Goal: Task Accomplishment & Management: Complete application form

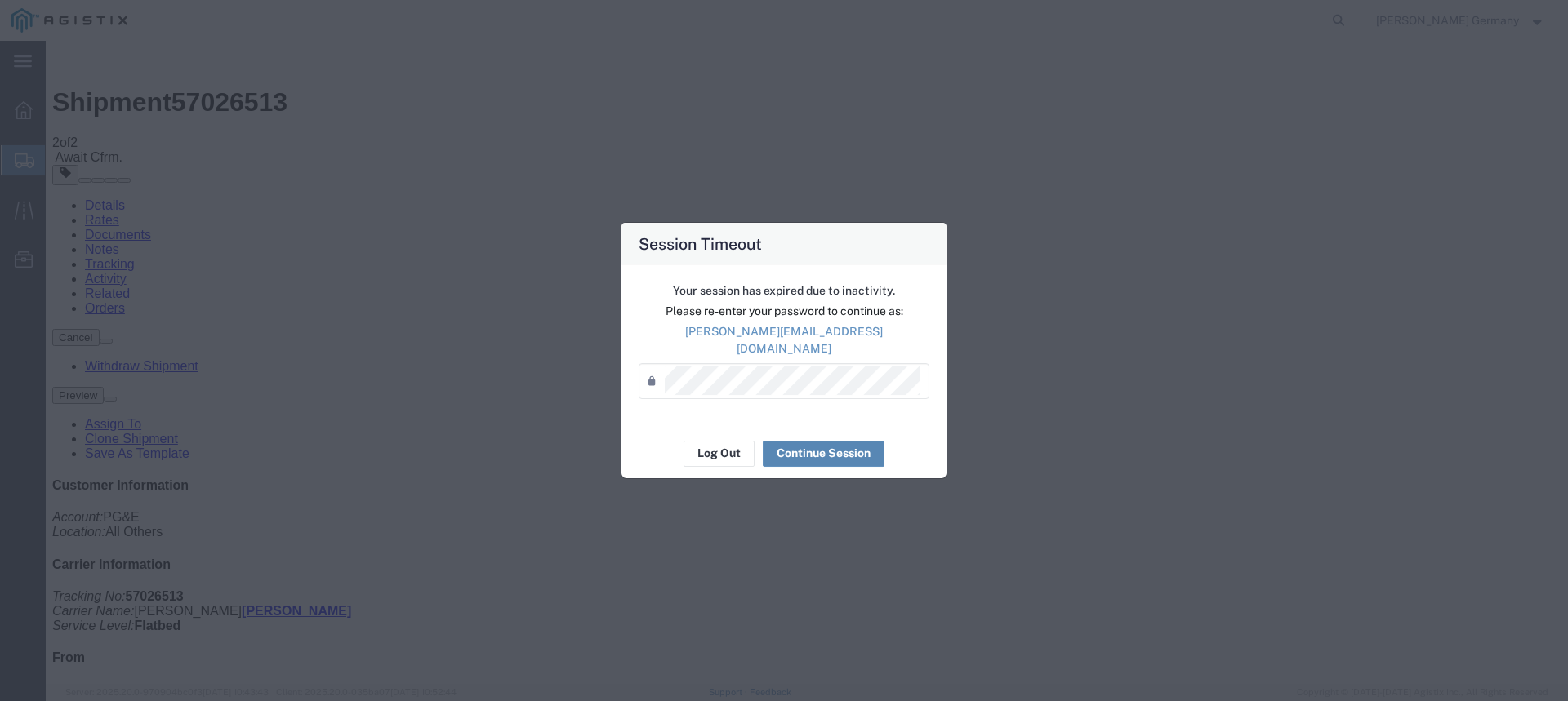
click at [792, 443] on button "Continue Session" at bounding box center [823, 453] width 122 height 26
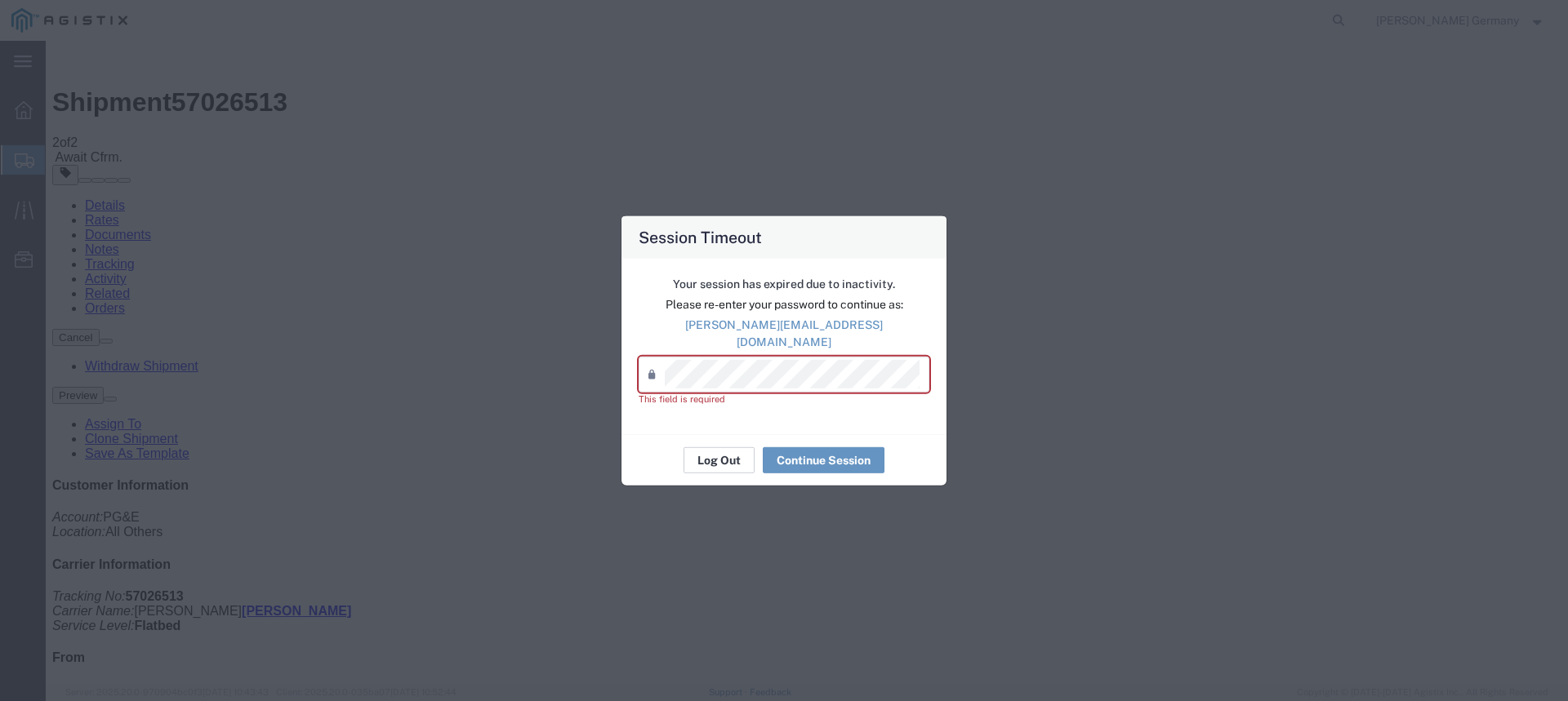
click at [741, 458] on button "Log Out" at bounding box center [719, 460] width 71 height 26
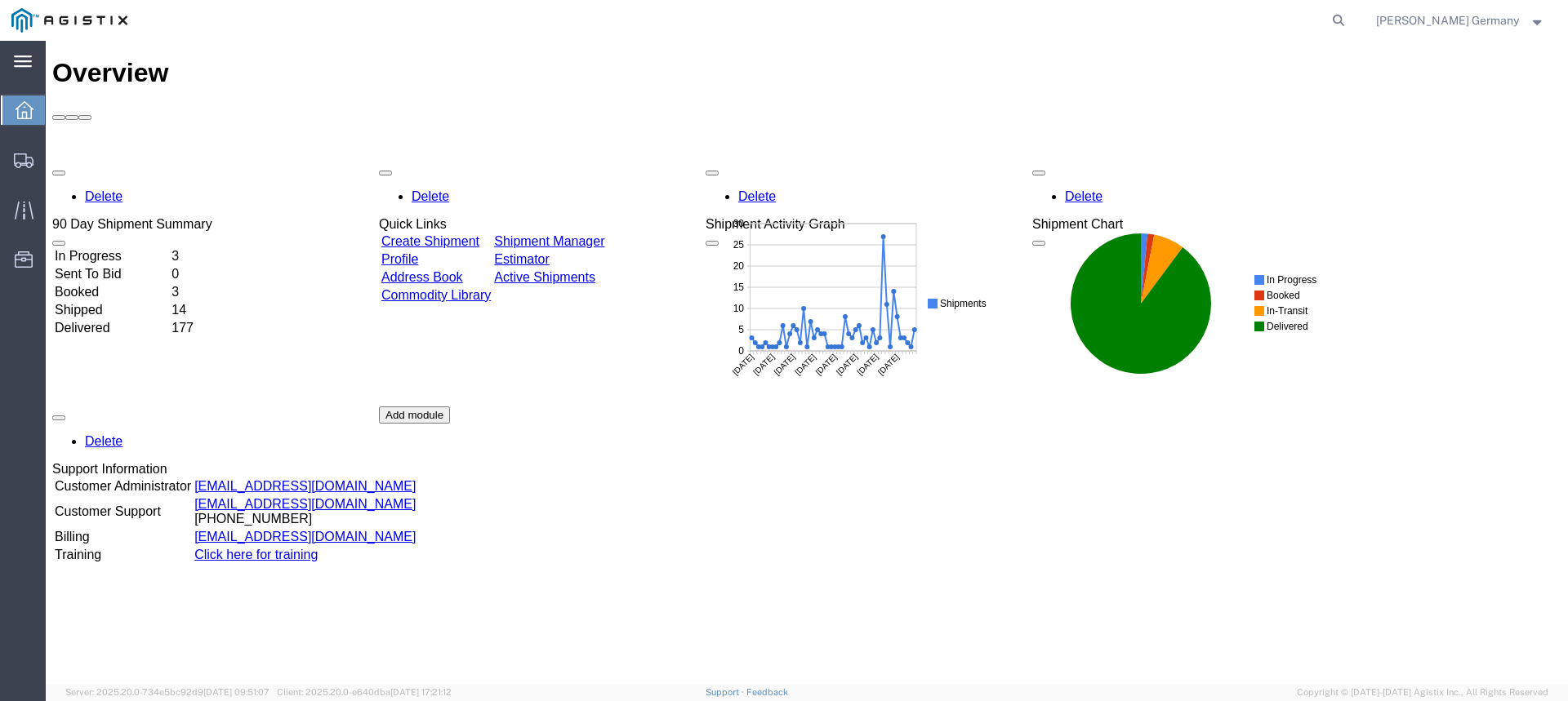
click at [24, 61] on icon at bounding box center [22, 61] width 18 height 12
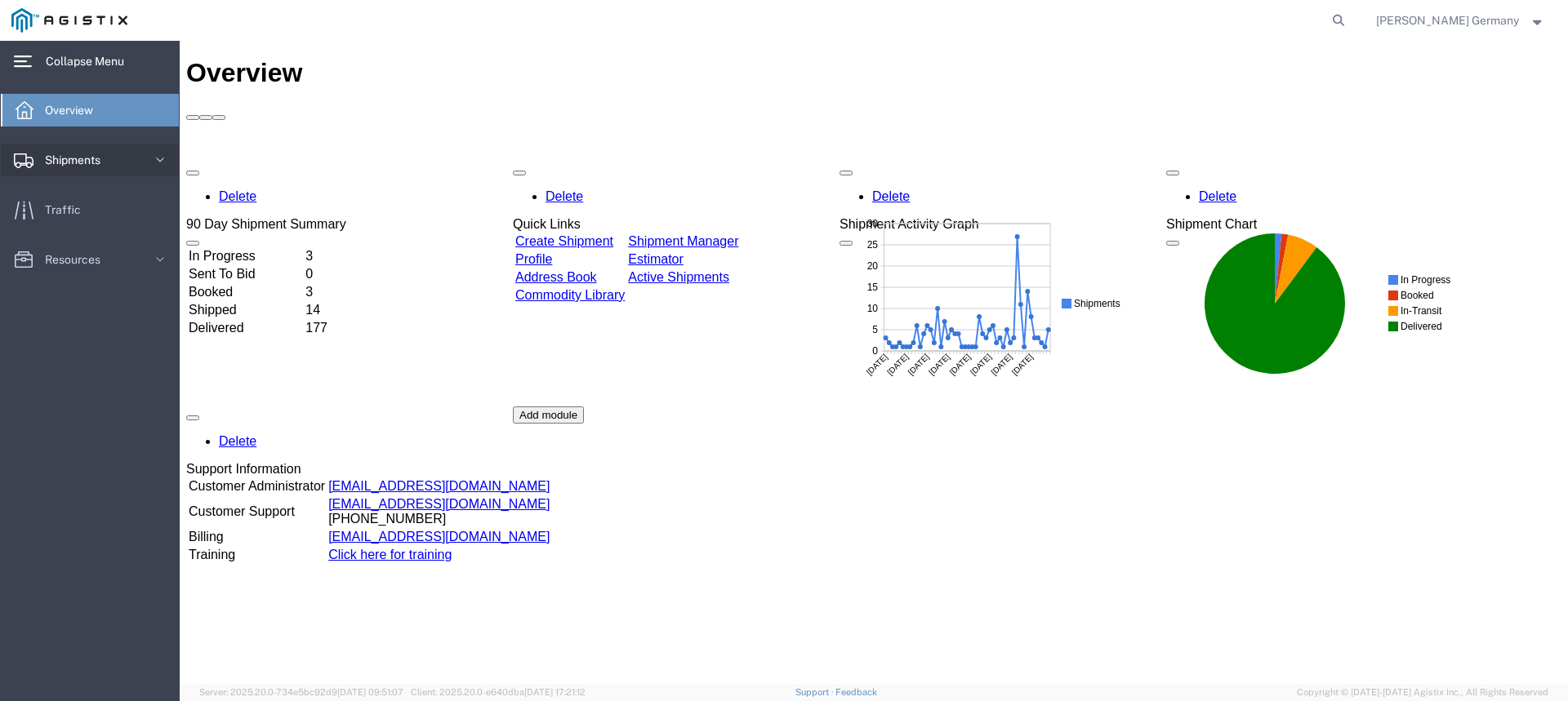
click at [73, 152] on span "Shipments" at bounding box center [79, 160] width 67 height 33
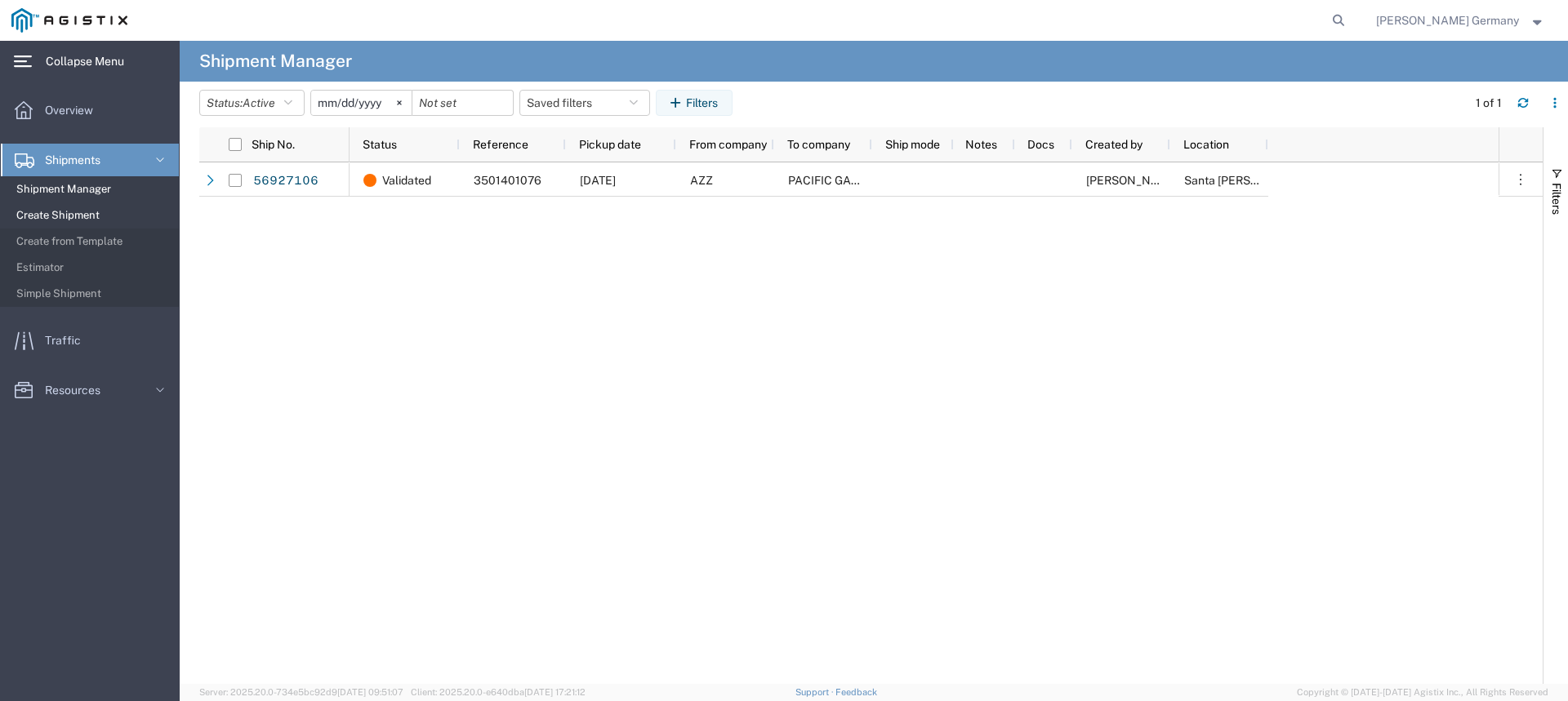
click at [82, 209] on span "Create Shipment" at bounding box center [91, 215] width 151 height 33
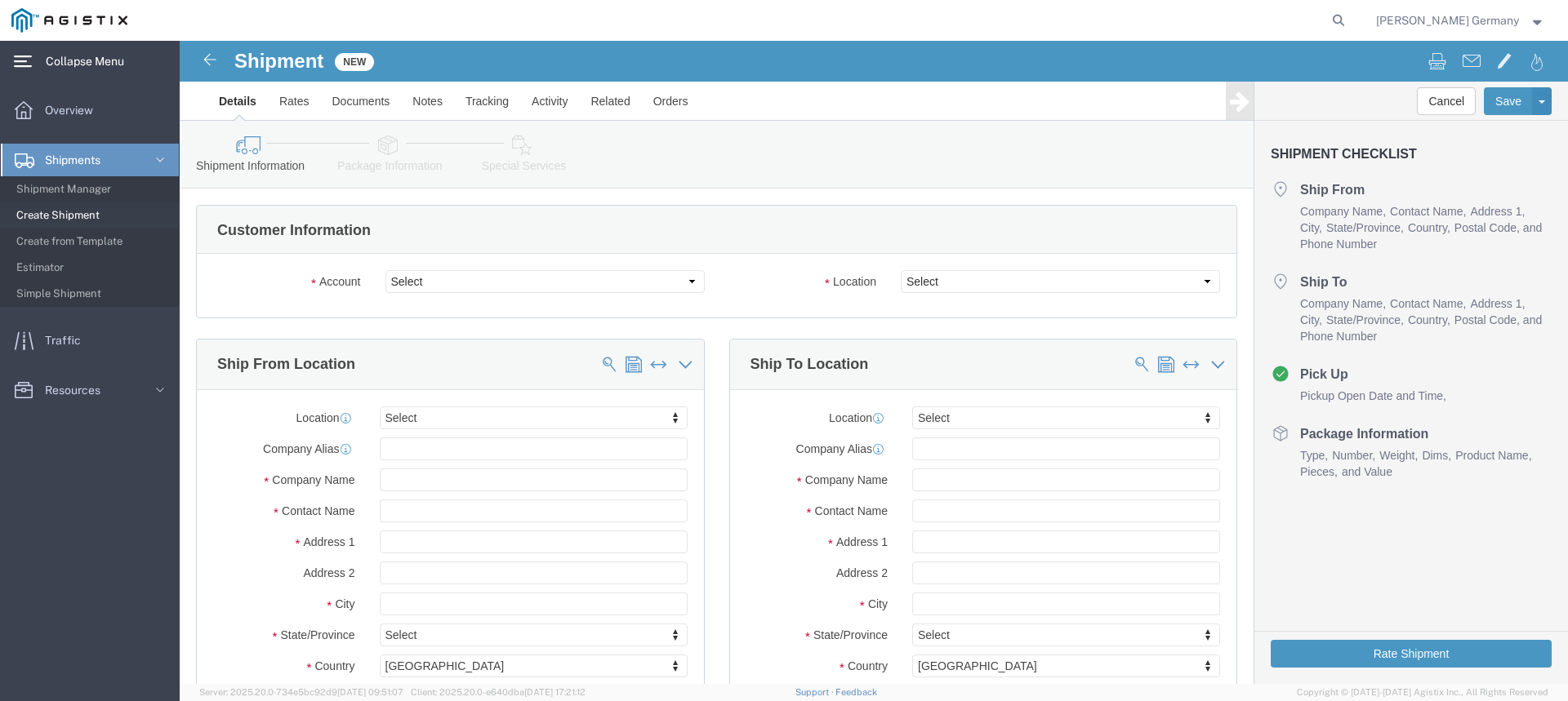
select select
click select "Select PG&E Valmont Industries Inc"
select select "9596"
click select "Select PG&E Valmont Industries Inc"
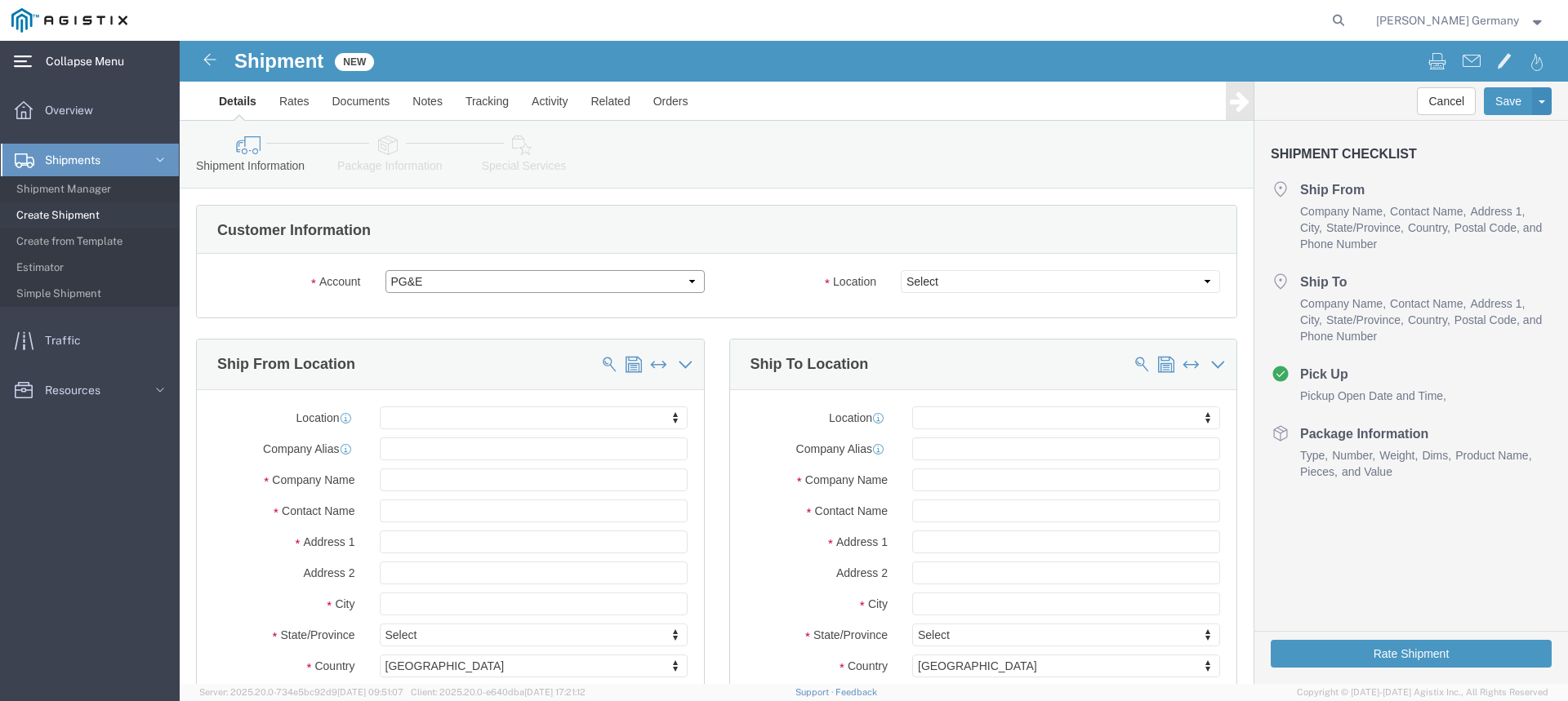
select select
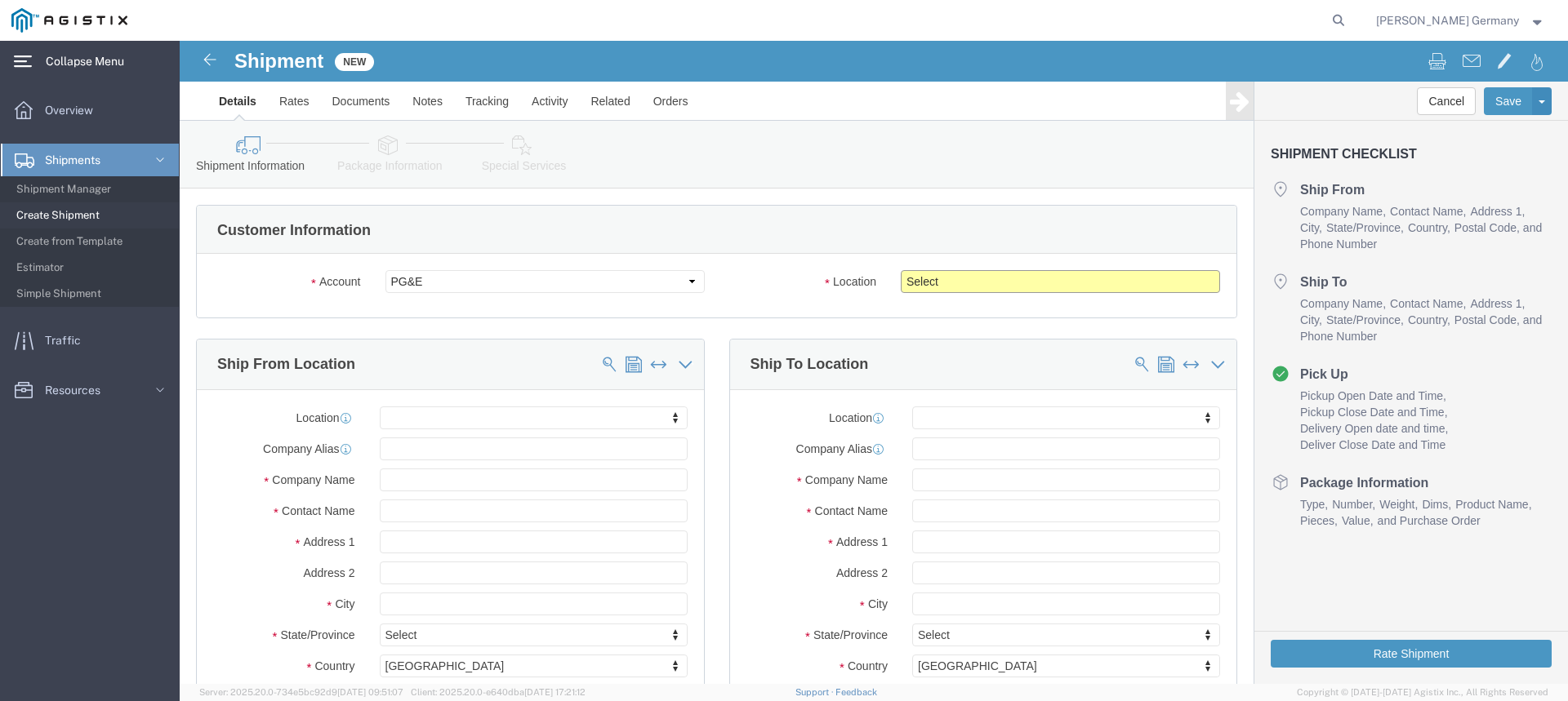
click select "Select All Others [GEOGRAPHIC_DATA] [GEOGRAPHIC_DATA] [GEOGRAPHIC_DATA] [GEOGRA…"
select select "23082"
click select "Select All Others [GEOGRAPHIC_DATA] [GEOGRAPHIC_DATA] [GEOGRAPHIC_DATA] [GEOGRA…"
click input "text"
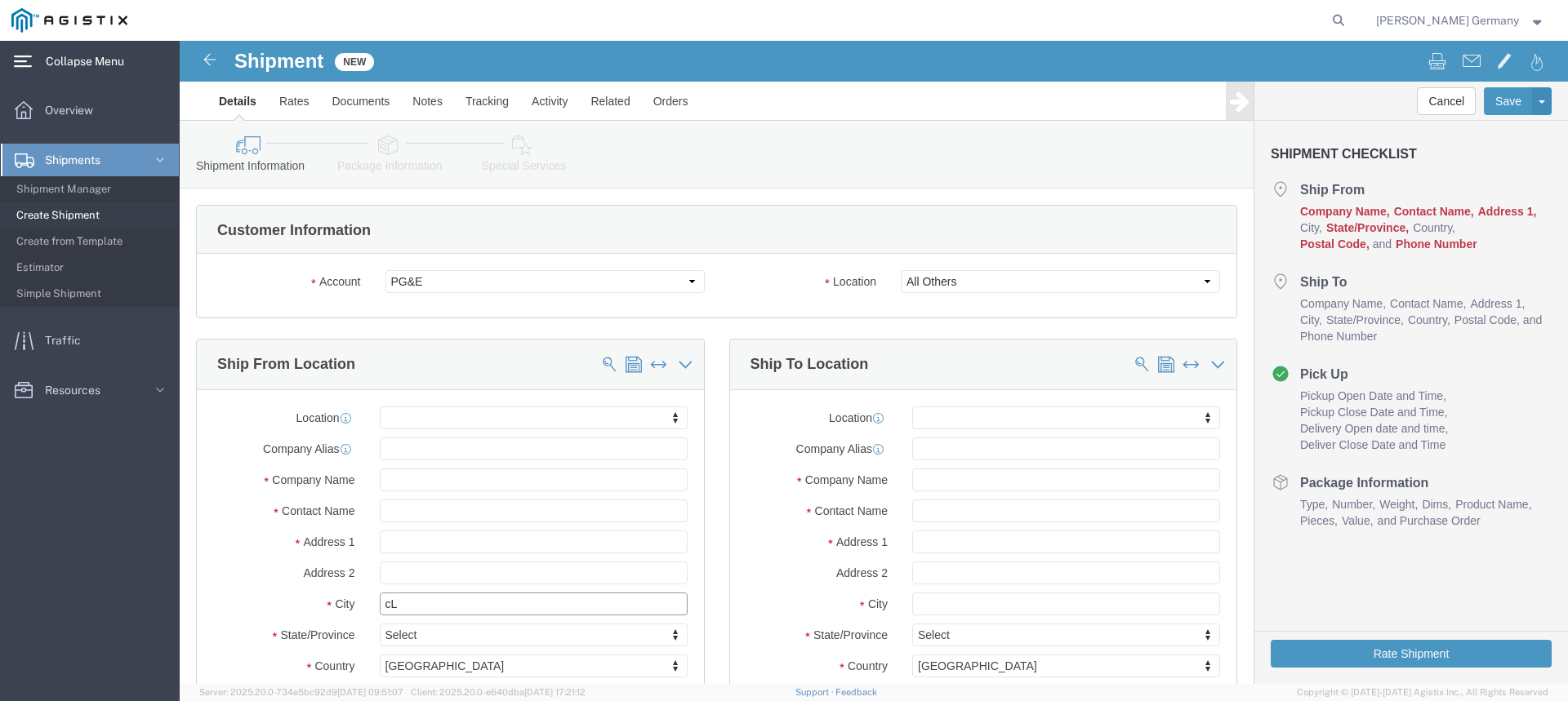
type input "c"
type input "Claremore"
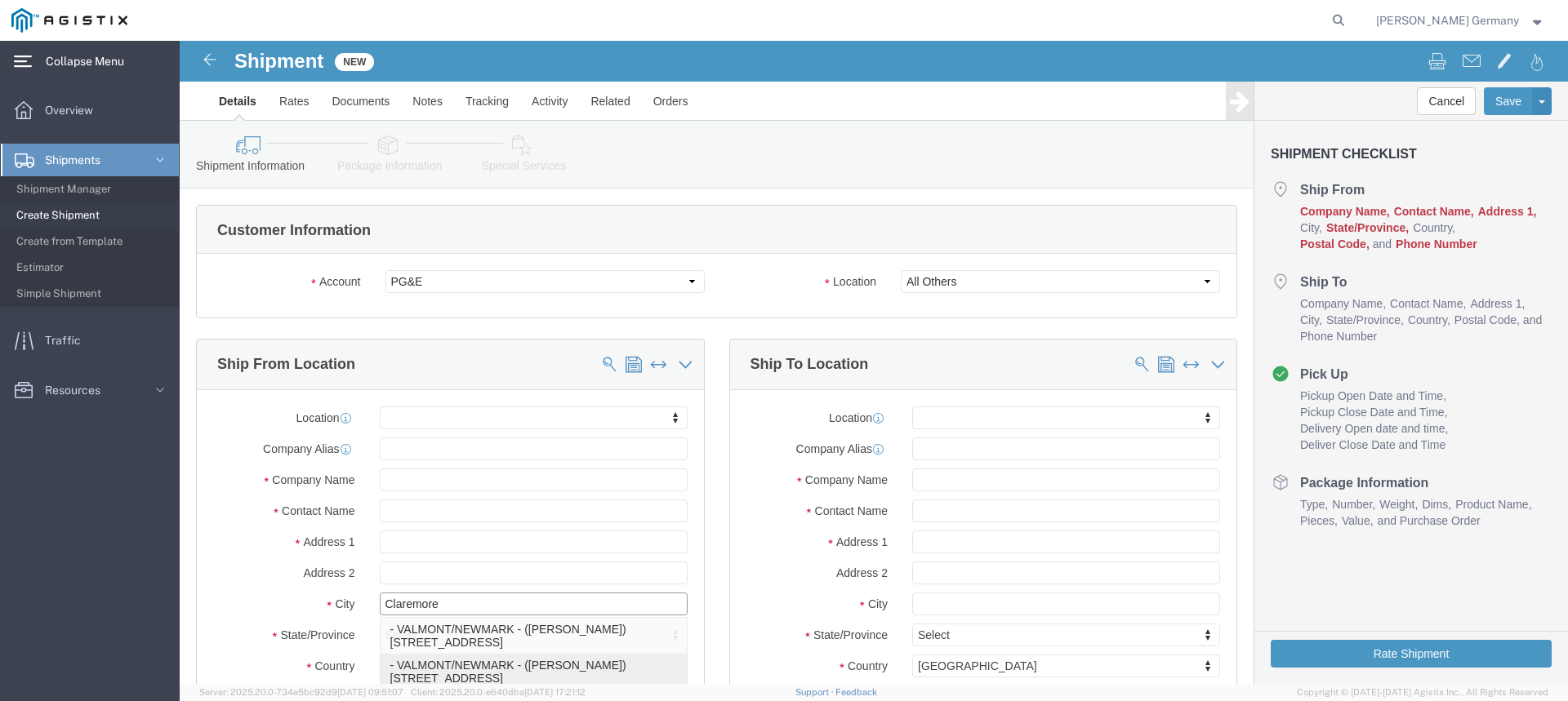
click p "- VALMONT/NEWMARK - ([PERSON_NAME]) [STREET_ADDRESS]"
select select "OK"
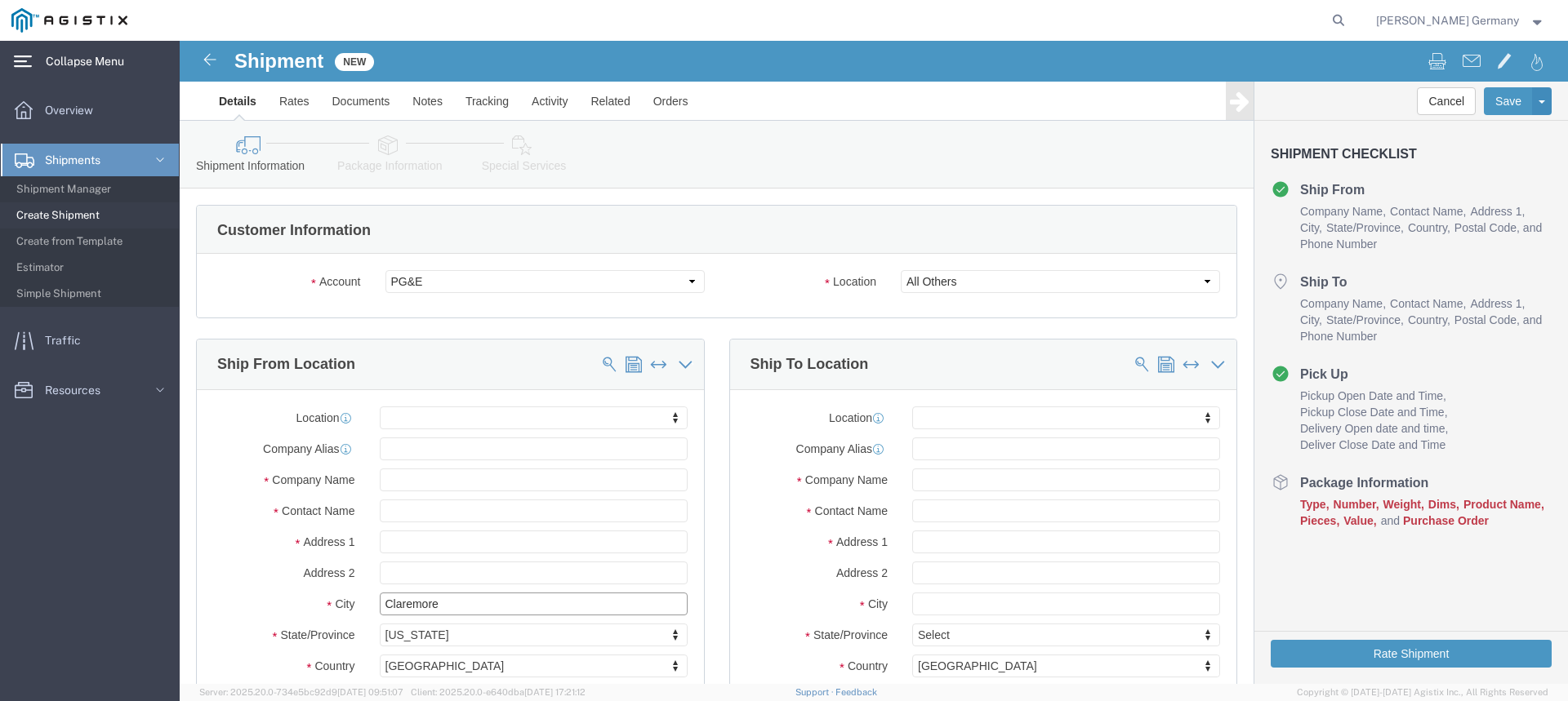
type input "CLAREMORE"
click input "text"
type input "a"
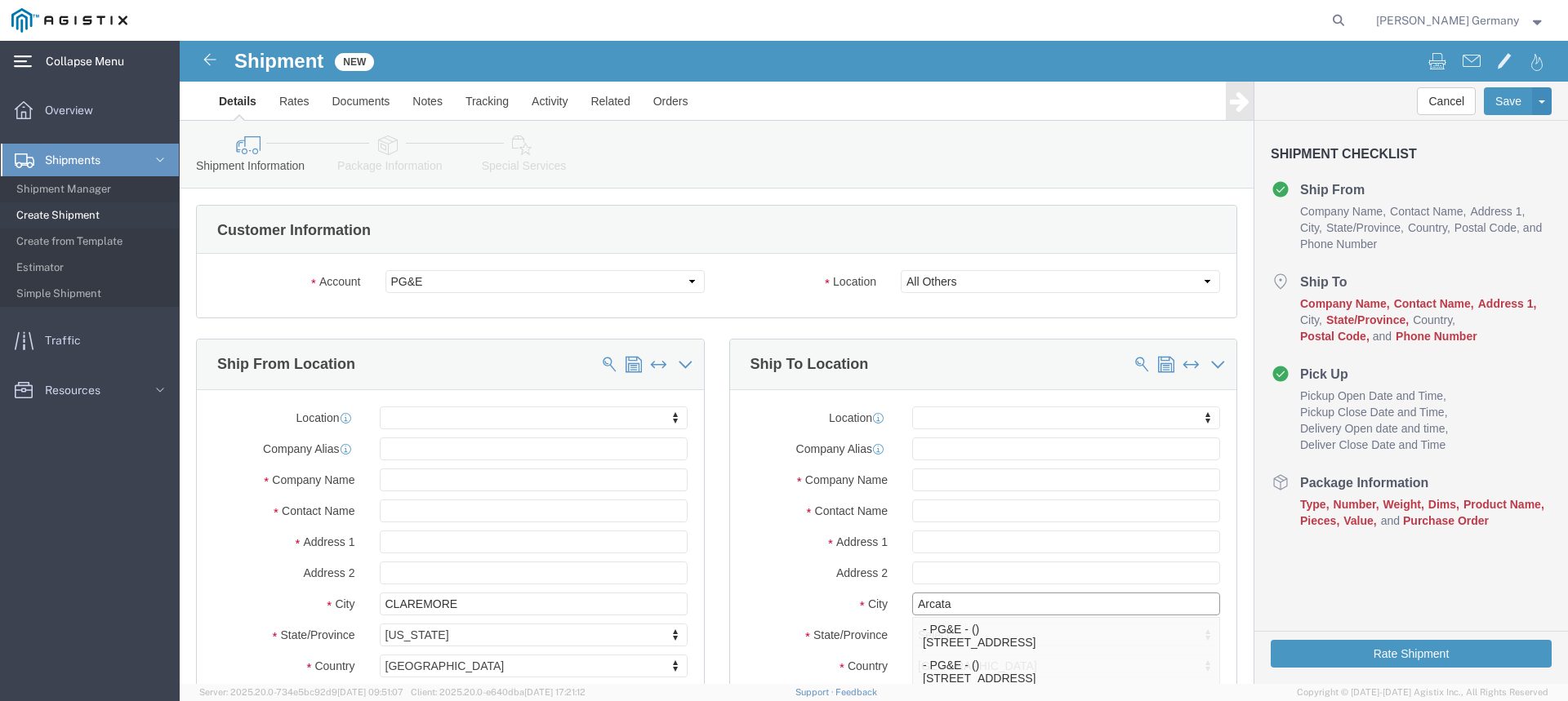
type input "Arcata"
click input "text"
type input "Basin Const/PG&e"
click input "text"
type input "j"
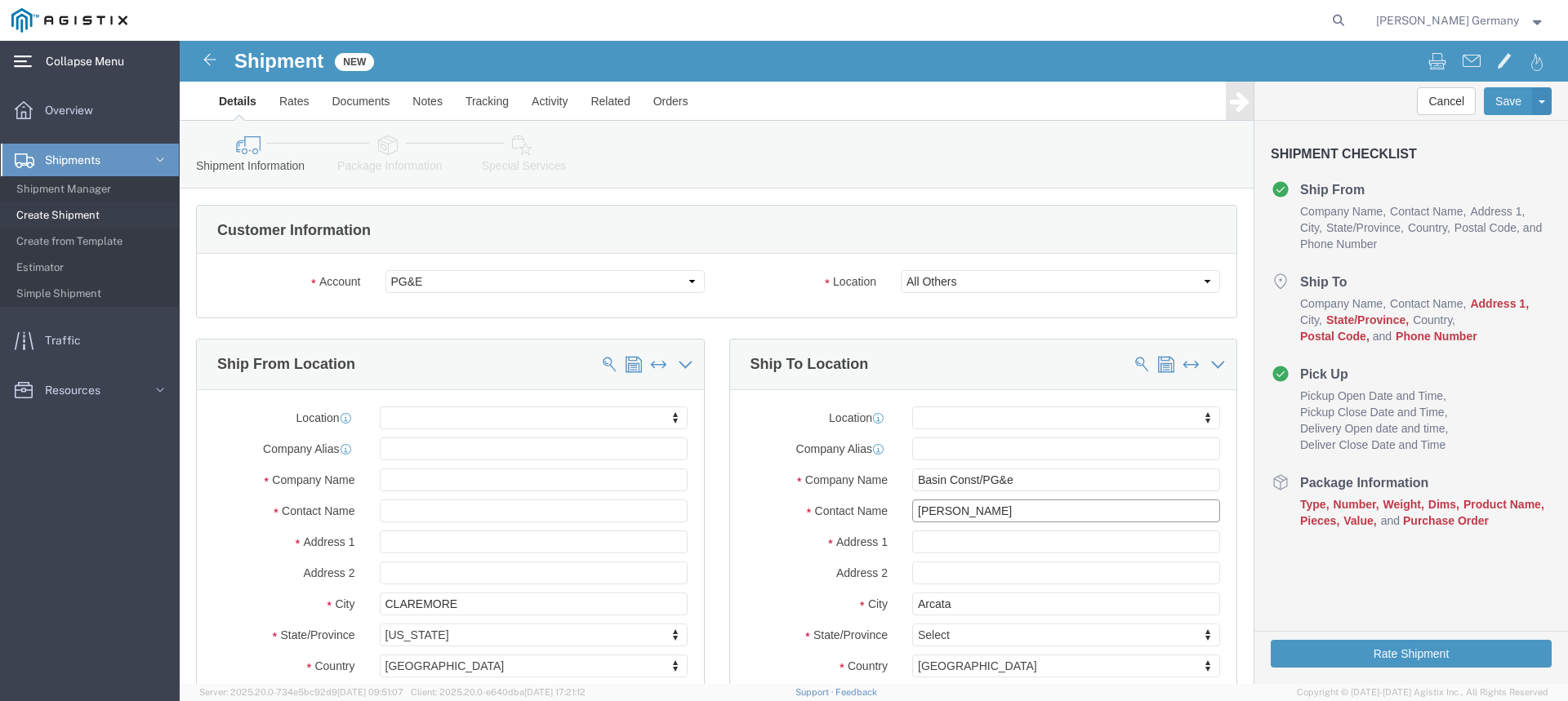
type input "[PERSON_NAME]"
type input "[STREET_ADDRESS]"
type input "40.864530,-124.154171"
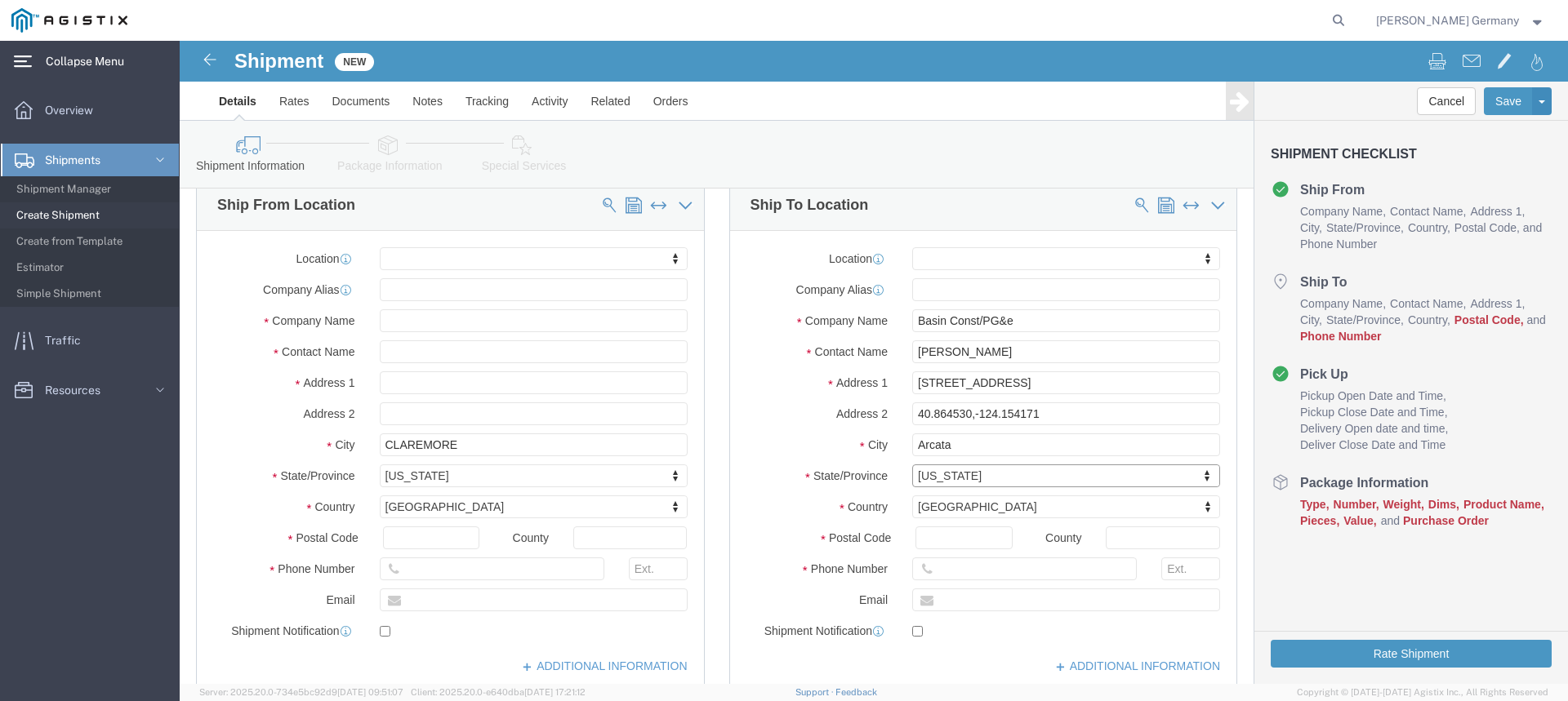
scroll to position [163, 0]
click input "Postal Code"
type input "95518"
click input "text"
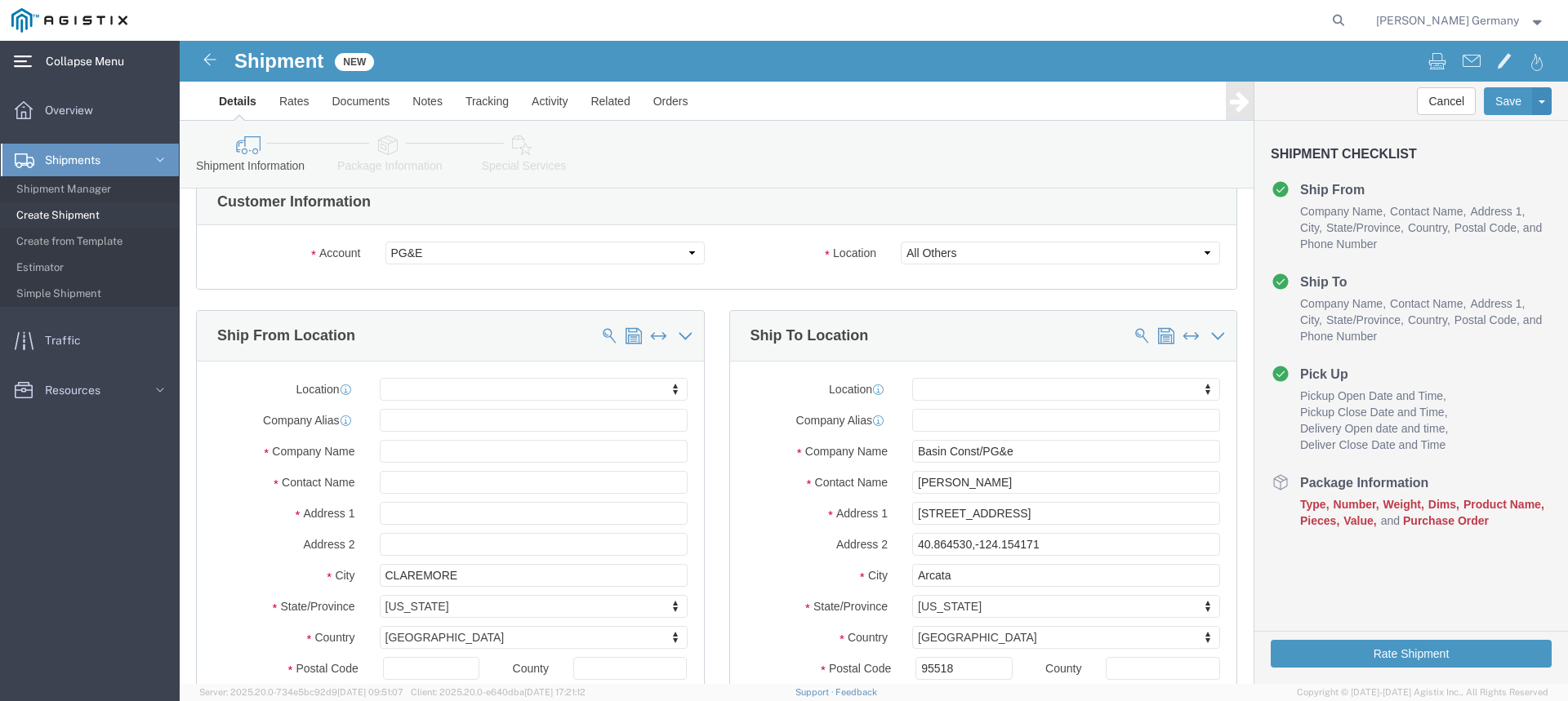
scroll to position [0, 0]
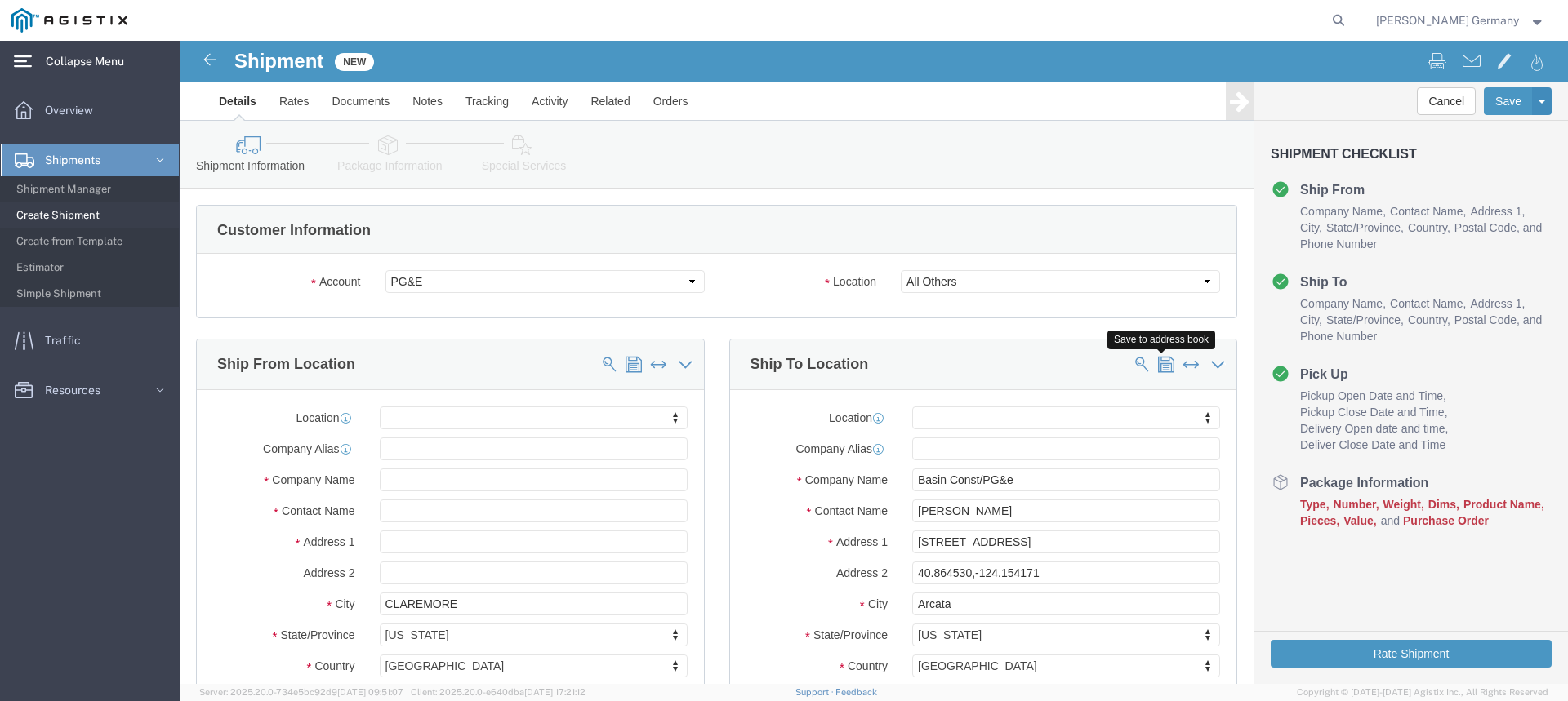
type input "9188643235"
click span
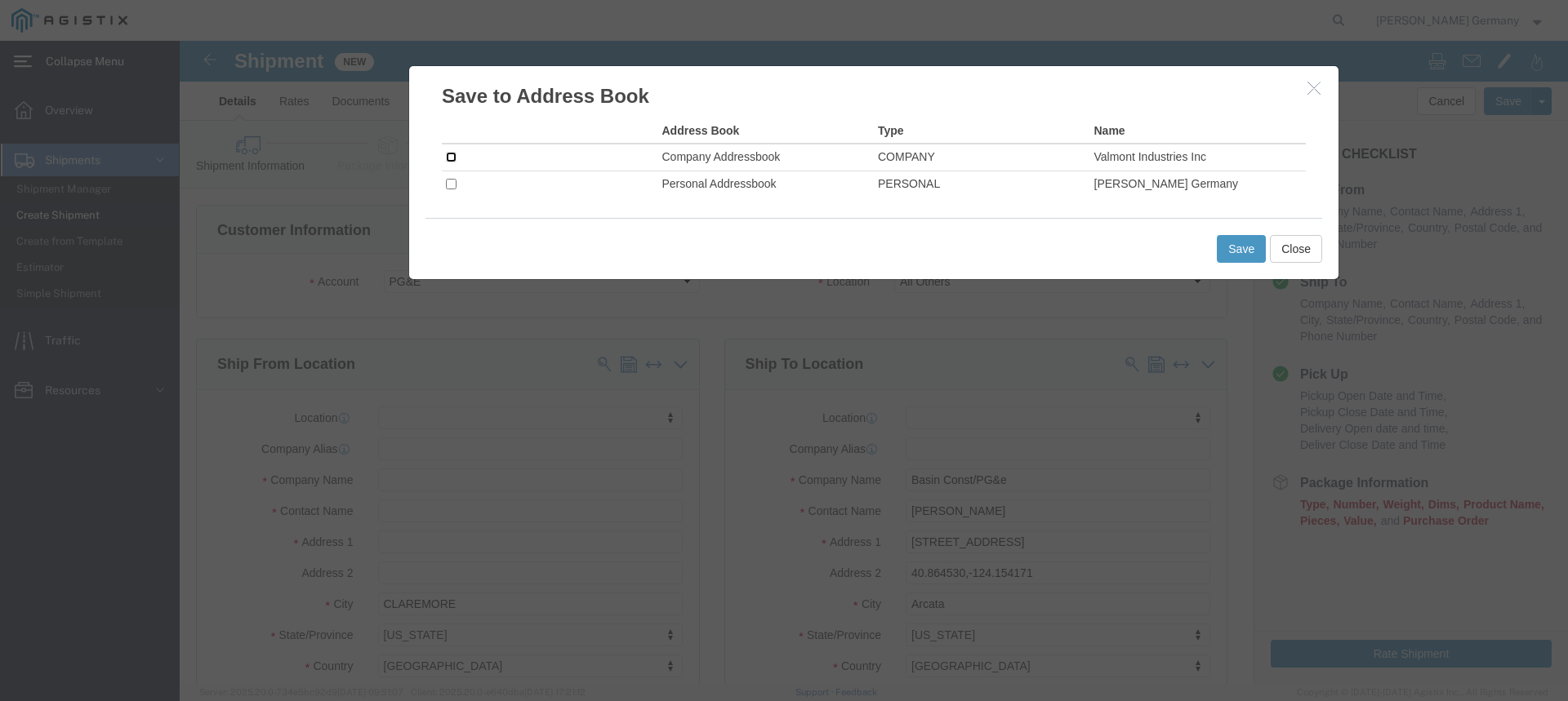
click input "checkbox"
checkbox input "true"
click button "Save"
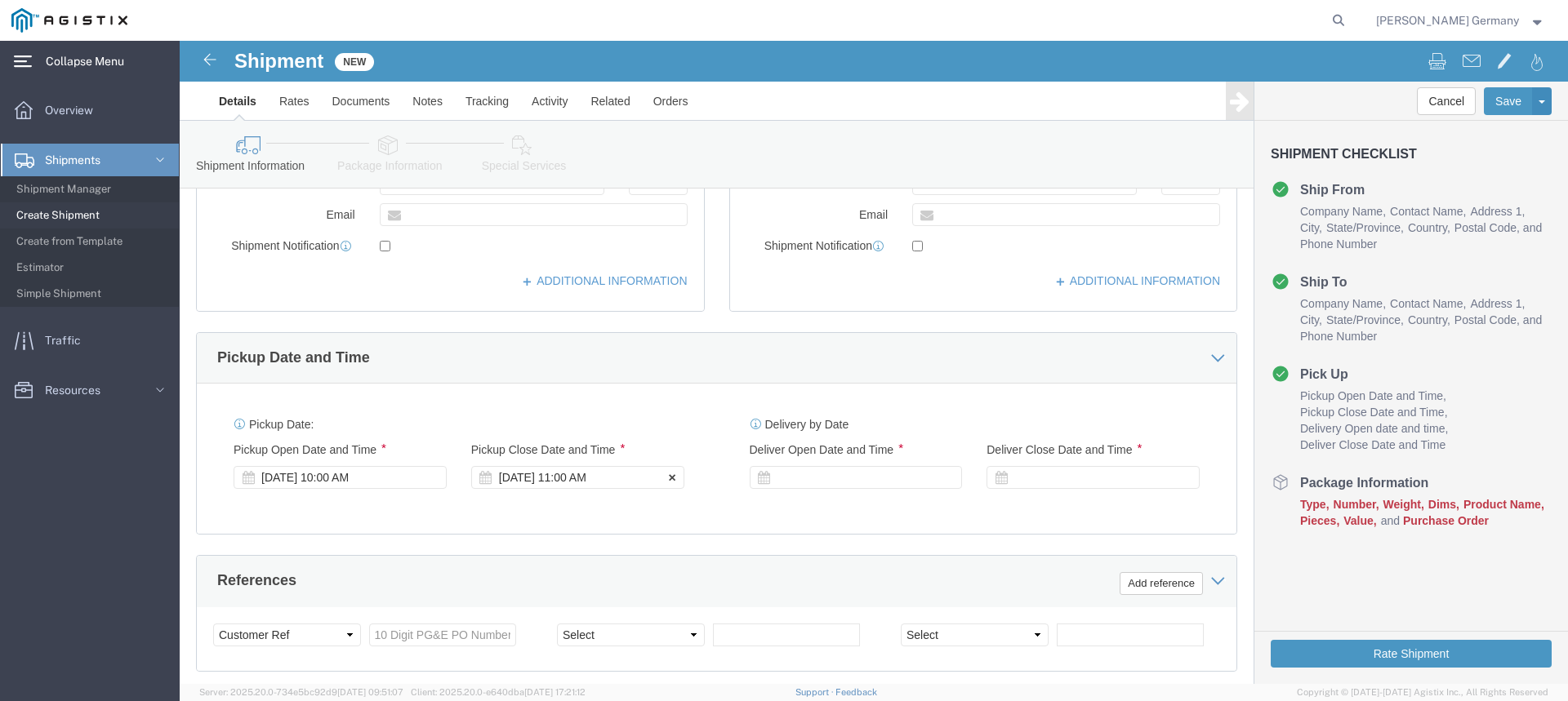
scroll to position [571, 0]
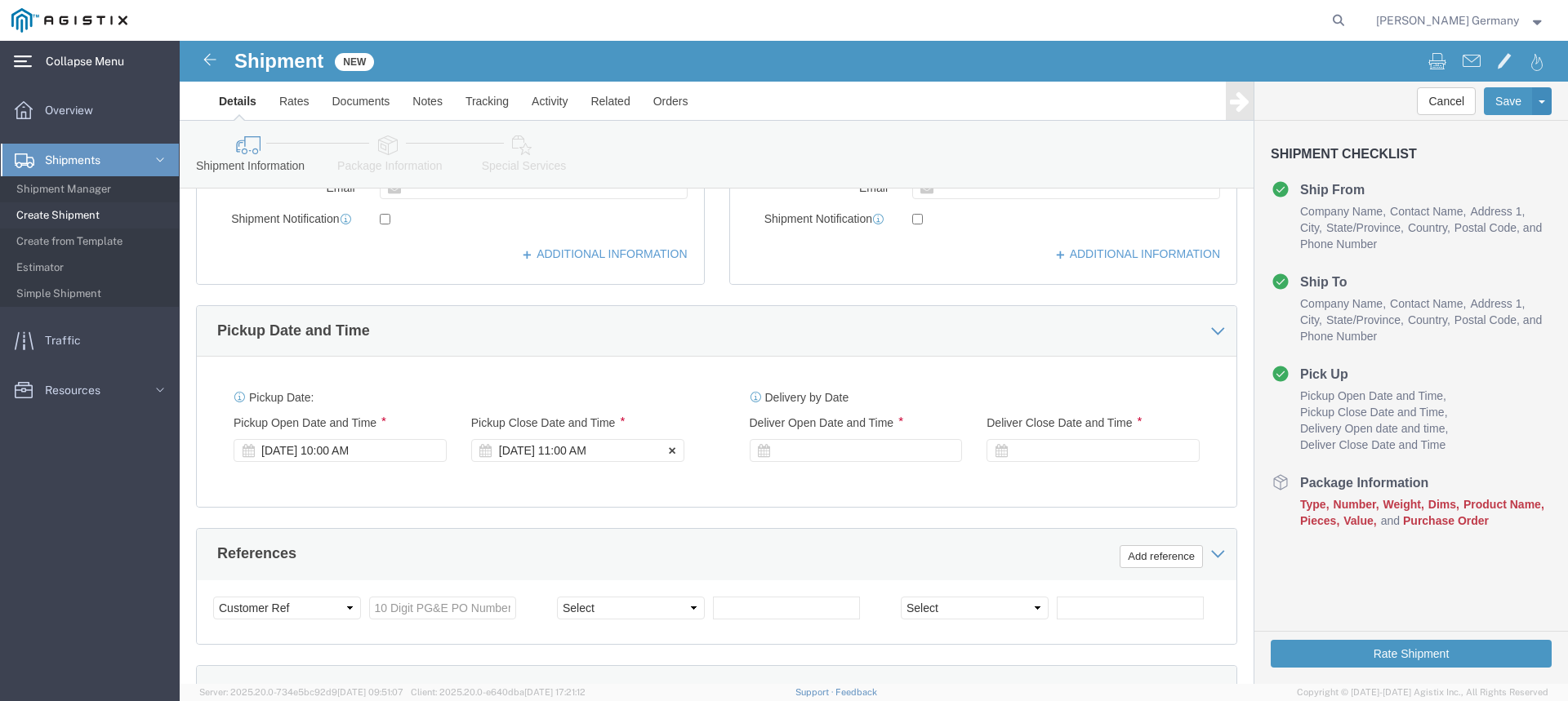
click div "[DATE] 11:00 AM"
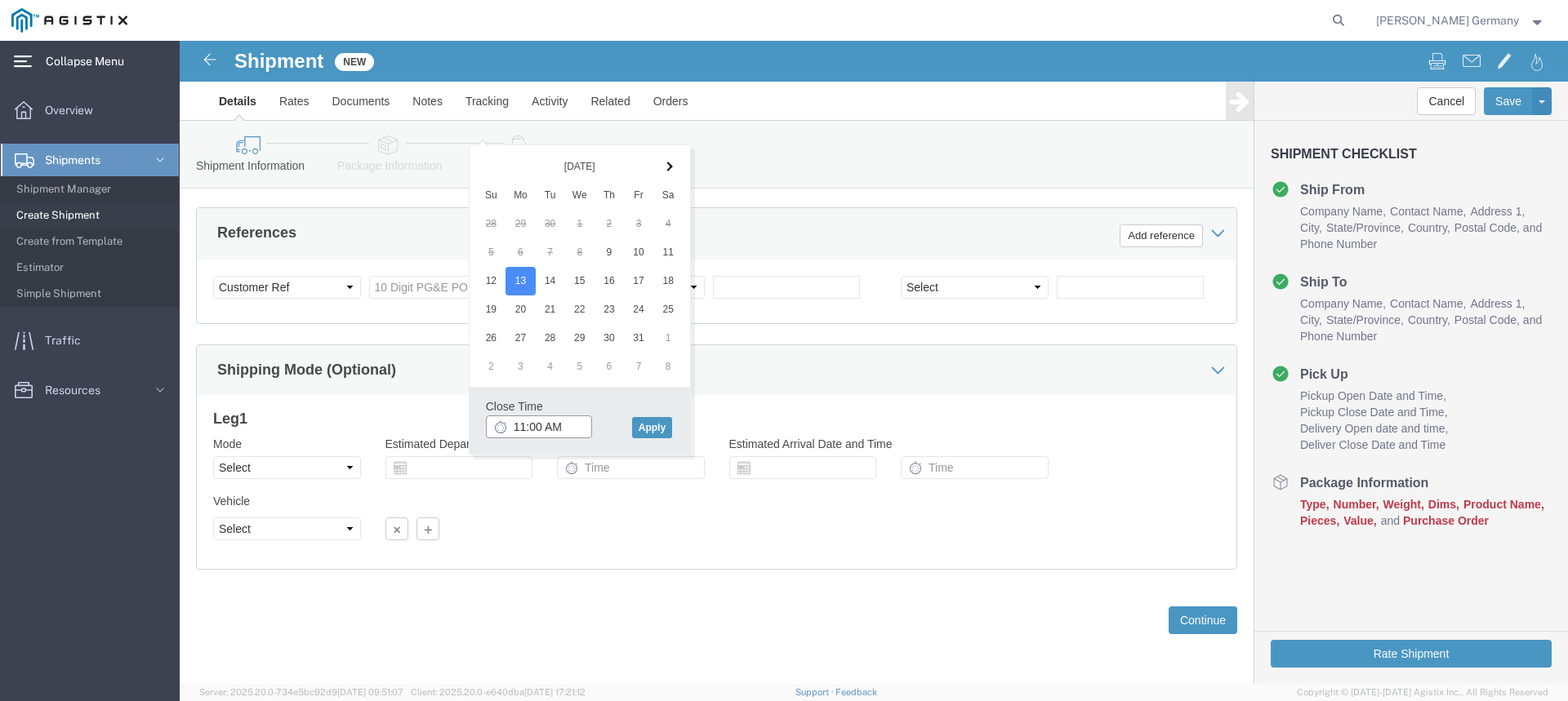
click input "11:00 AM"
type input "2:00 PM"
click button "Apply"
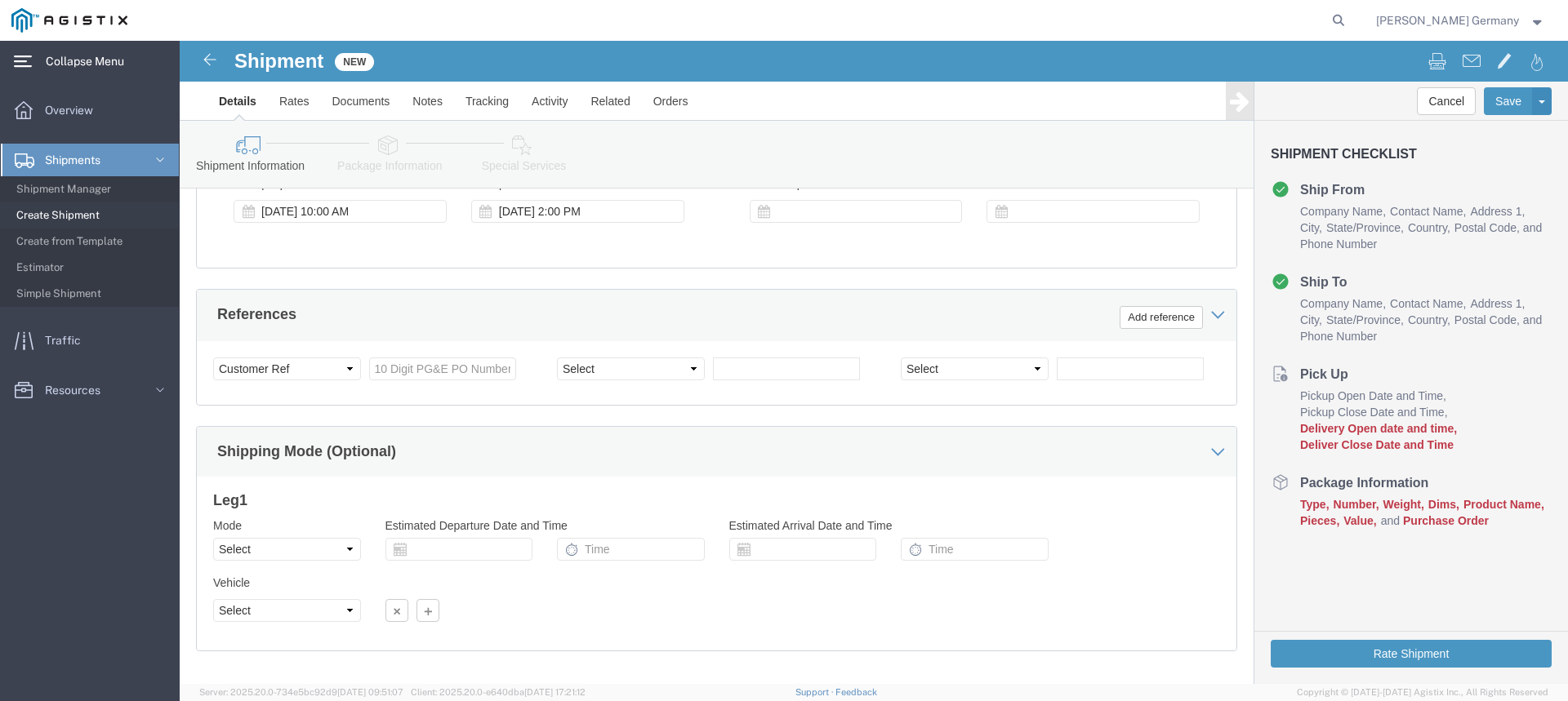
scroll to position [729, 0]
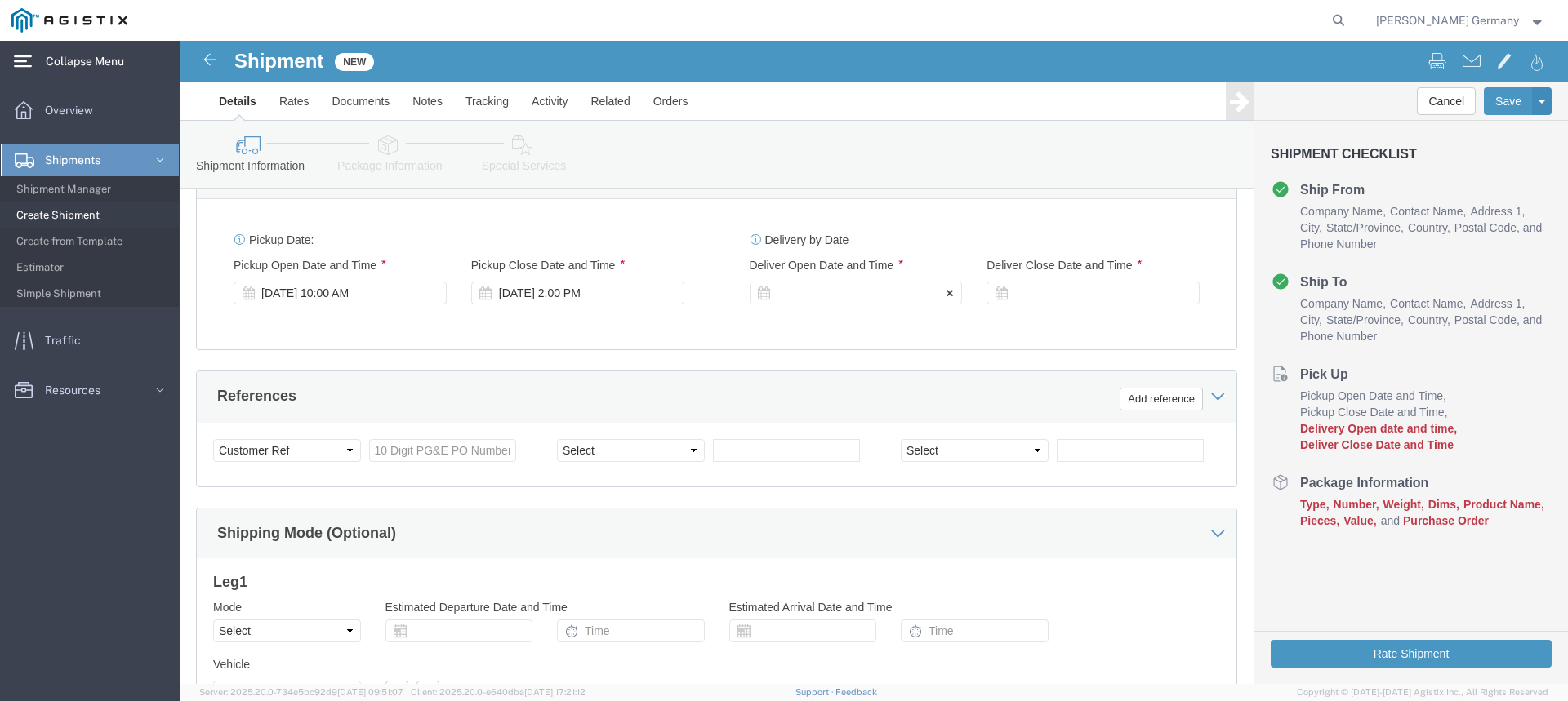
click div
click input "3:00 PM"
type input "8:00 AM"
click button "Apply"
click div
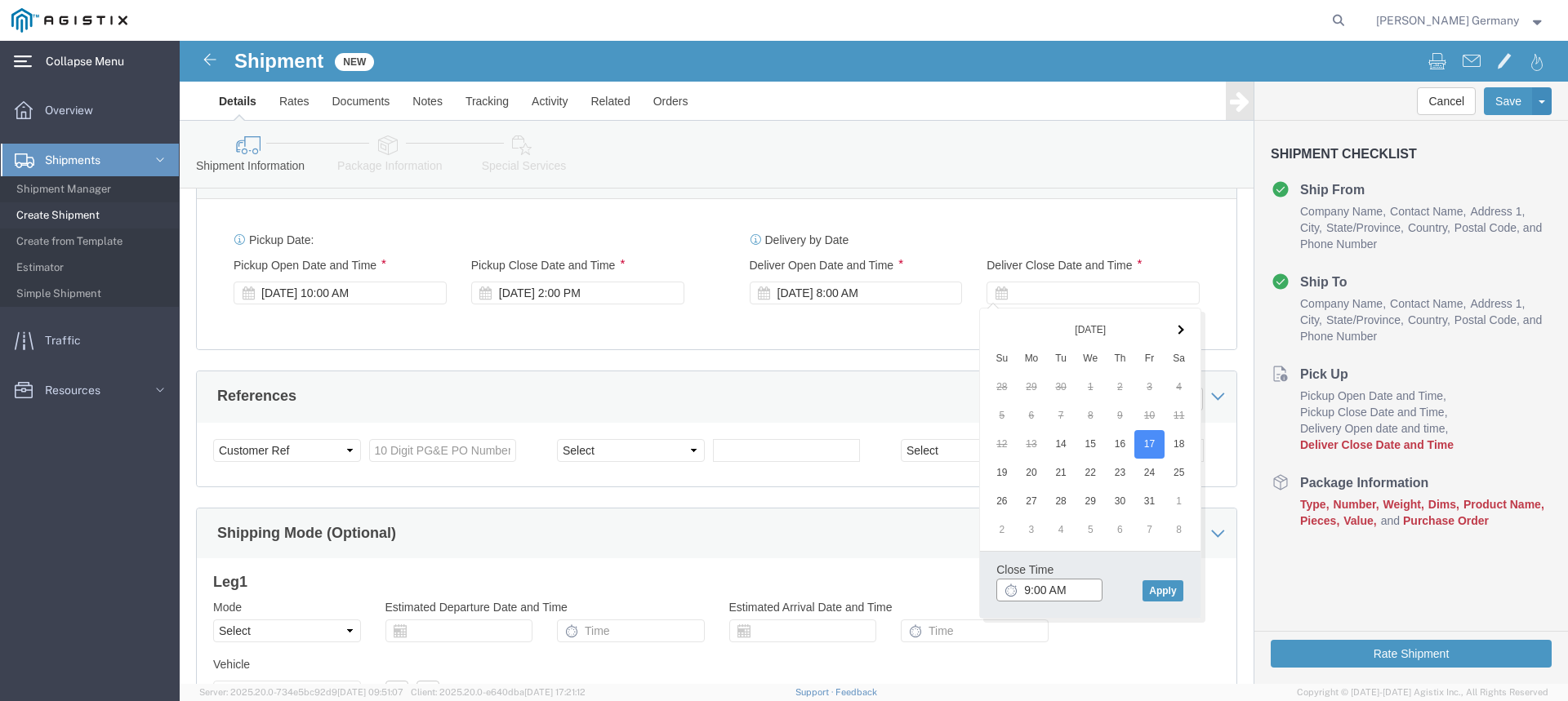
click input "9:00 AM"
type input "2:00 PM"
click div "Close Time 2:00 PM [DATE] 9:00 AM - [DATE] 9:00 AM Cancel Apply"
click button "Apply"
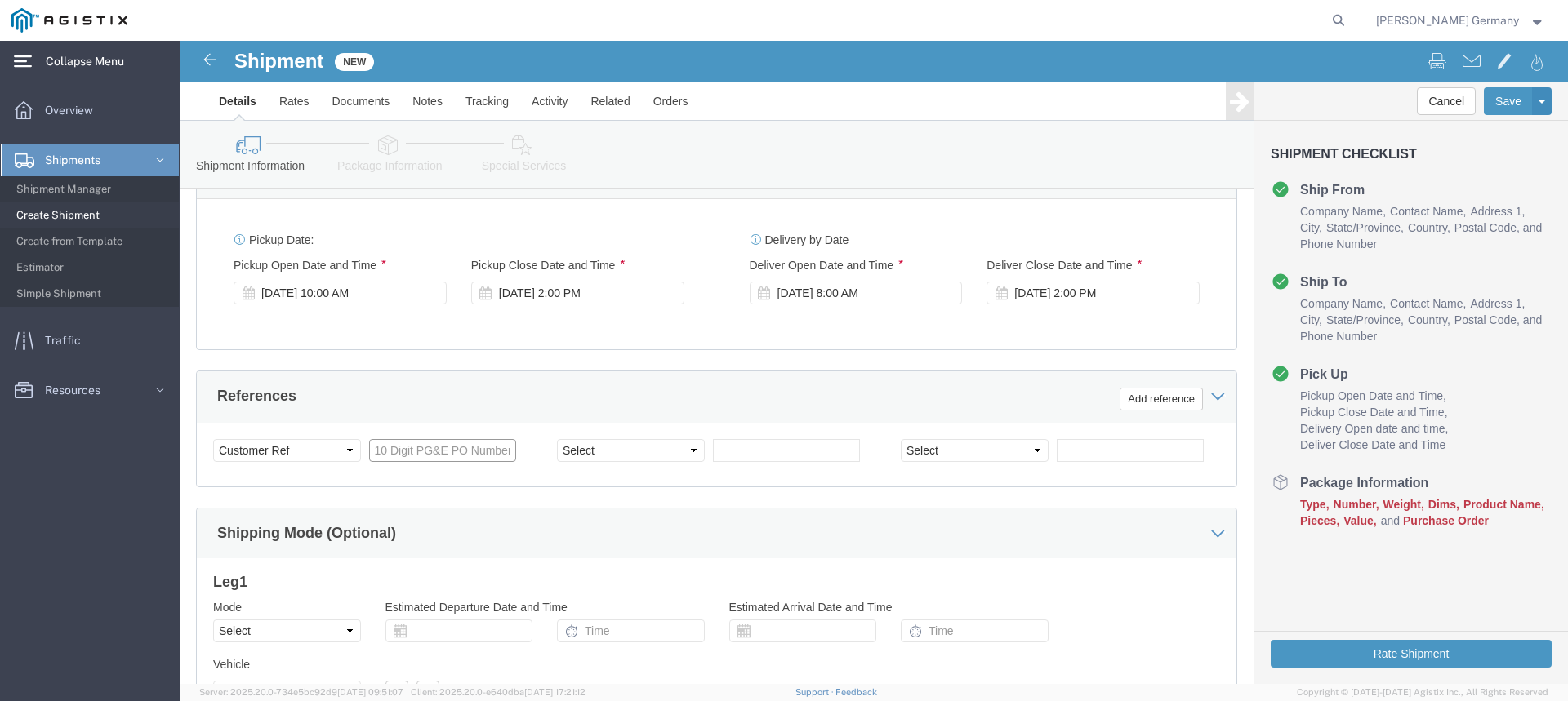
click input "text"
type input "u"
click input "text"
type input "u"
type input "U6672"
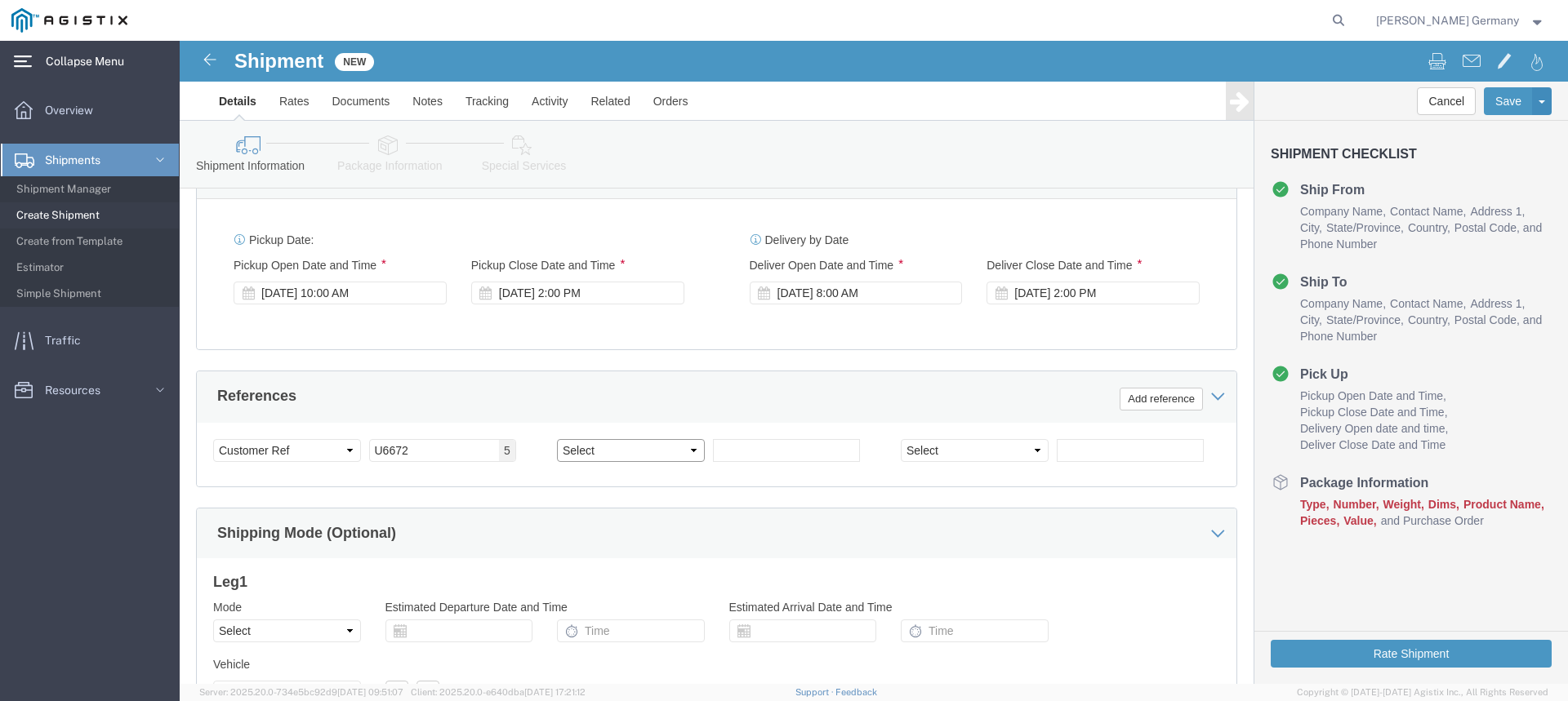
scroll to position [797, 0]
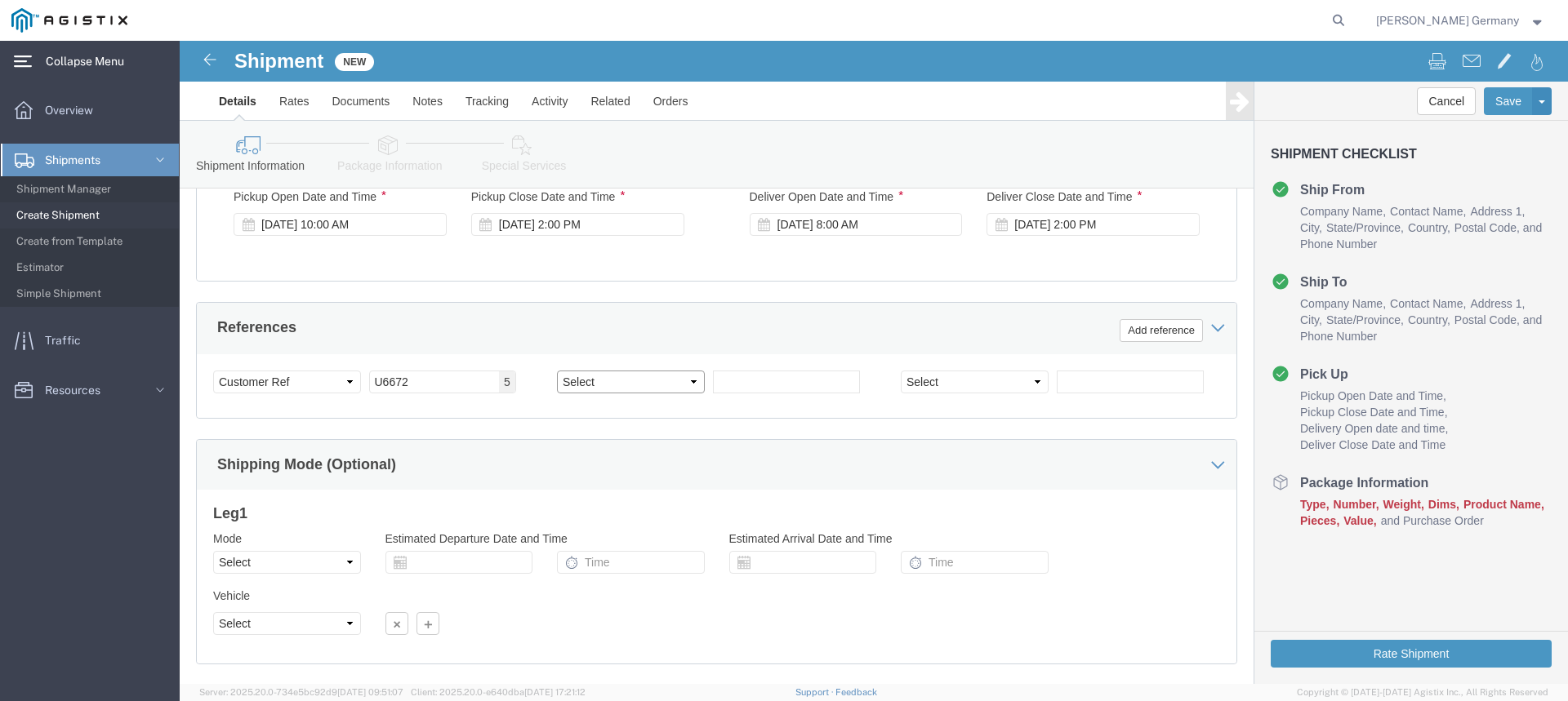
click select "Select Account Type Activity ID Airline Appointment Number ASN Batch Request # …"
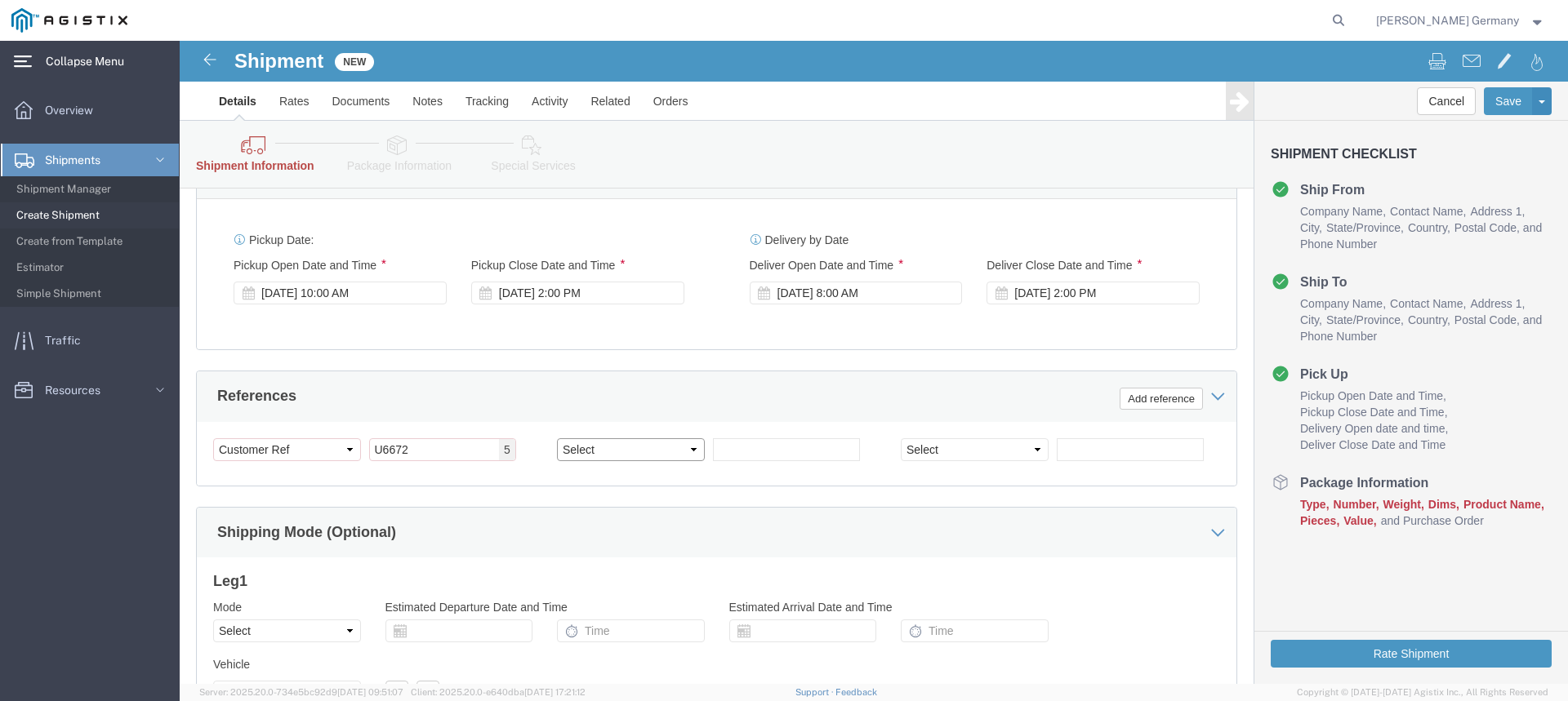
select select "BOOKINGNUM"
click select "Select Account Type Activity ID Airline Appointment Number ASN Batch Request # …"
click input "text"
type input "900253372"
click select "Select Account Type Activity ID Airline Appointment Number ASN Batch Request # …"
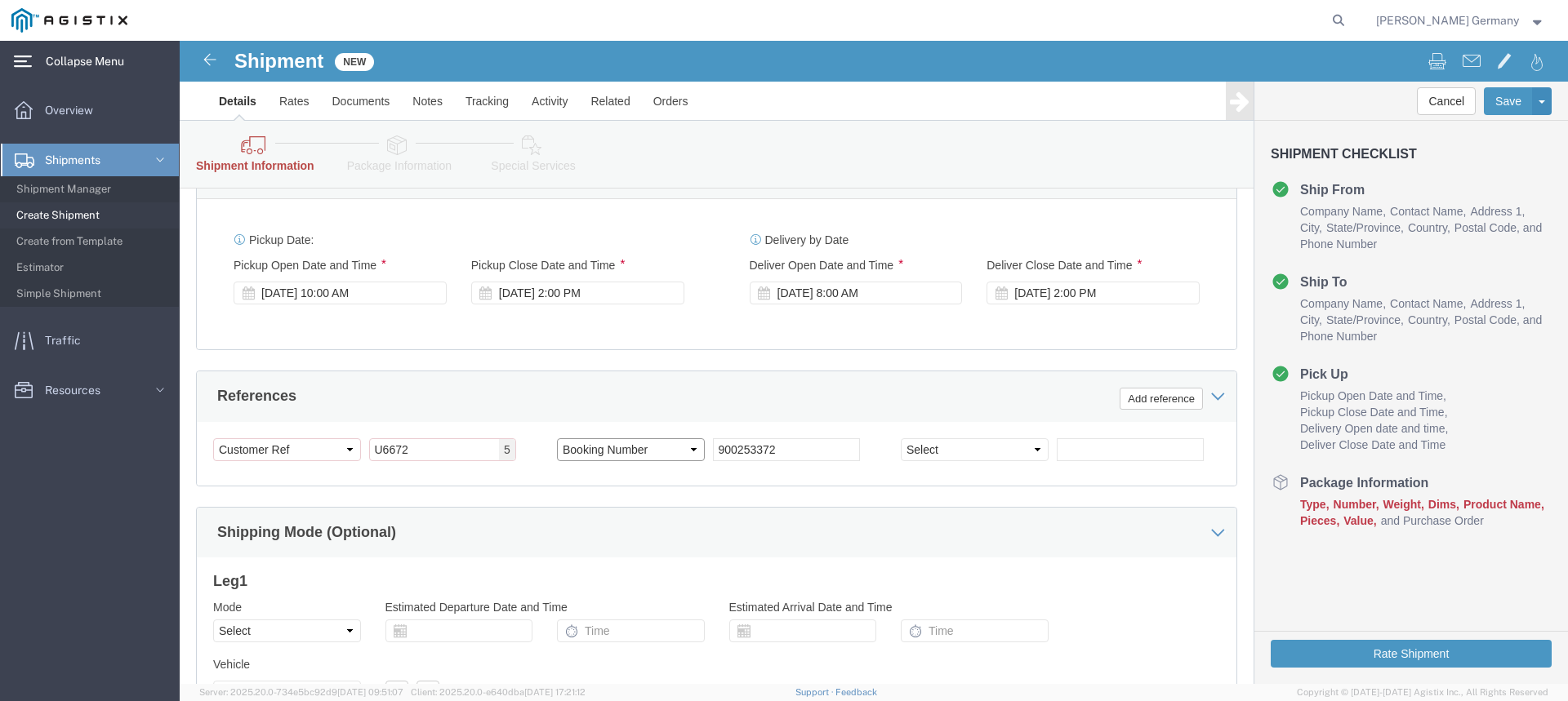
select select "BOL"
click select "Select Account Type Activity ID Airline Appointment Number ASN Batch Request # …"
select select "ORDERNUM"
click select "Select Account Type Activity ID Airline Appointment Number ASN Batch Request # …"
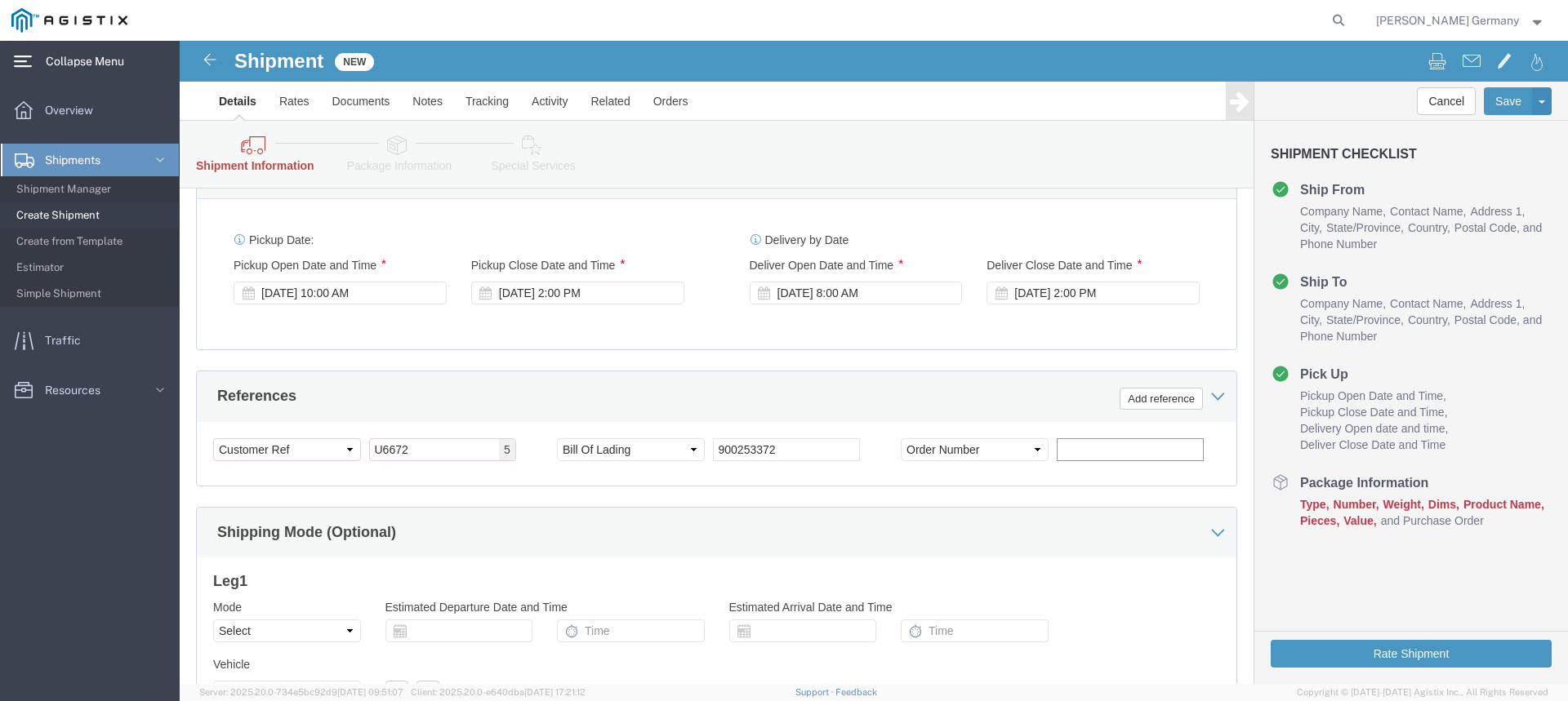
click input "text"
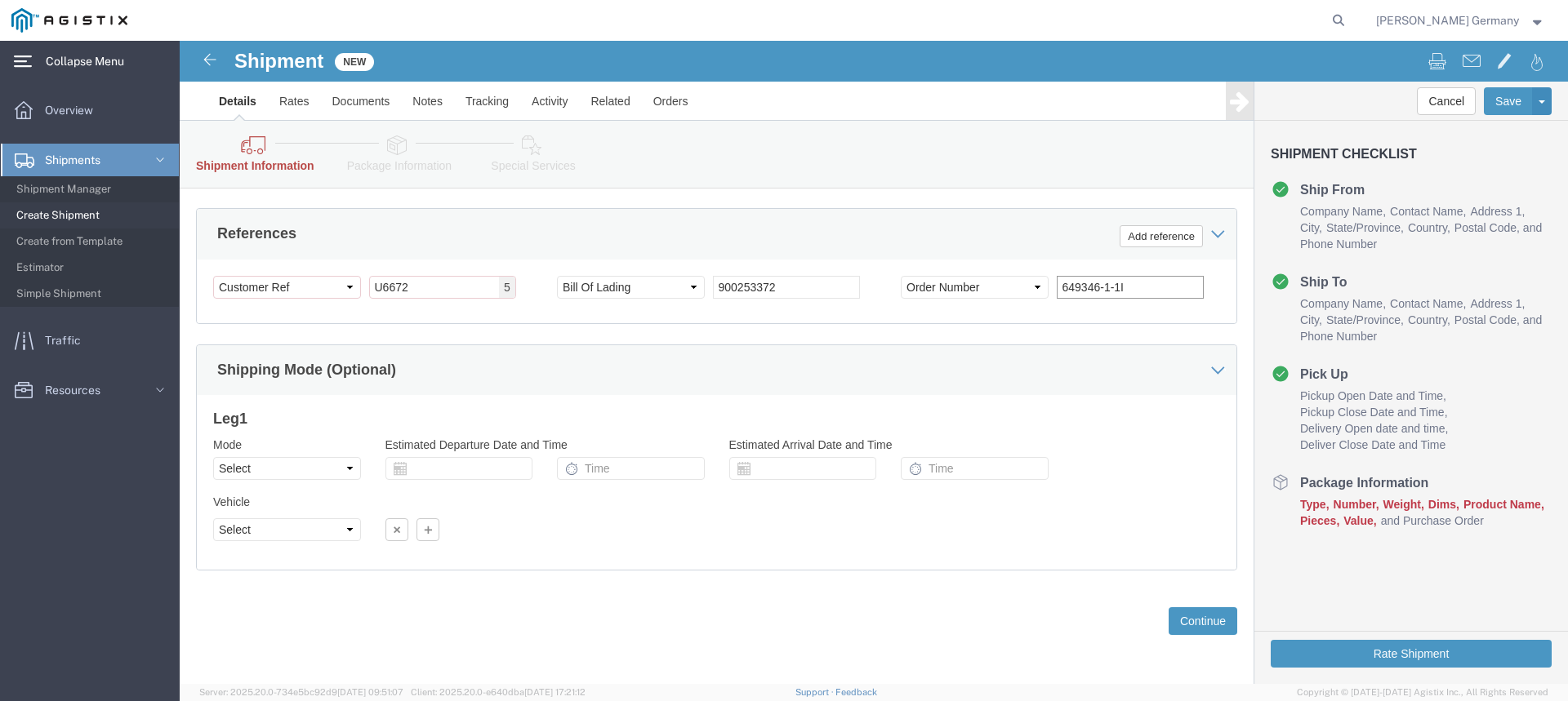
scroll to position [960, 0]
type input "649346-1-1I"
click select "Select Air Less than Truckload Multi-Leg Ocean Freight Rail Small Parcel Truckl…"
click select "Select Account Type Activity ID Airline Appointment Number ASN Batch Request # …"
click div "Previous Continue"
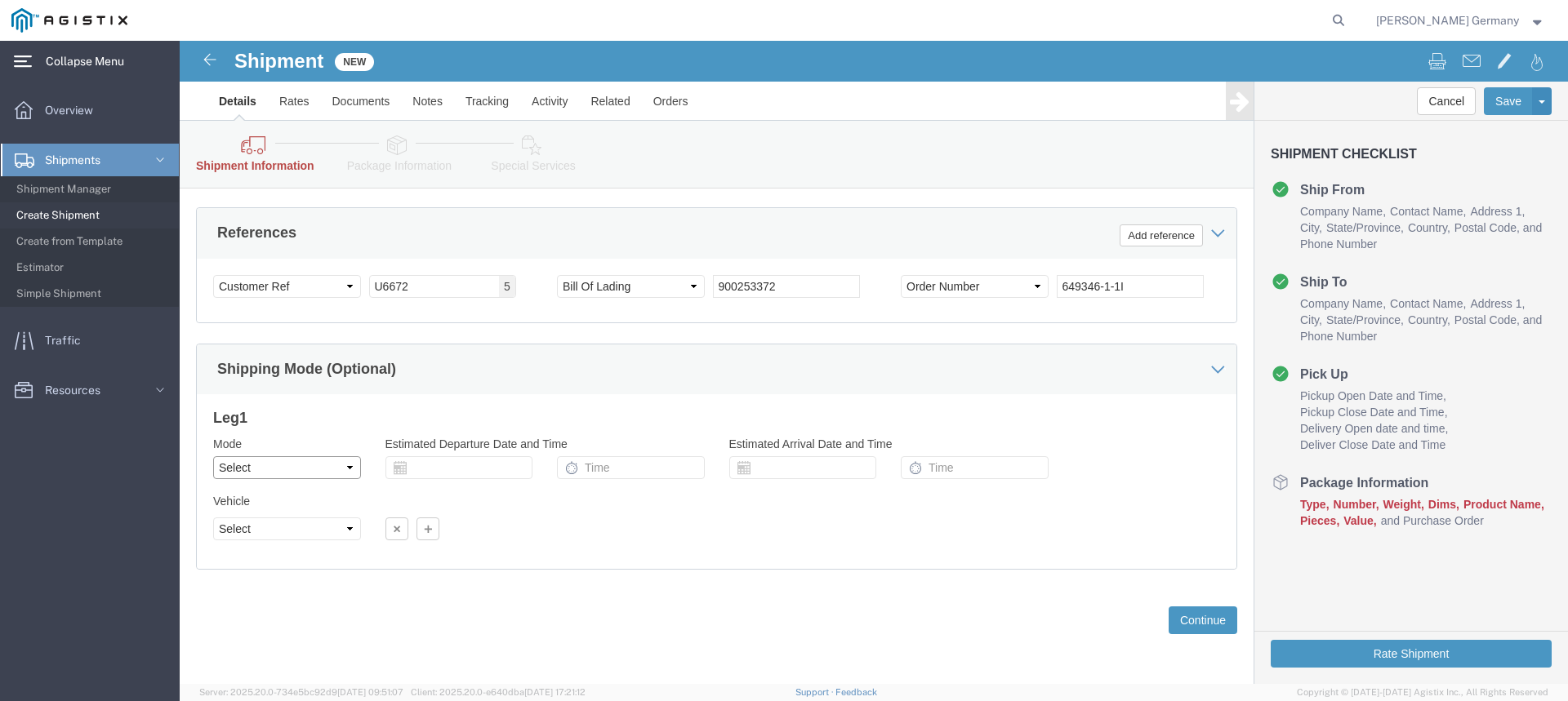
click select "Select Air Less than Truckload Multi-Leg Ocean Freight Rail Small Parcel Truckl…"
select select "TL"
click select "Select Air Less than Truckload Multi-Leg Ocean Freight Rail Small Parcel Truckl…"
click select "Select 1-Ton (PSS) 10 Wheel 10 Yard Dump Truck 20 Yard Dump Truck Bobtail Botto…"
select select "FLBD"
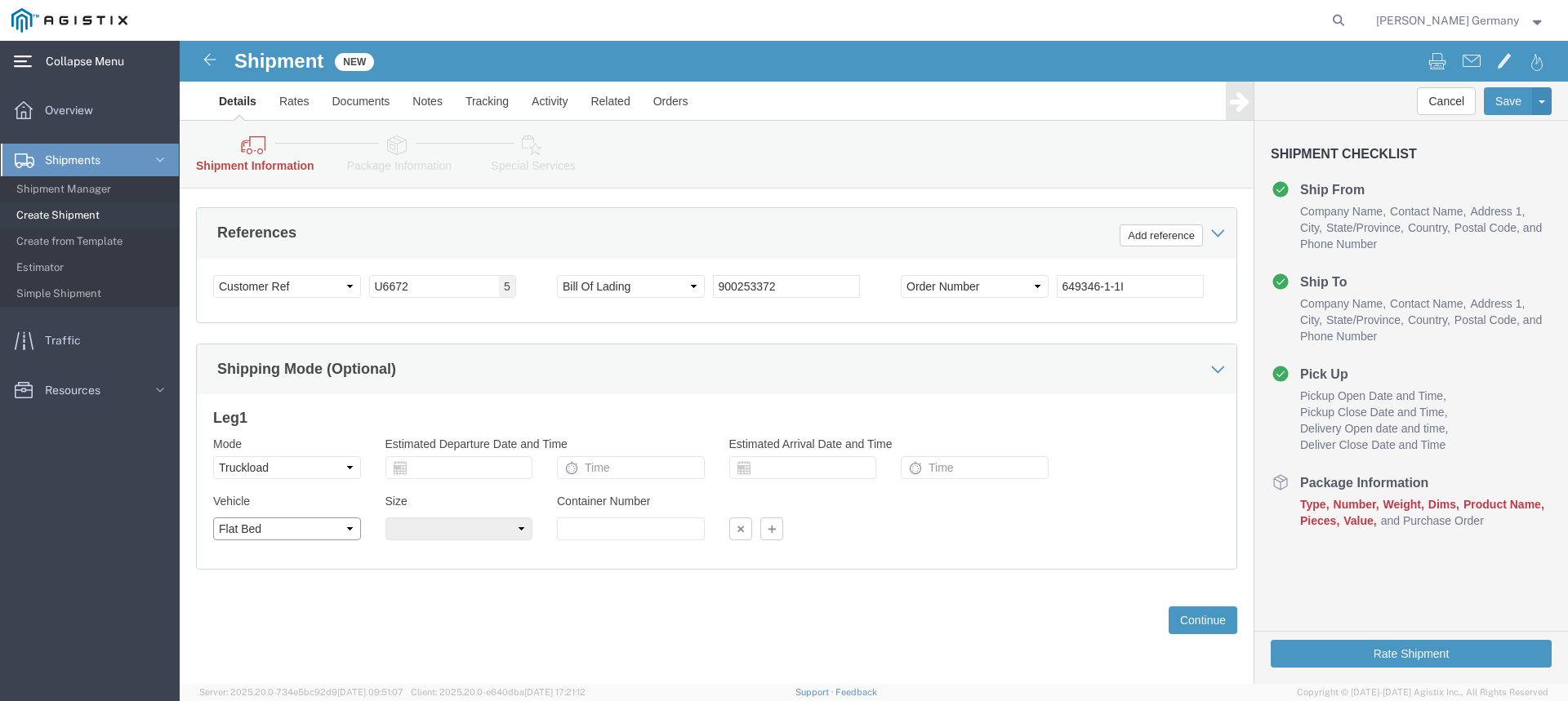
click select "Select 1-Ton (PSS) 10 Wheel 10 Yard Dump Truck 20 Yard Dump Truck Bobtail Botto…"
click select "Select 35 Feet 20 Feet 28 Feet 53 Feet 40 Feet 48 Feet"
select select "53FT"
click select "Select 35 Feet 20 Feet 28 Feet 53 Feet 40 Feet 48 Feet"
click button "Continue"
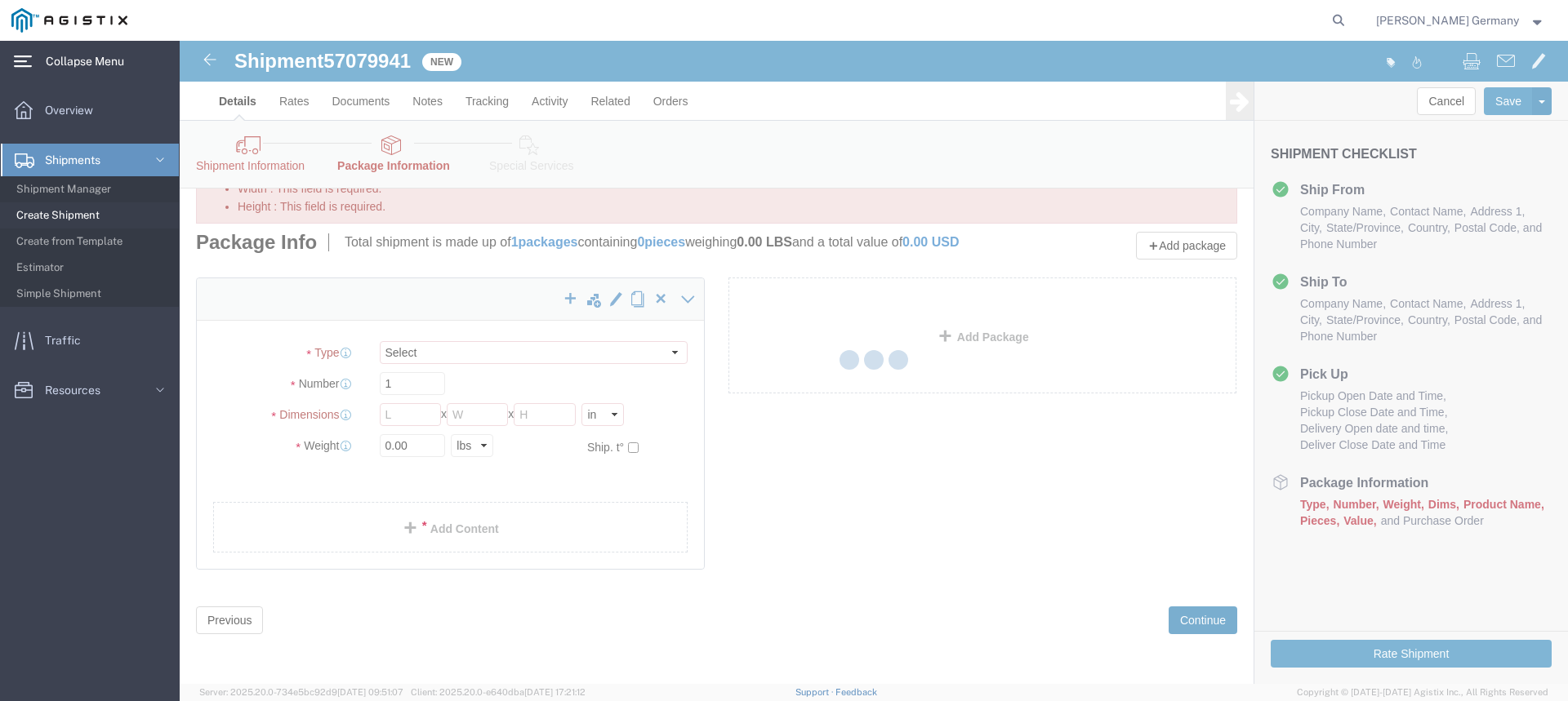
scroll to position [125, 0]
select select "CBOX"
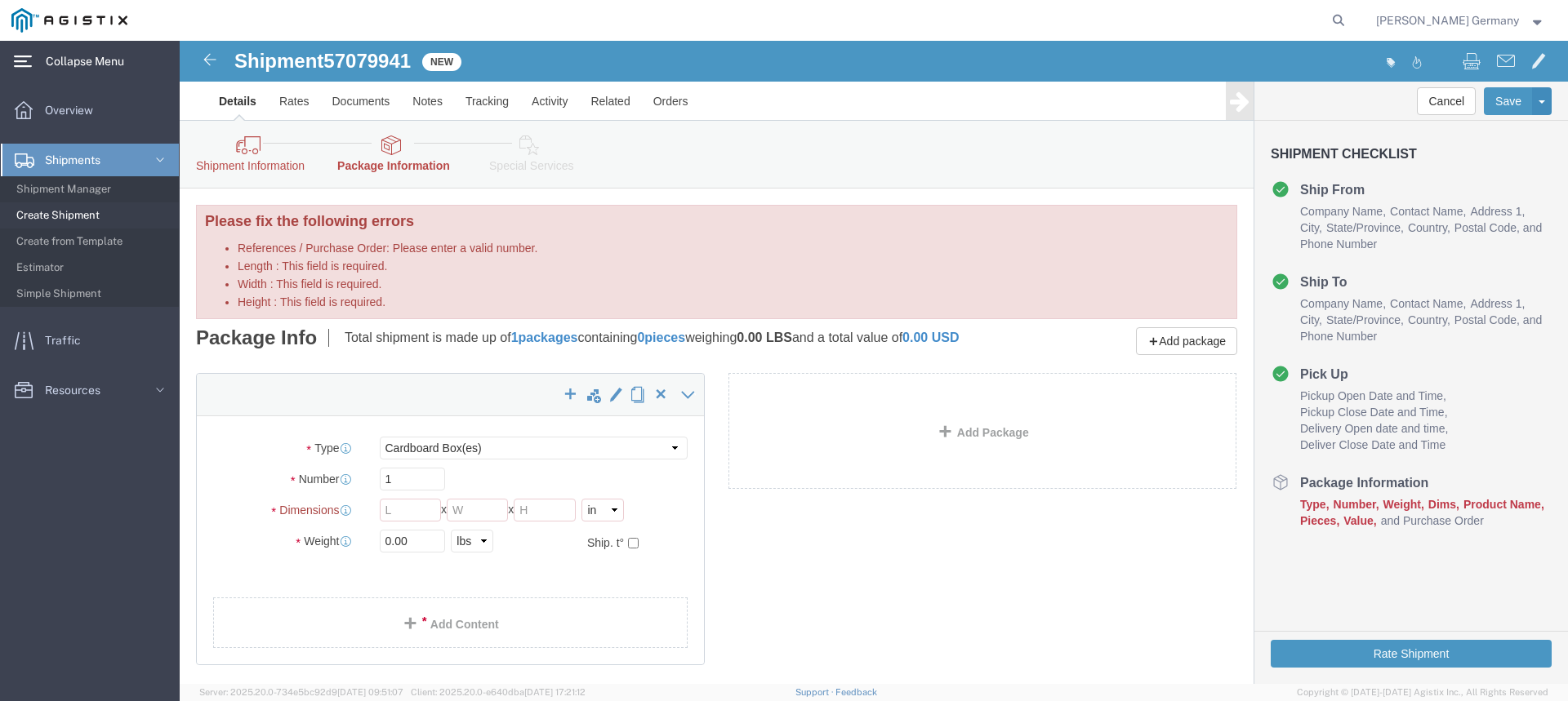
click h4 "Package Information"
click img
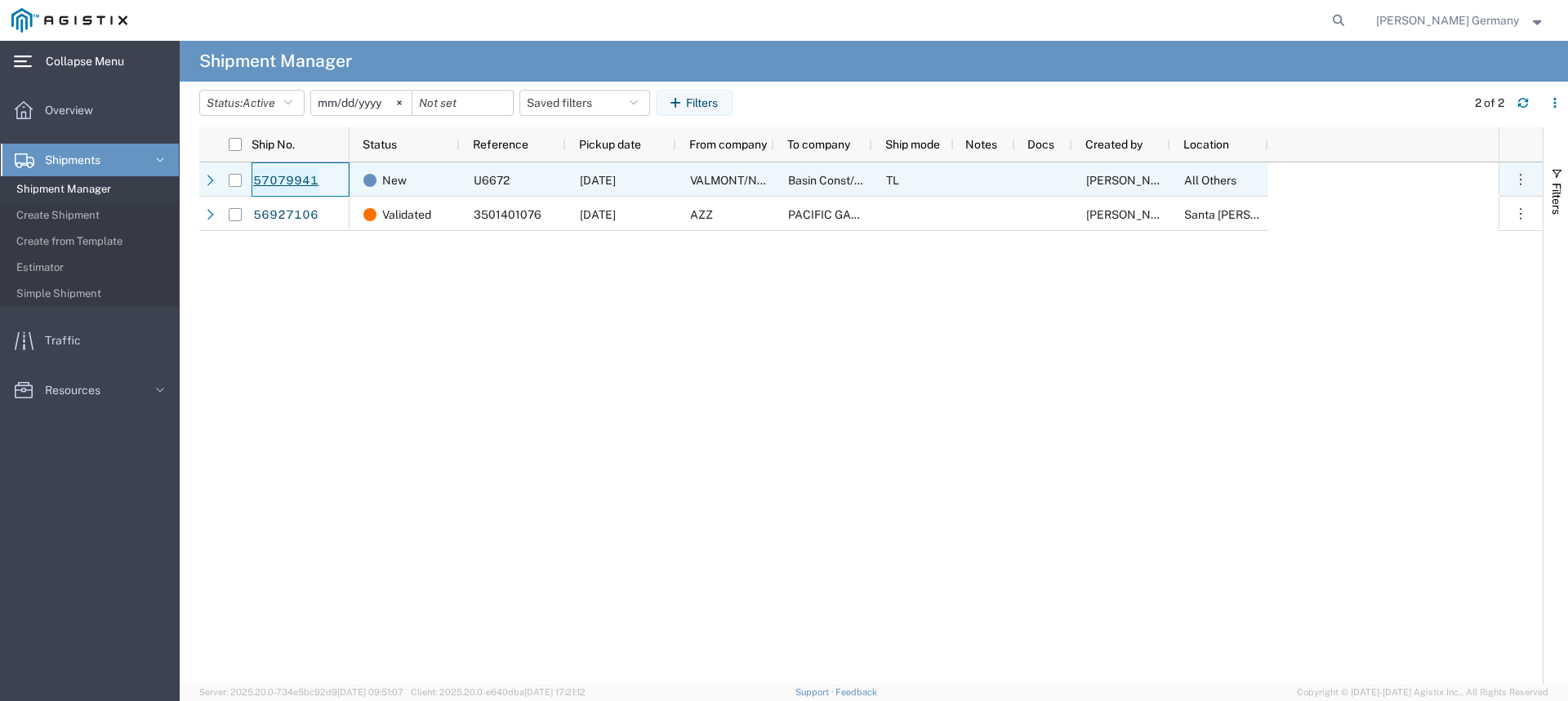
click at [268, 177] on link "57079941" at bounding box center [286, 181] width 67 height 26
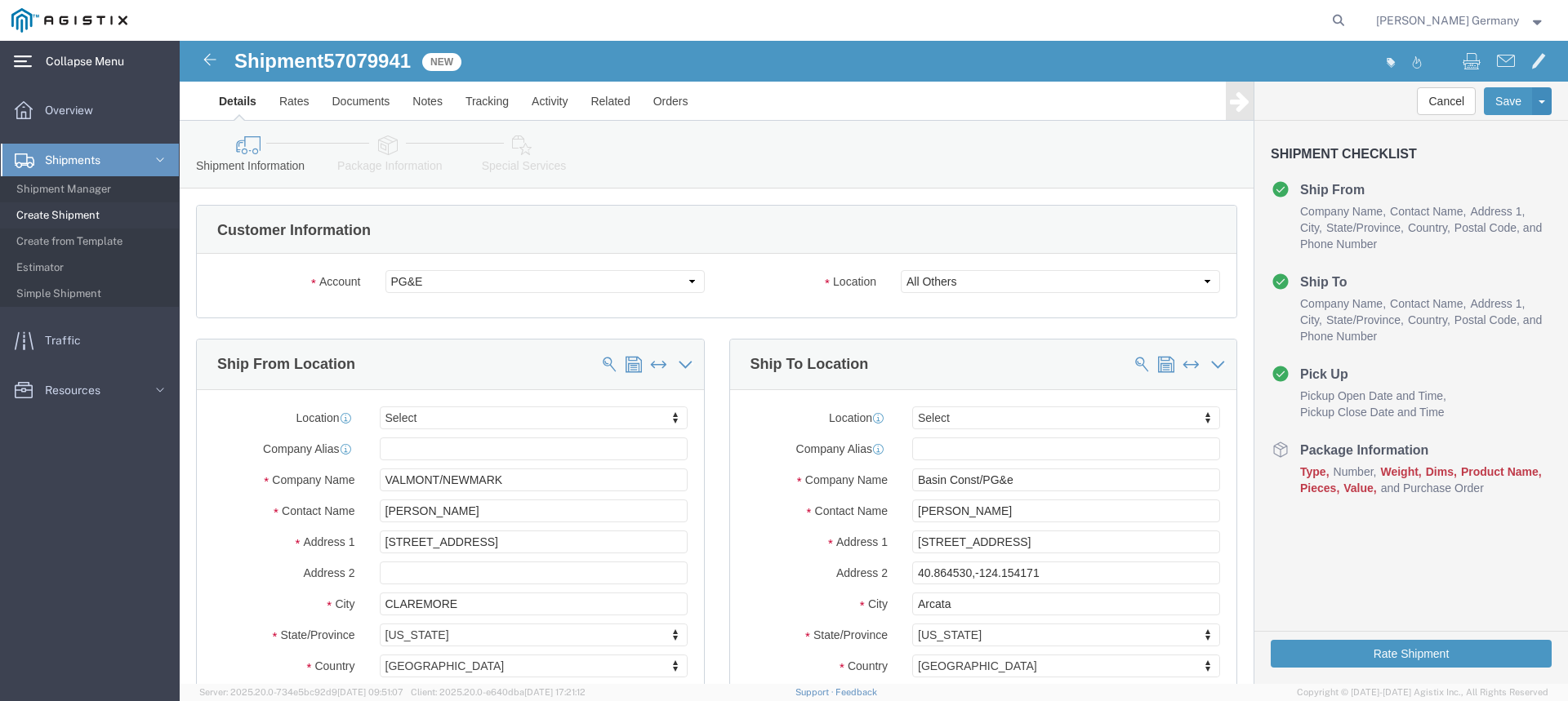
select select
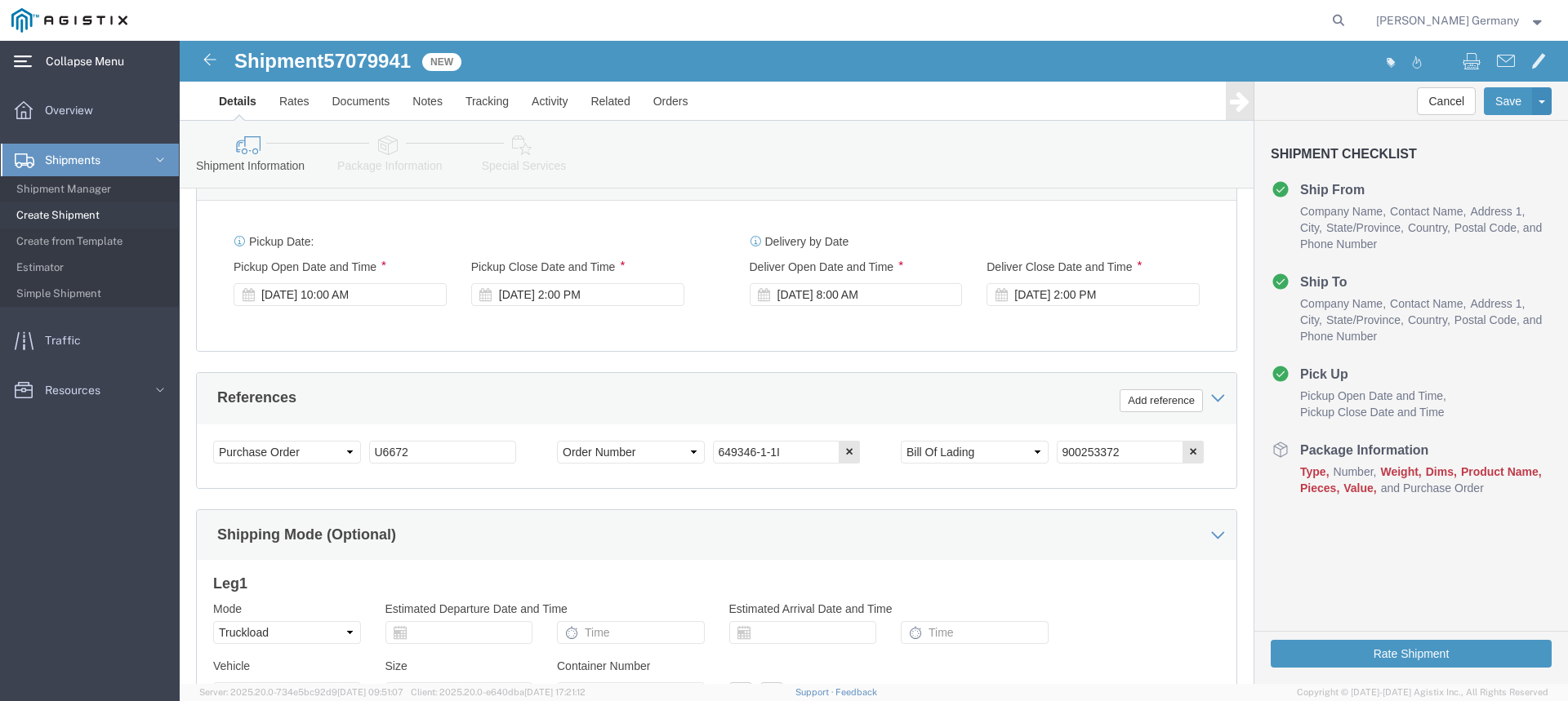
scroll to position [735, 0]
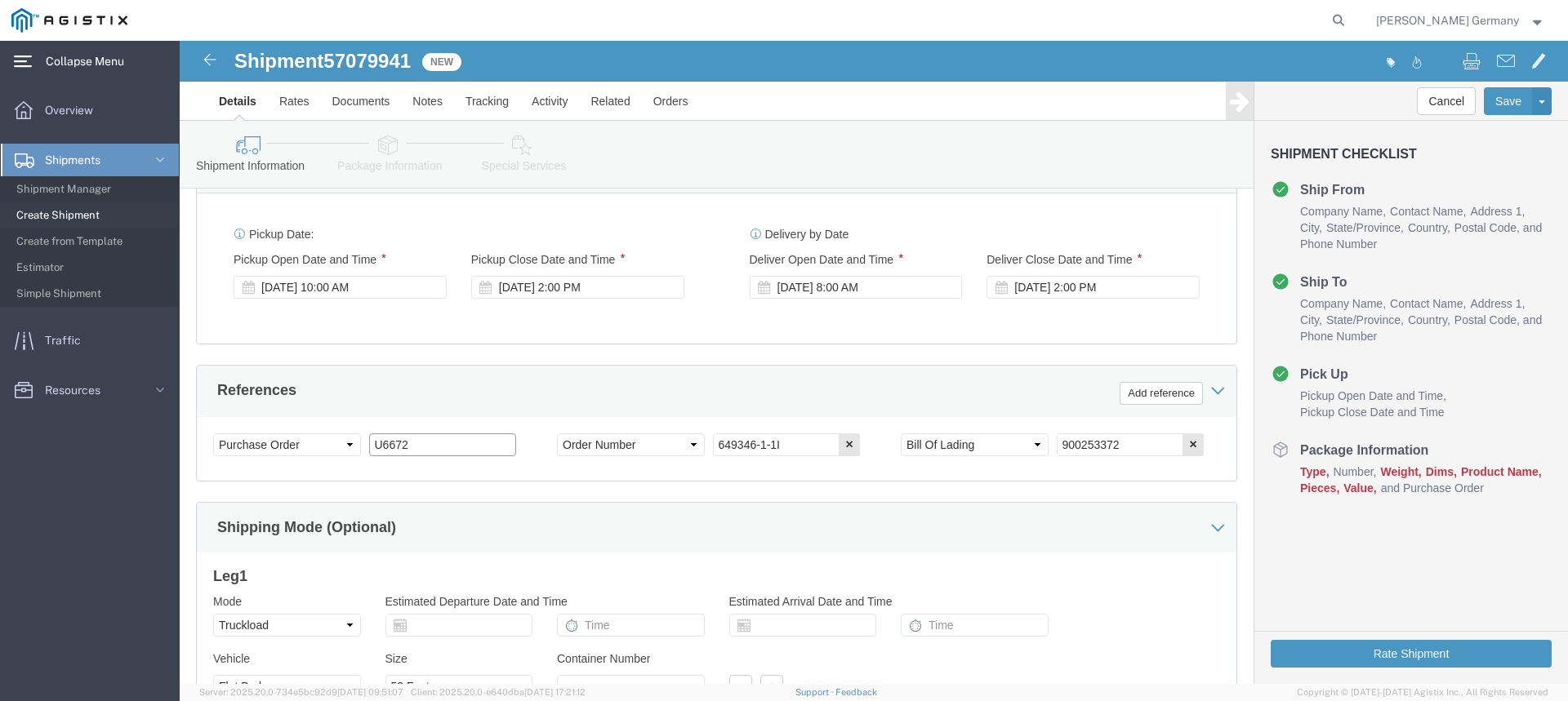
drag, startPoint x: 258, startPoint y: 405, endPoint x: 118, endPoint y: 404, distance: 140.0
click div "Select Account Type Activity ID Airline Appointment Number ASN Batch Request # …"
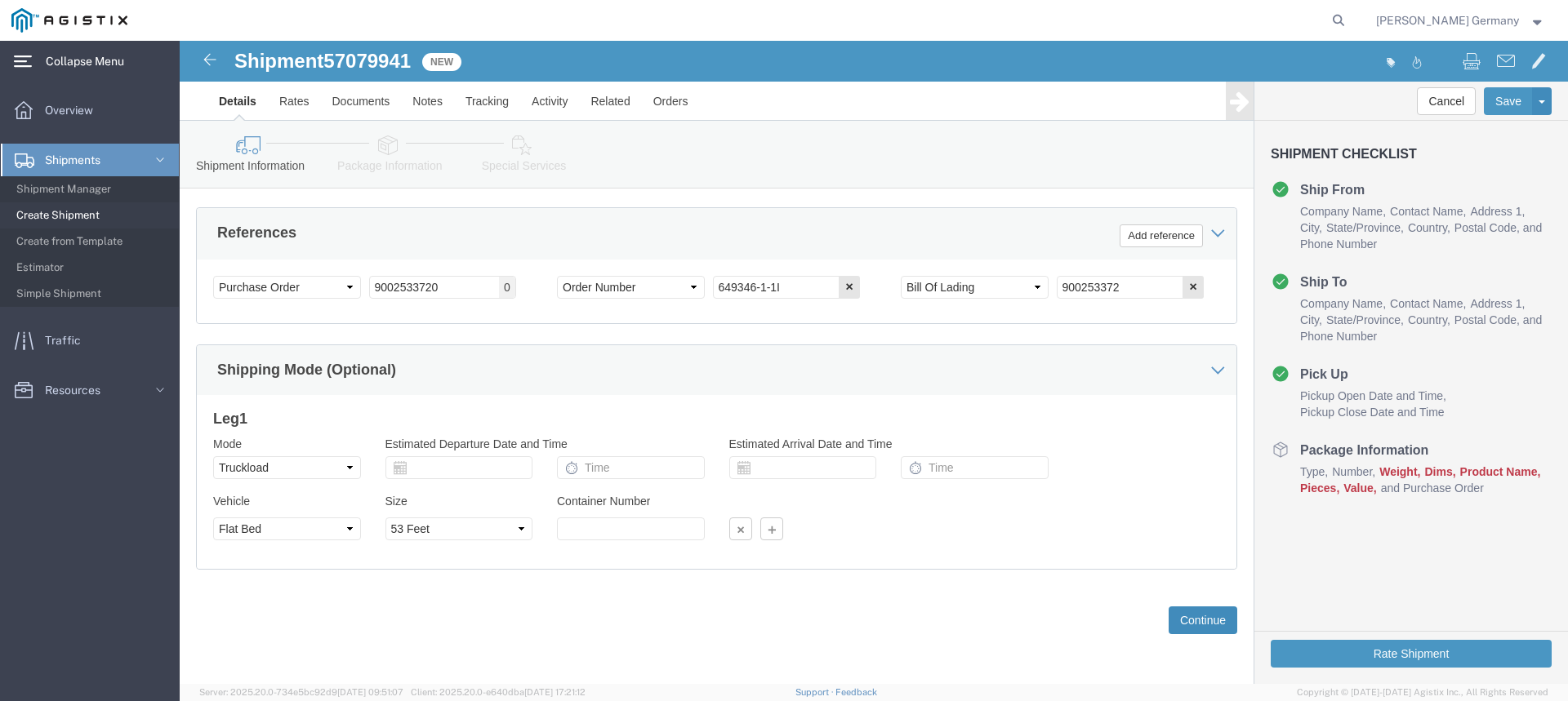
scroll to position [960, 0]
click button "Continue"
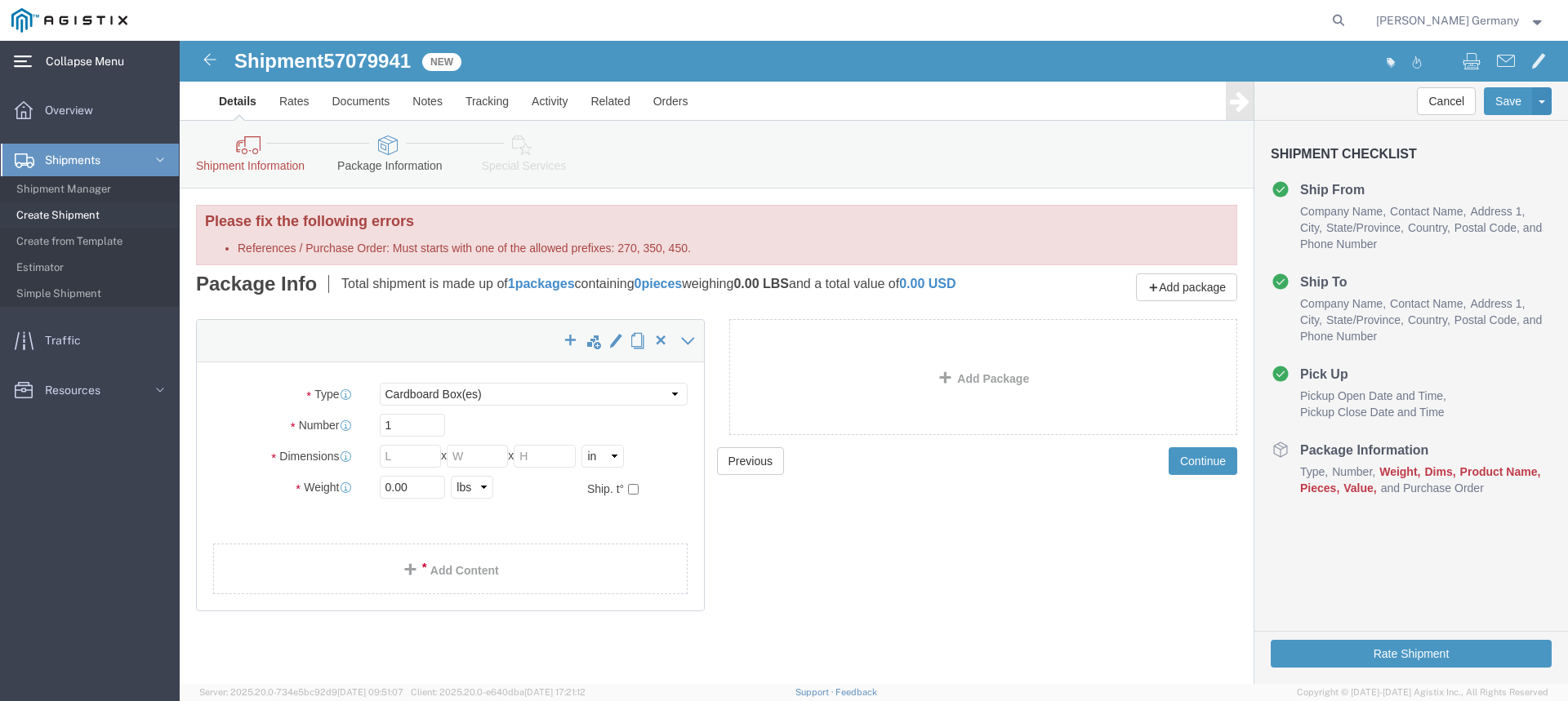
click icon
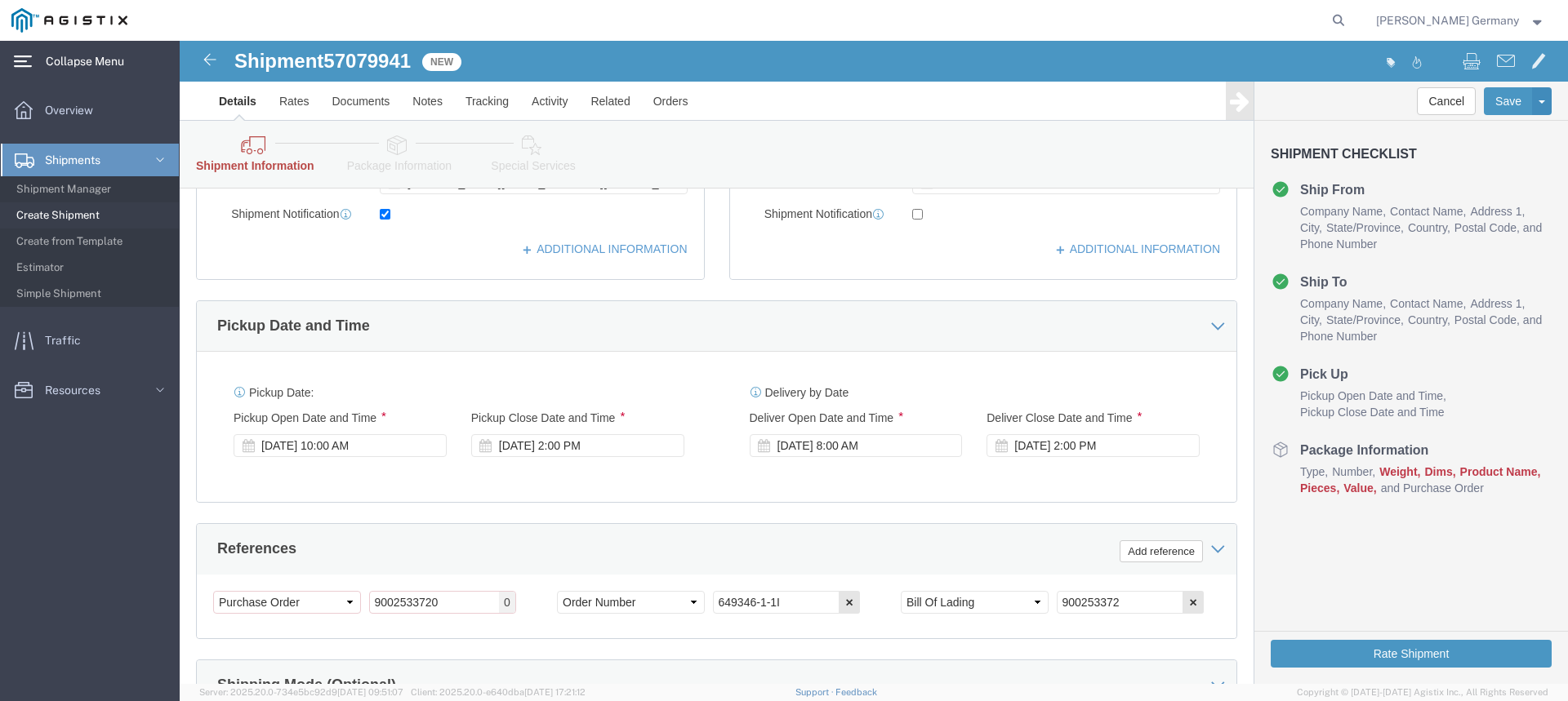
scroll to position [653, 0]
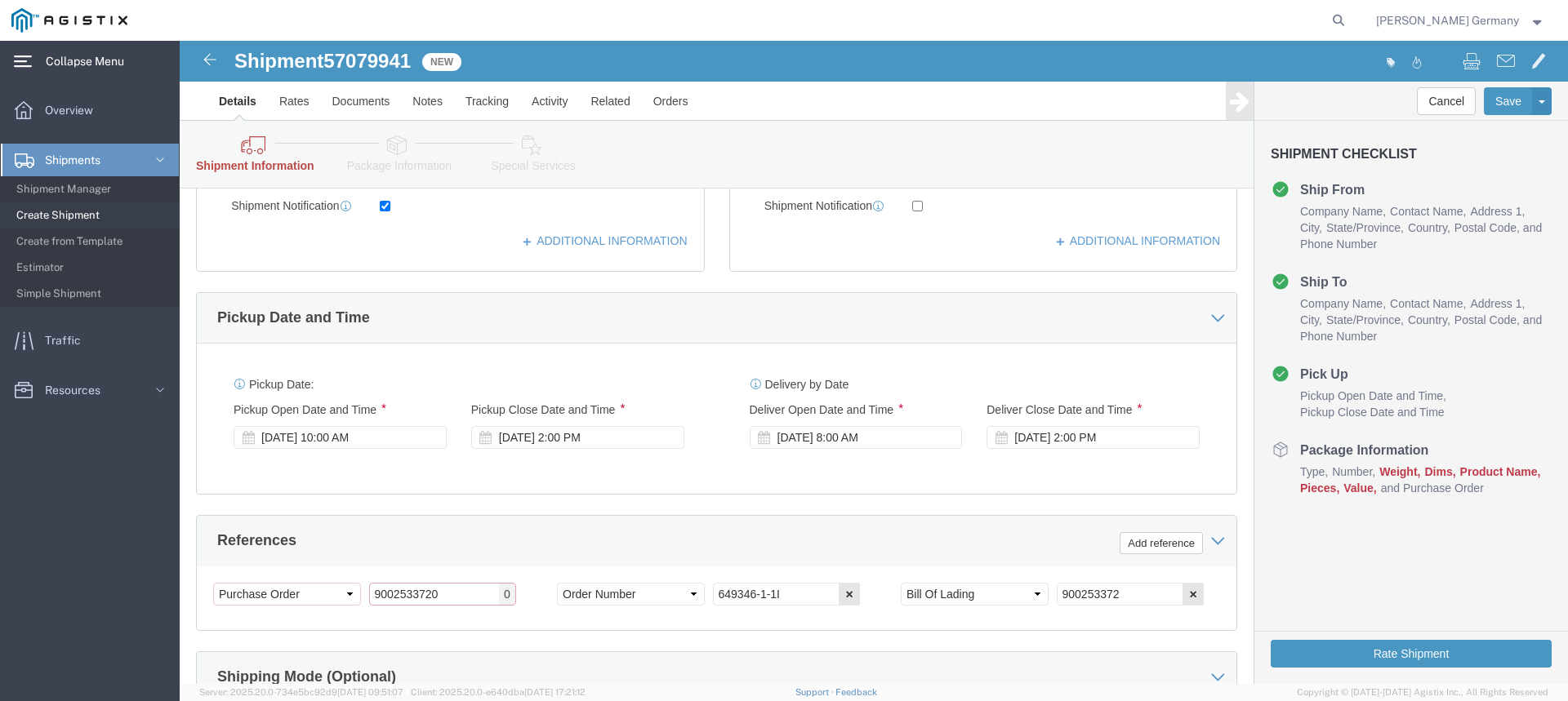
drag, startPoint x: 285, startPoint y: 554, endPoint x: 124, endPoint y: 566, distance: 161.4
click div "Select Account Type Activity ID Airline Appointment Number ASN Batch Request # …"
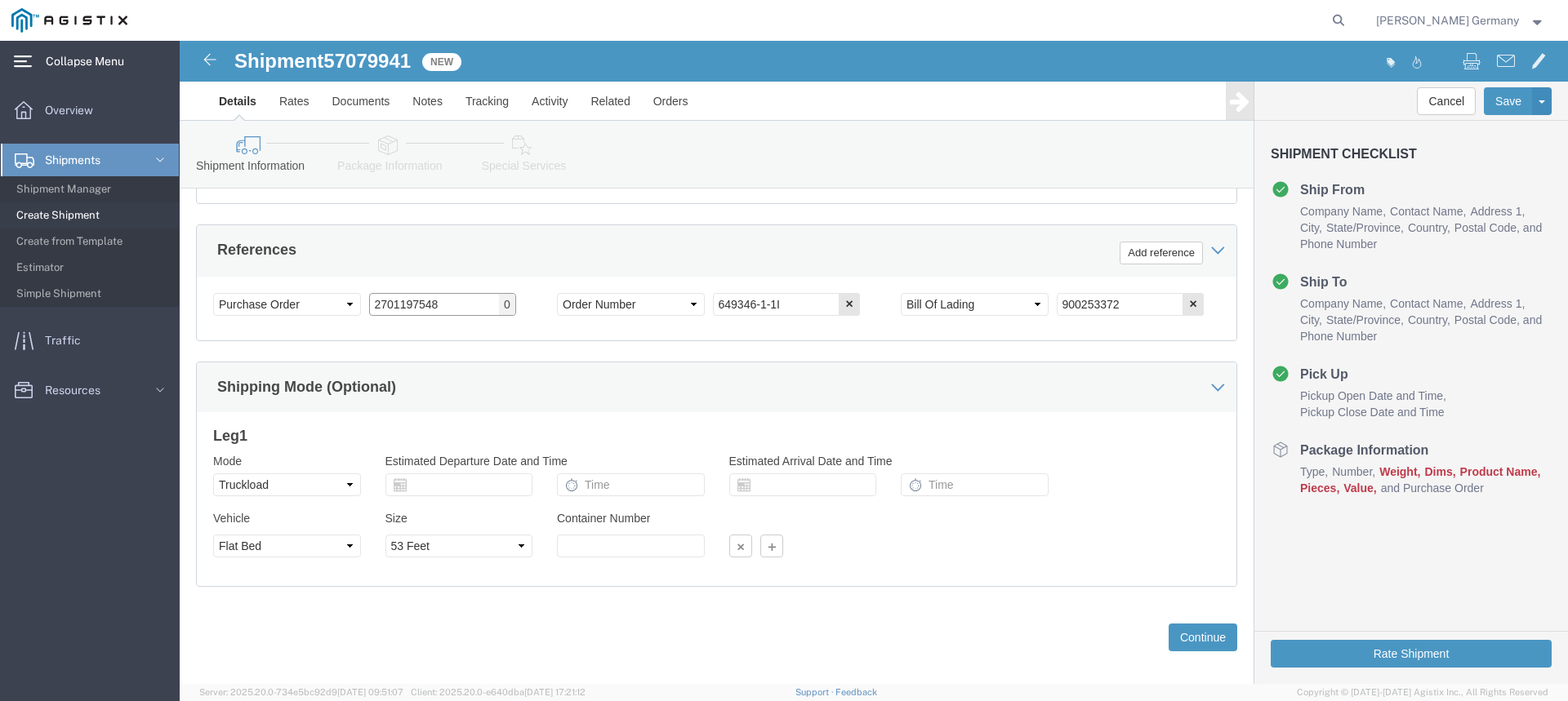
scroll to position [892, 0]
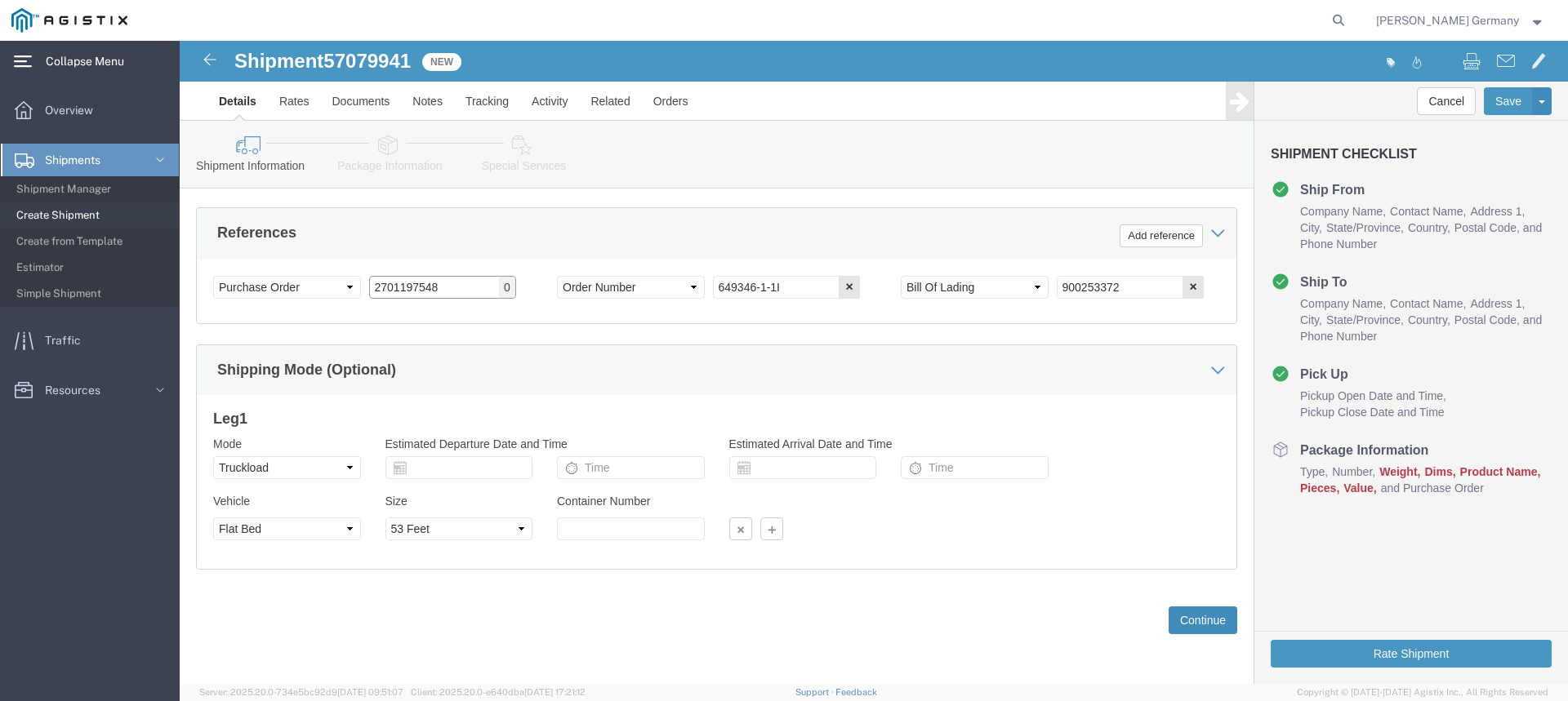
type input "2701197548"
click button "Continue"
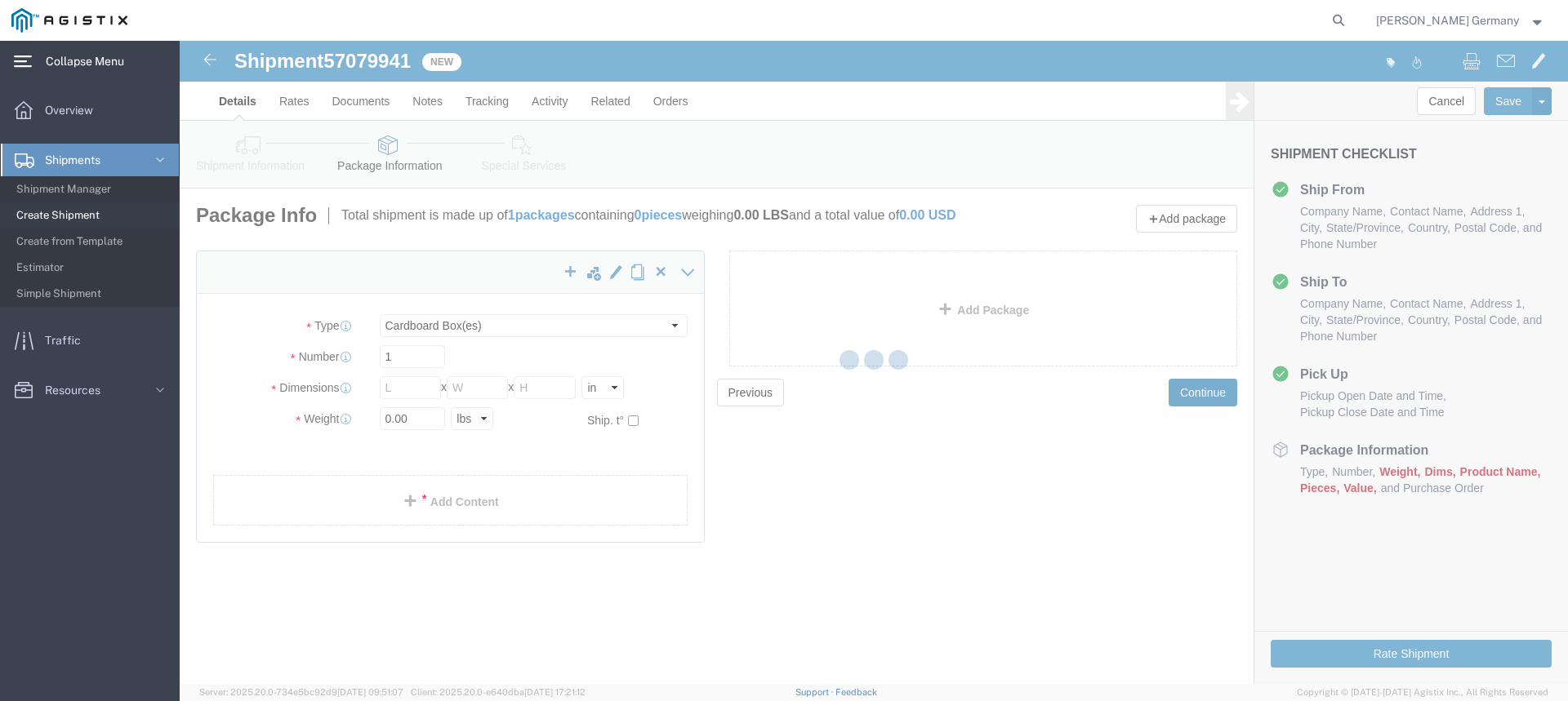
scroll to position [0, 0]
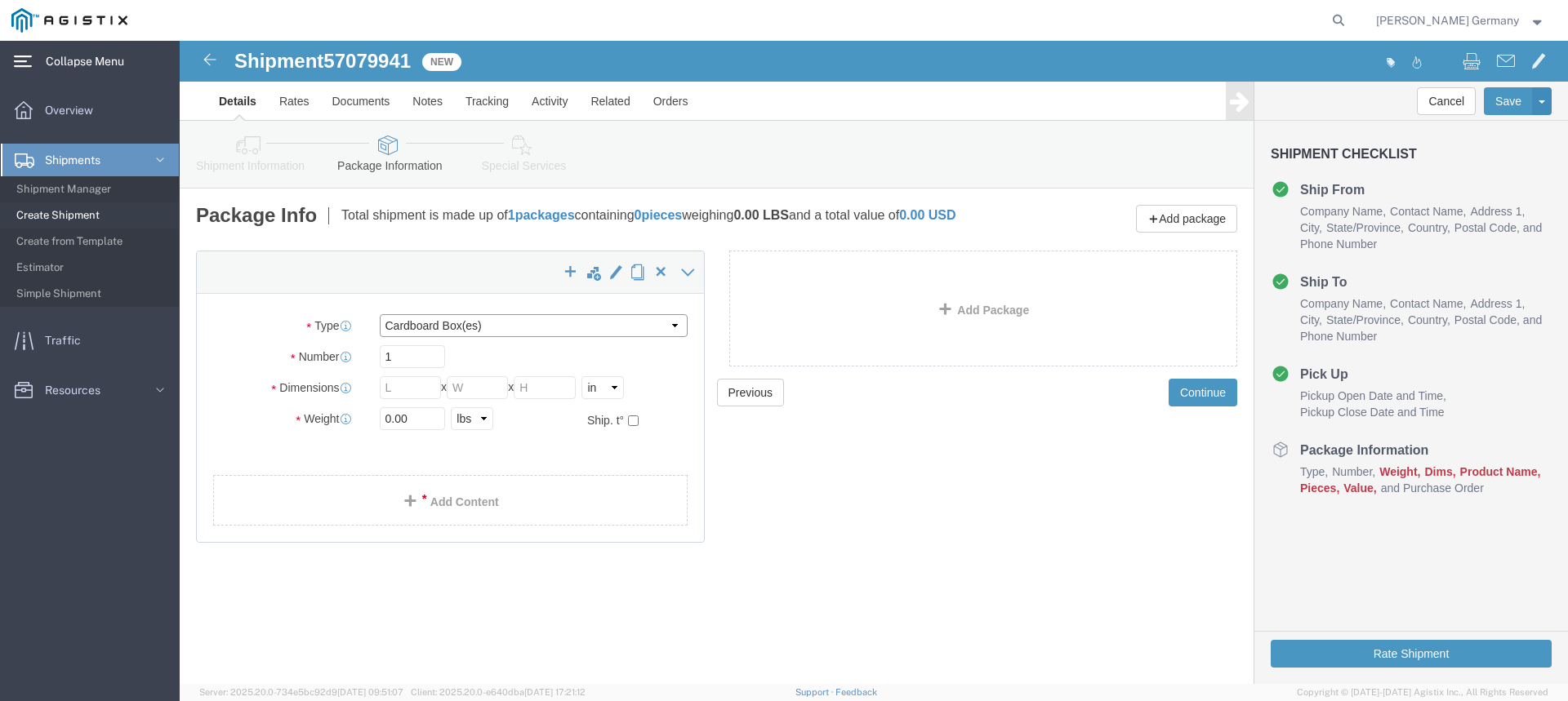
click select "Select Bulk Bundle(s) Cardboard Box(es) Carton(s) Crate(s) Drum(s) (Fiberboard)…"
select select "NKCR"
click select "Select Bulk Bundle(s) Cardboard Box(es) Carton(s) Crate(s) Drum(s) (Fiberboard)…"
click input "1"
type input "3"
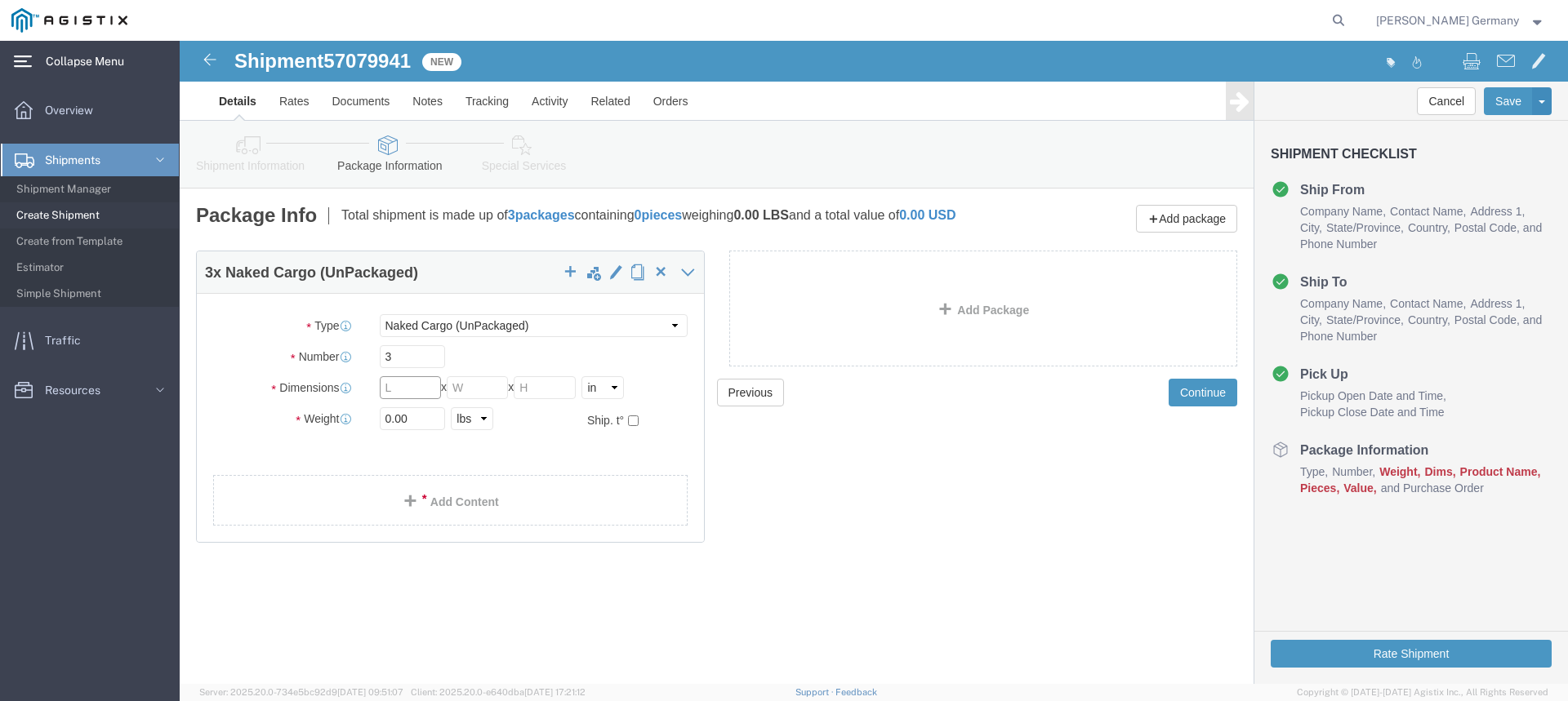
click input "text"
type input "6"
click select "Select cm ft in"
select select "FT"
click select "Select cm ft in"
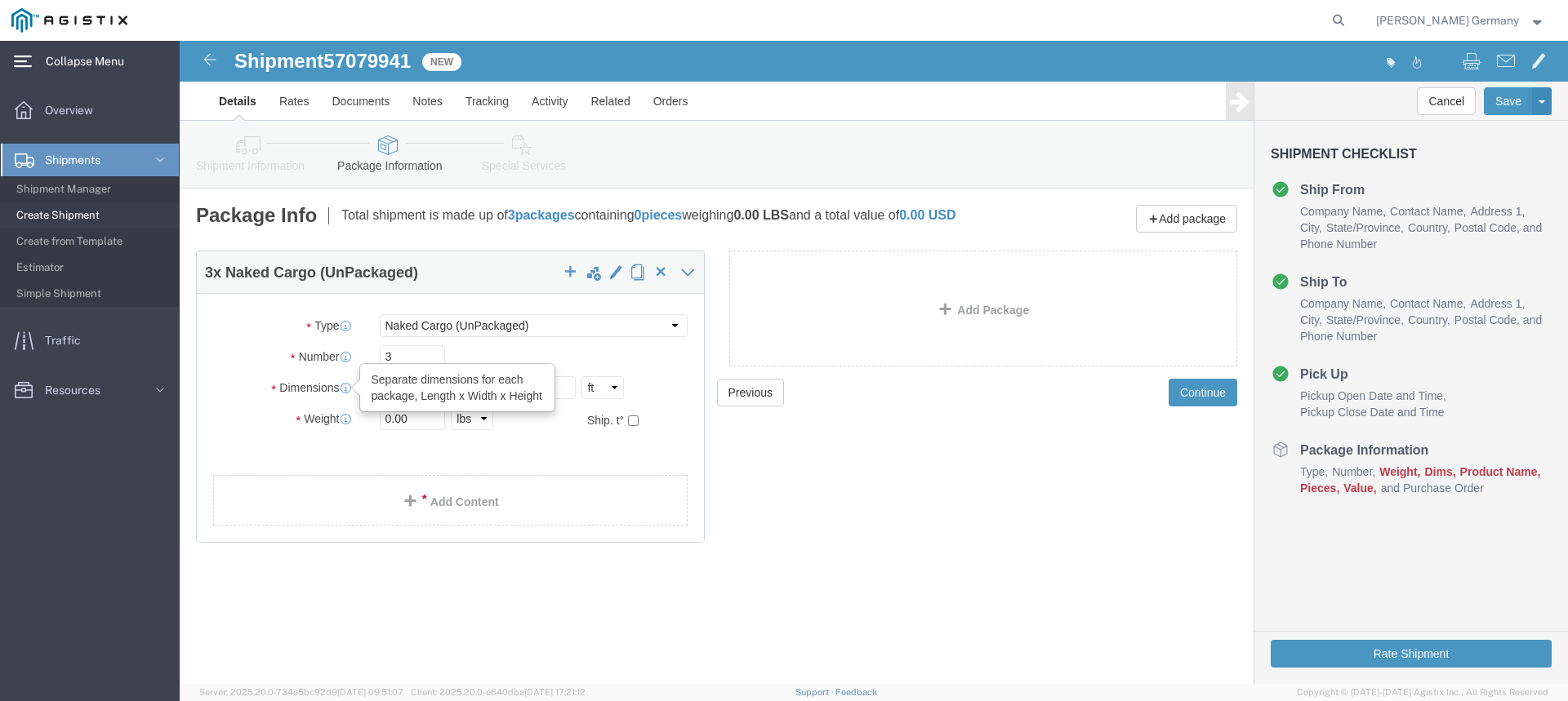
drag, startPoint x: 243, startPoint y: 350, endPoint x: 125, endPoint y: 353, distance: 118.0
click div "Dimensions Separate dimensions for each package, Length x Width x Height Length…"
type input "6"
type input "9"
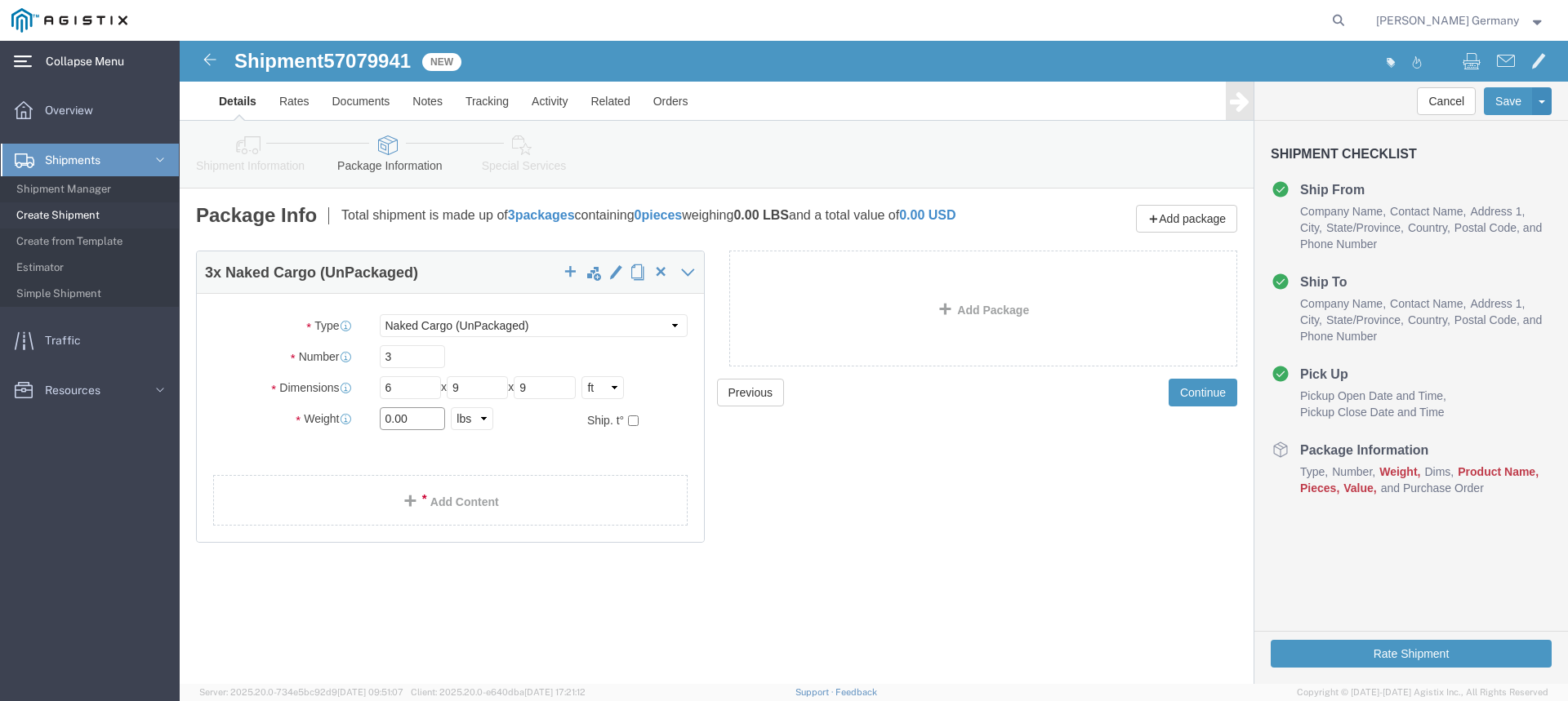
drag, startPoint x: 248, startPoint y: 386, endPoint x: 146, endPoint y: 395, distance: 102.4
click div "Weight Total weight of packages in pounds or kilograms 0.00 Select kgs lbs Ship…"
type input "528"
click input "9"
type input "0"
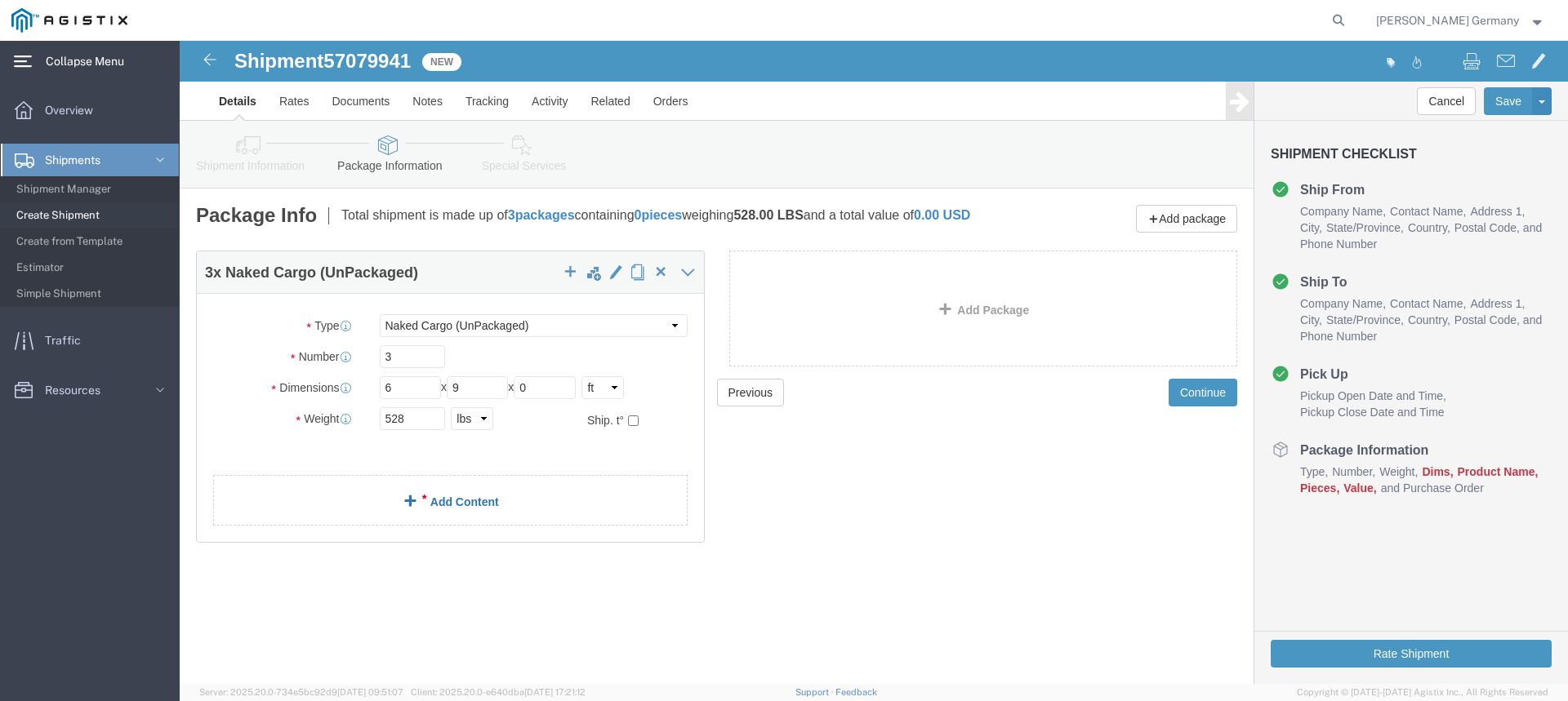
click link "Add Content"
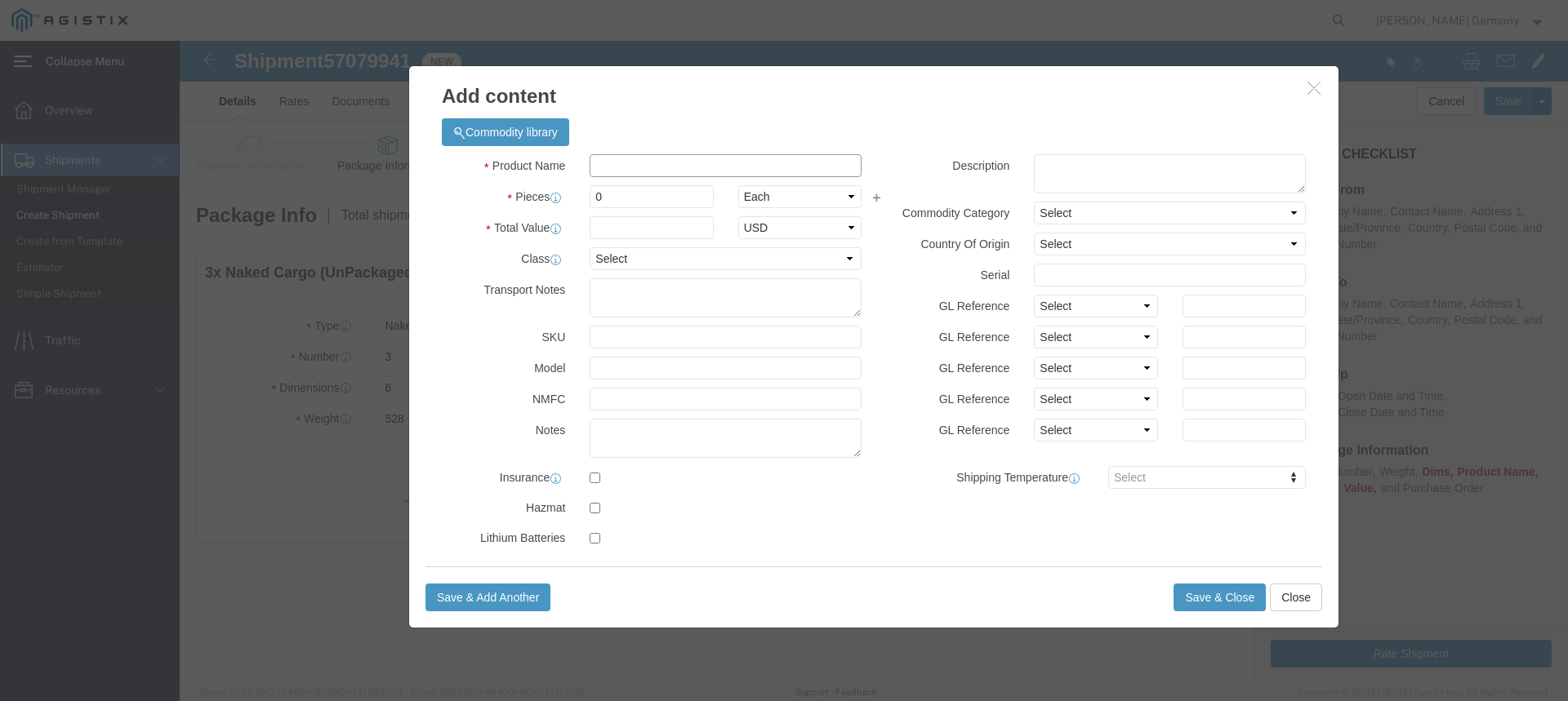
click input "text"
type input "POLES"
type input "3"
type input "1"
click button "Save & Close"
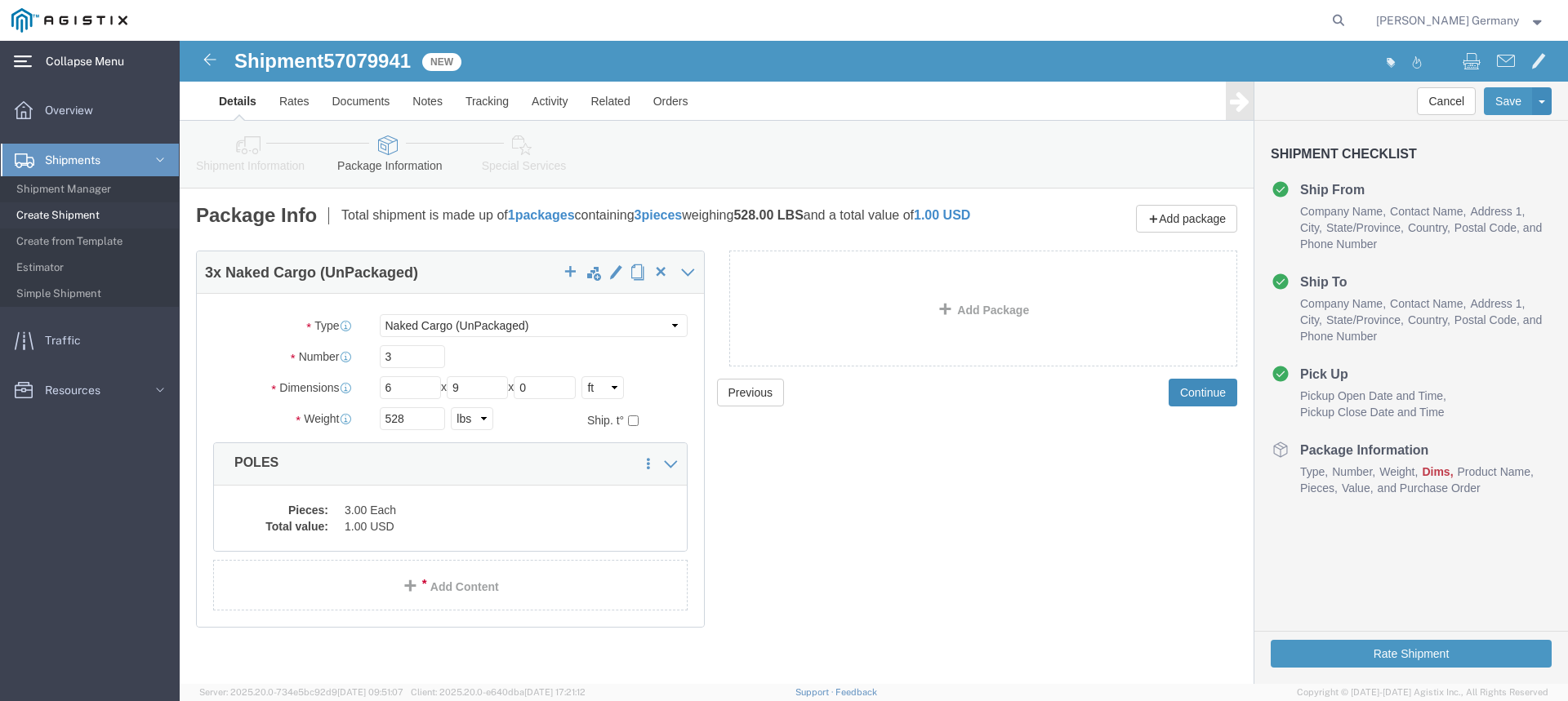
click button "Continue"
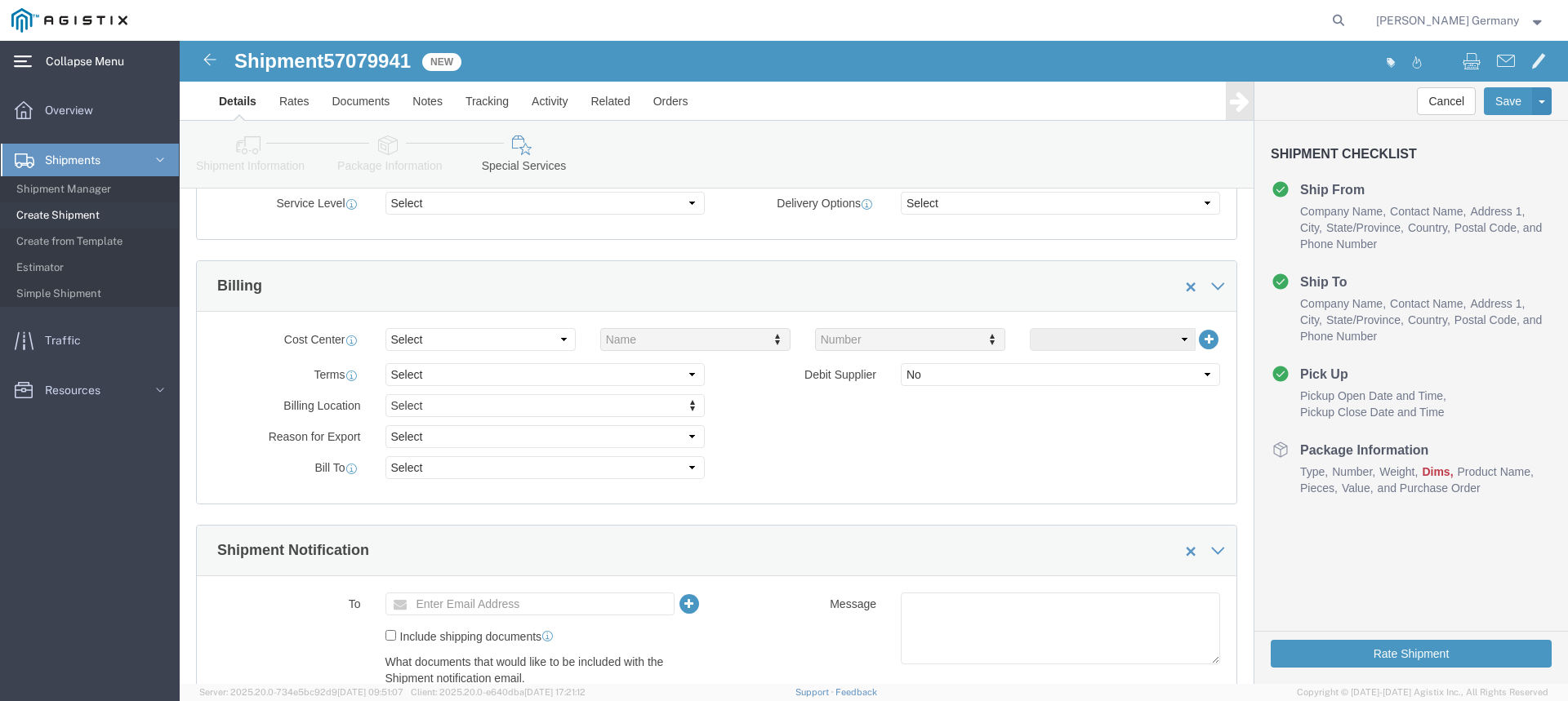
scroll to position [898, 0]
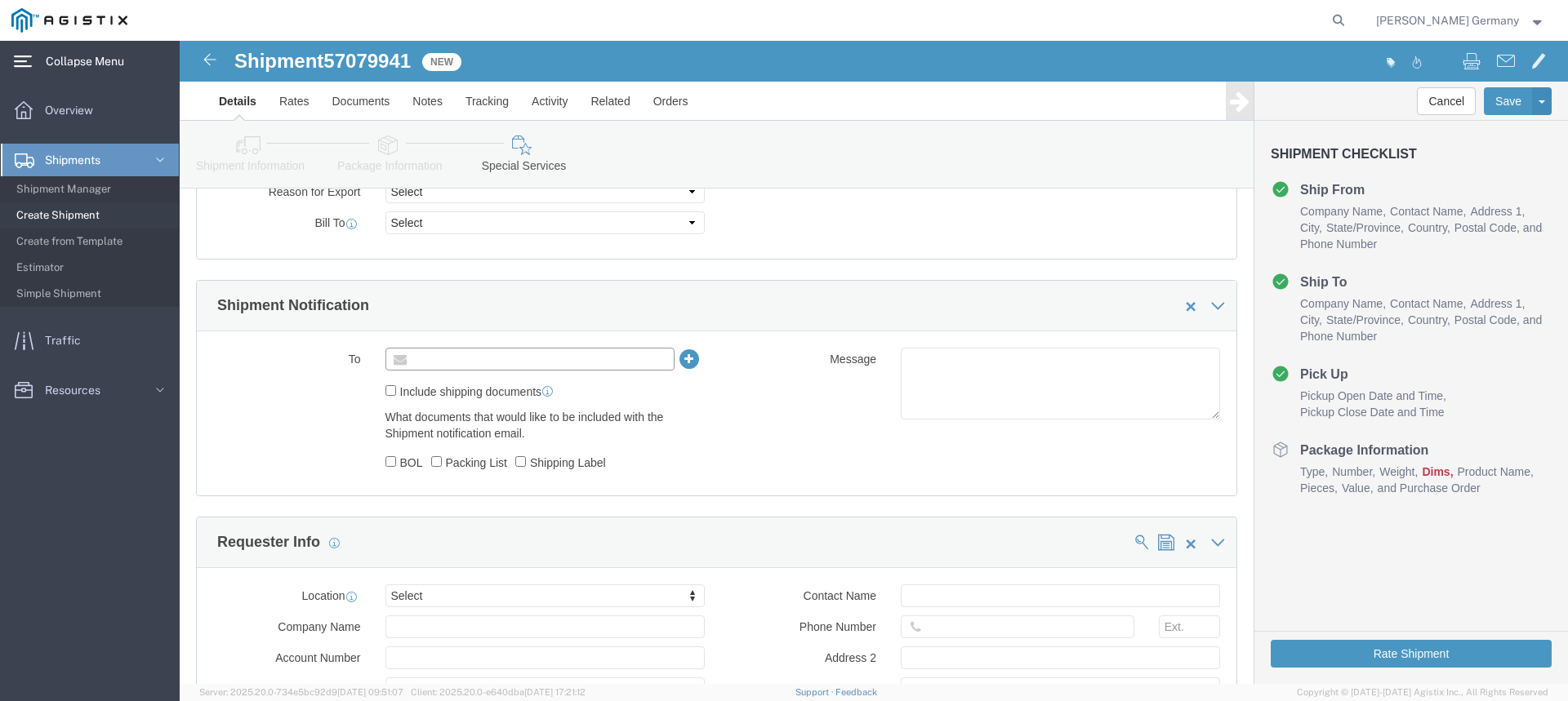
click input "text"
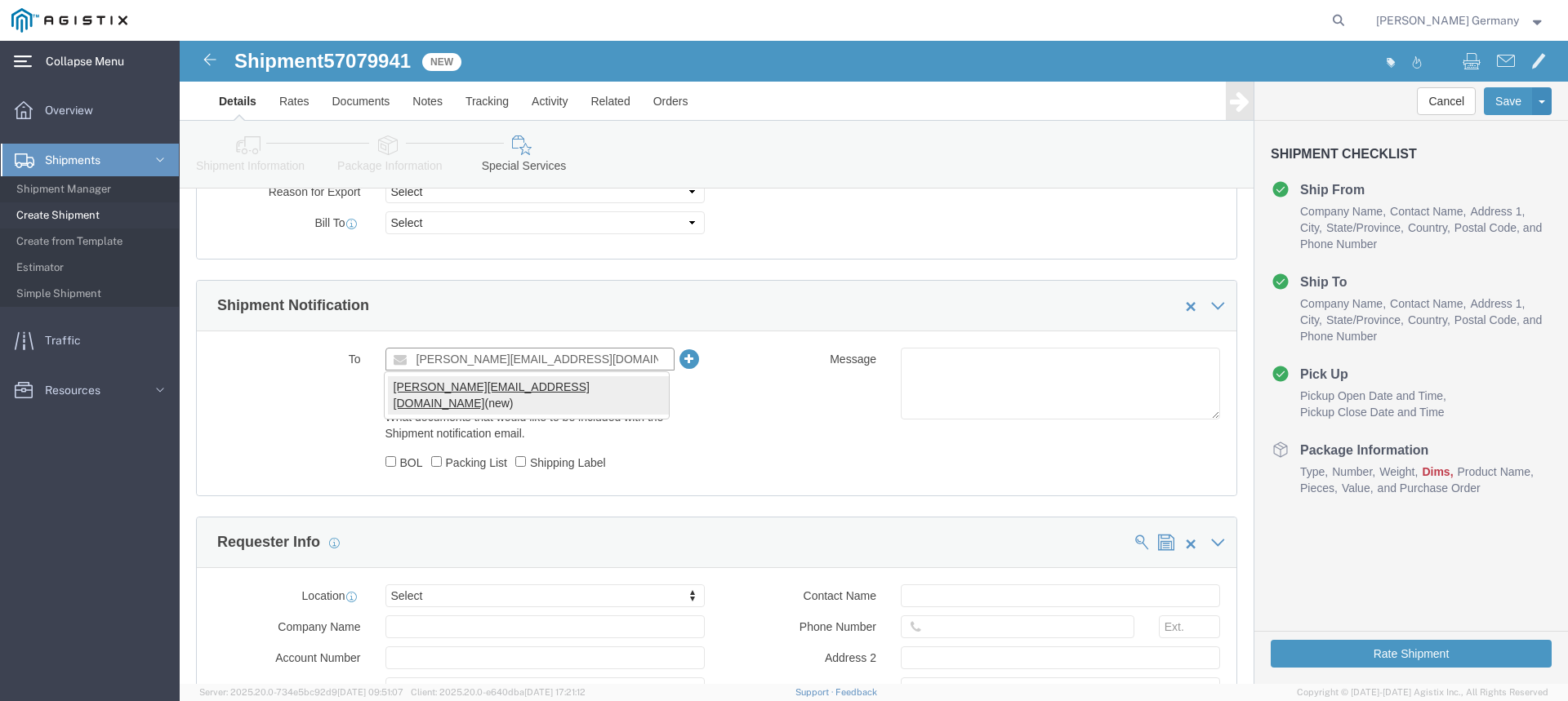
type input "[PERSON_NAME][EMAIL_ADDRESS][DOMAIN_NAME]"
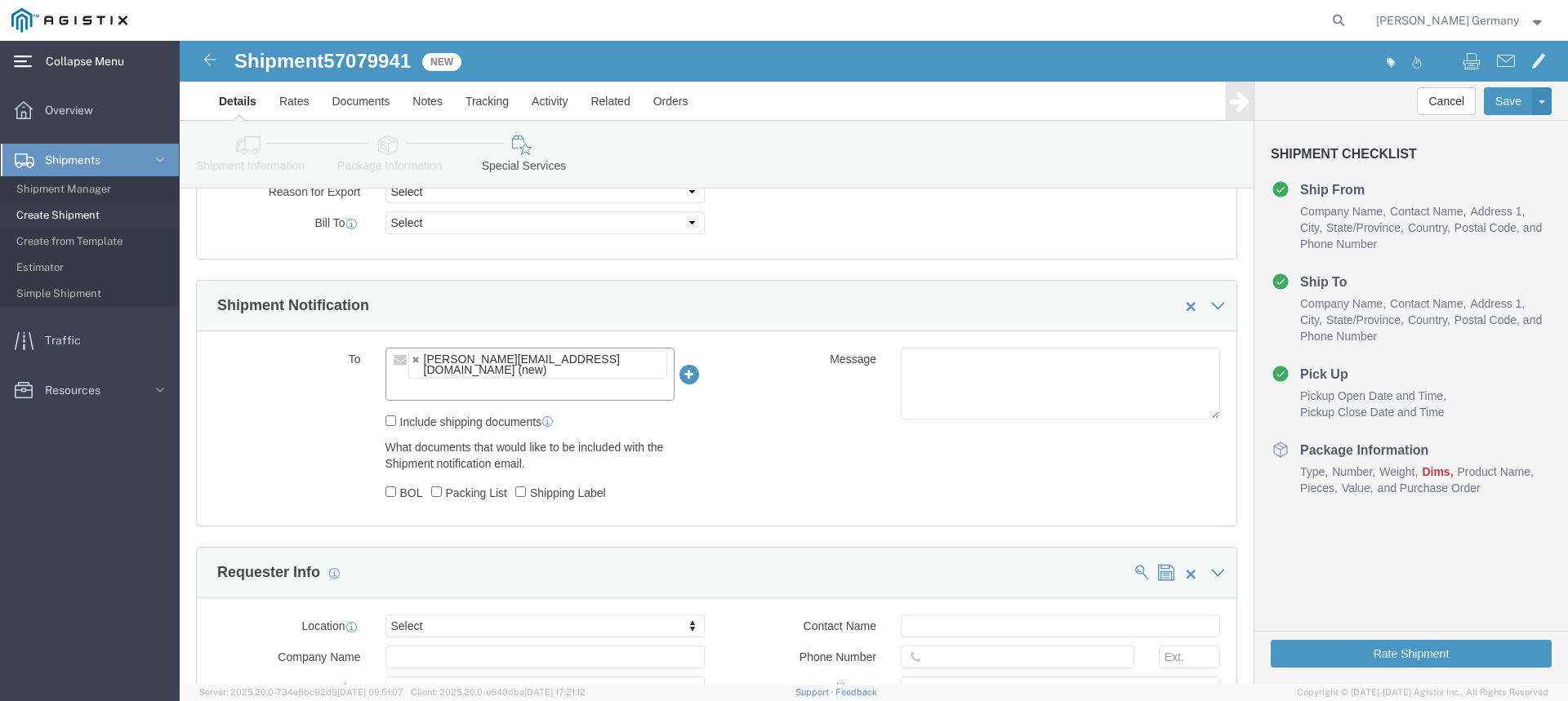
click label "Include shipping documents"
click input "Include shipping documents"
checkbox input "true"
click label "BOL"
click input "BOL"
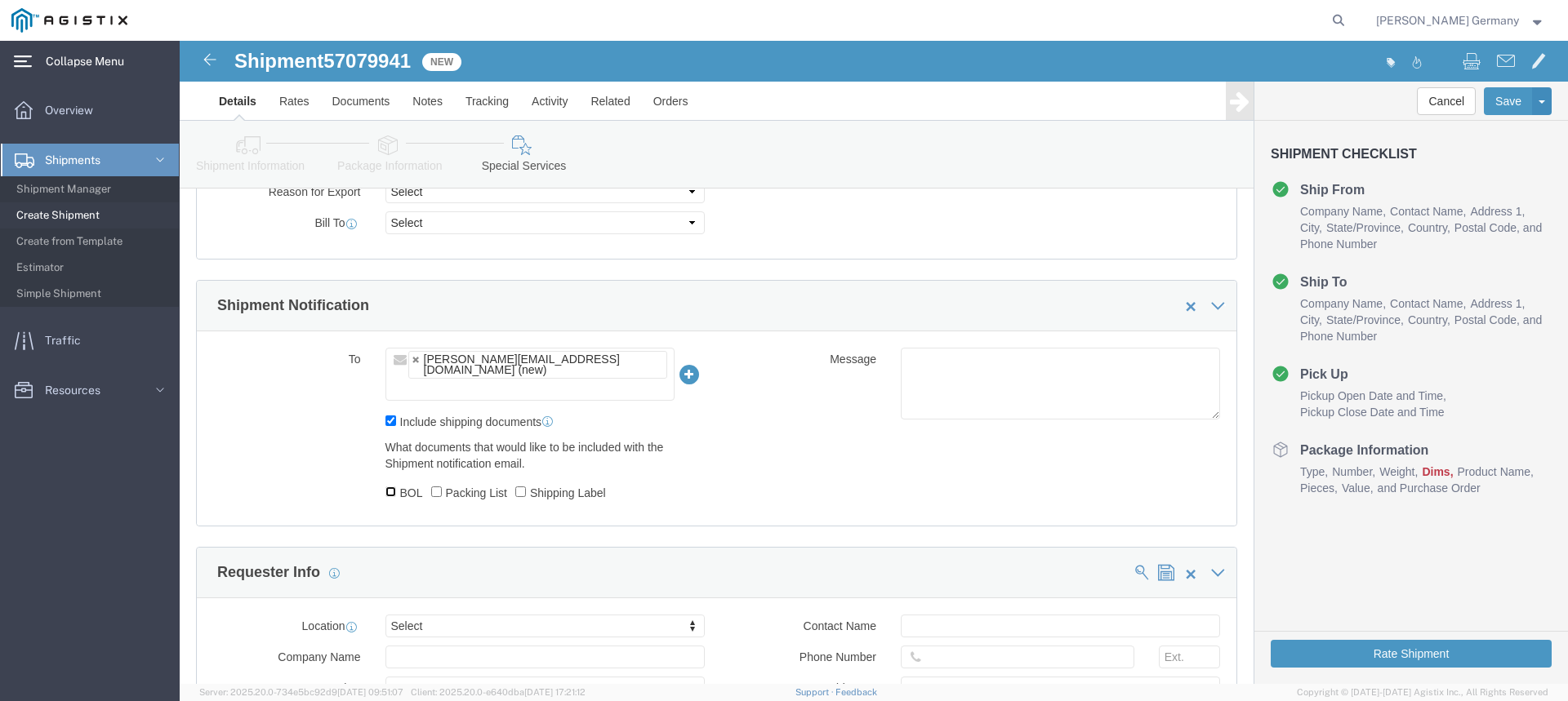
checkbox input "true"
click label "Packing List"
click input "Packing List"
checkbox input "true"
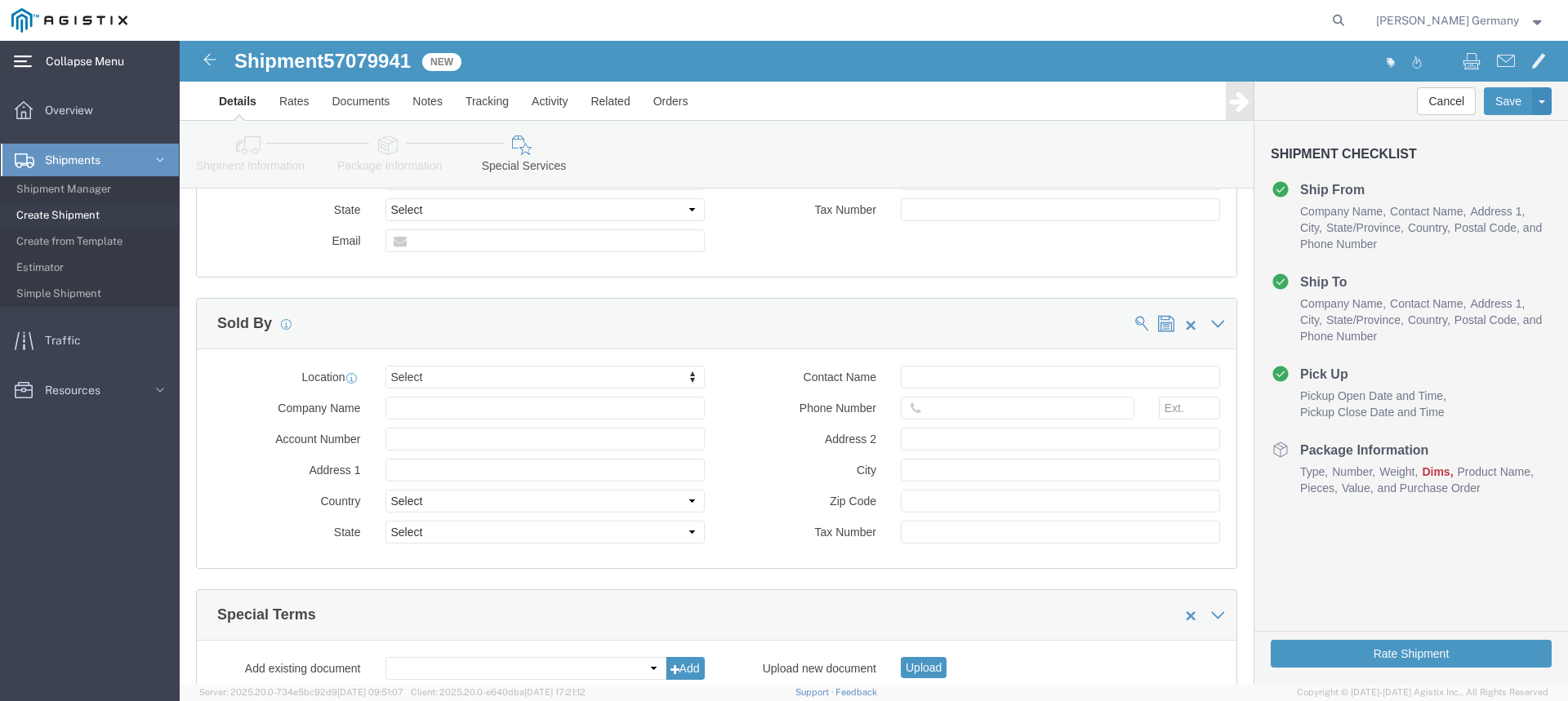
scroll to position [1605, 0]
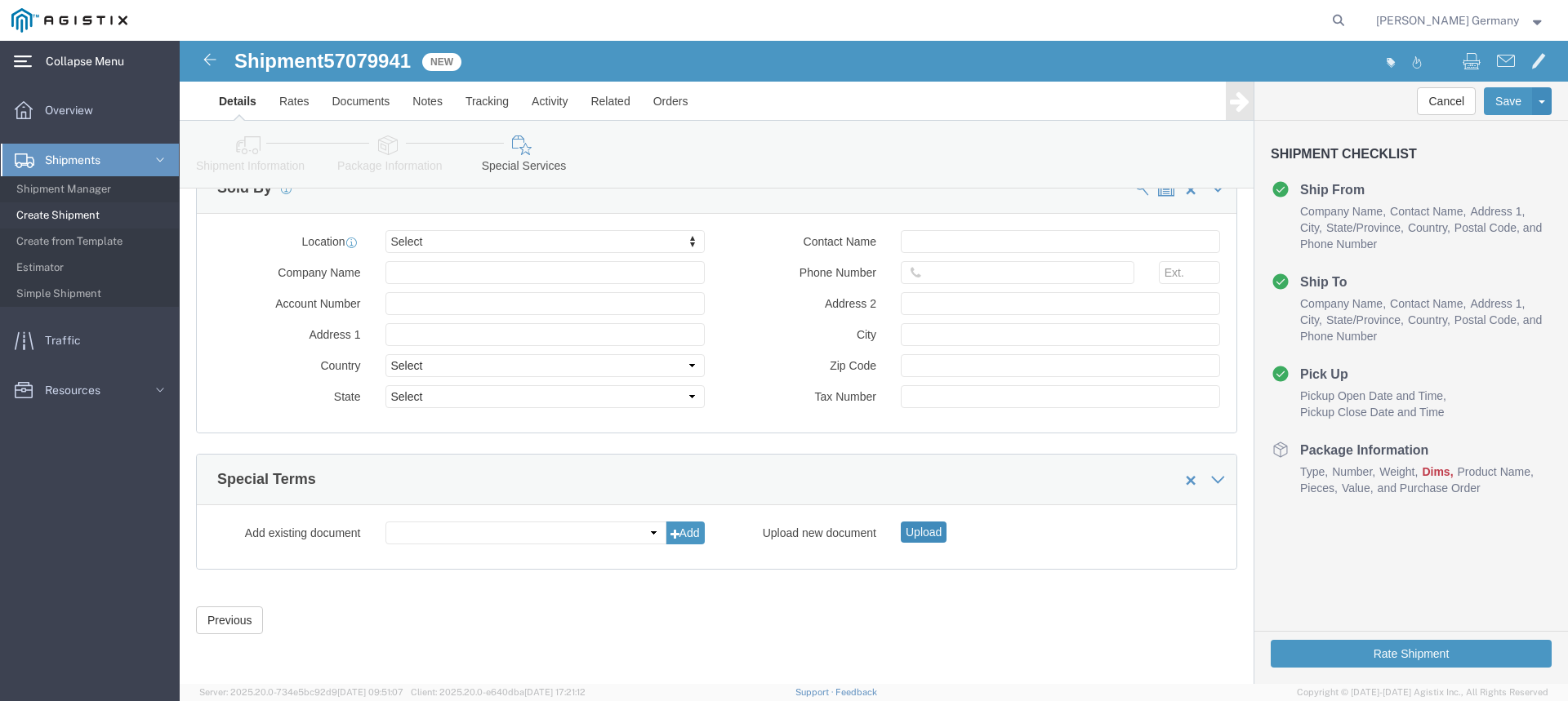
click button "Upload"
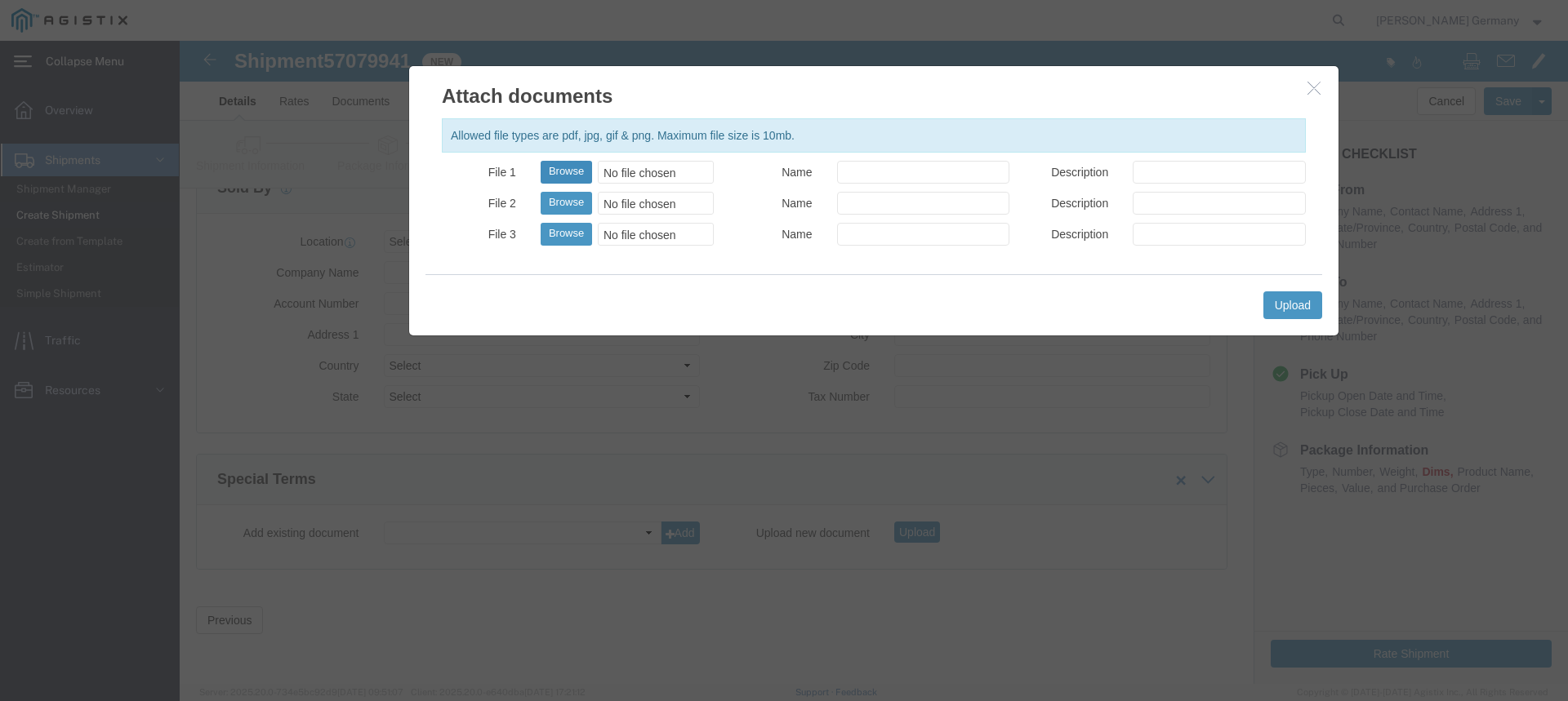
click button "Browse"
type input "C:\fakepath\900253372.pdf"
click button "Browse"
type input "C:\fakepath\BOL-900253372.pdf"
click button "Upload"
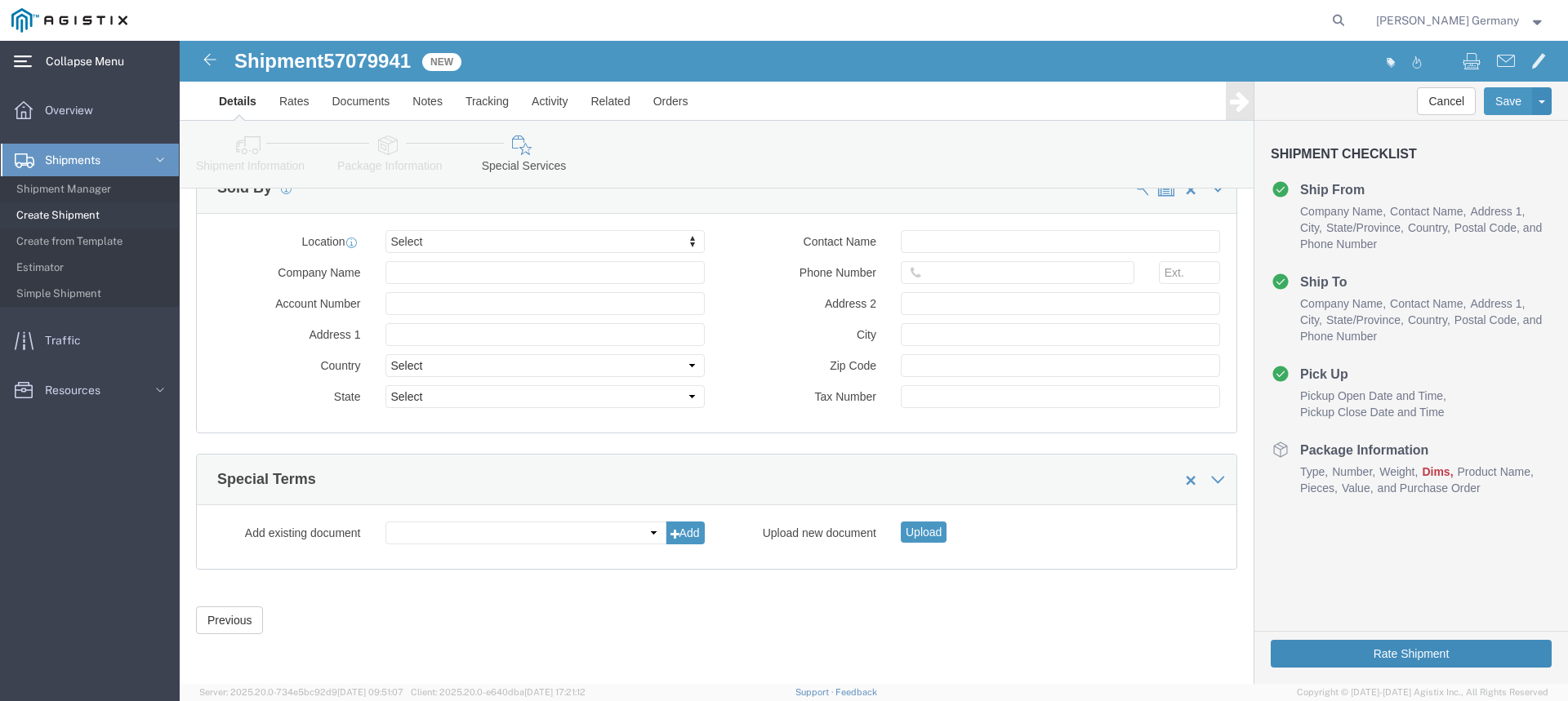
click button "Rate Shipment"
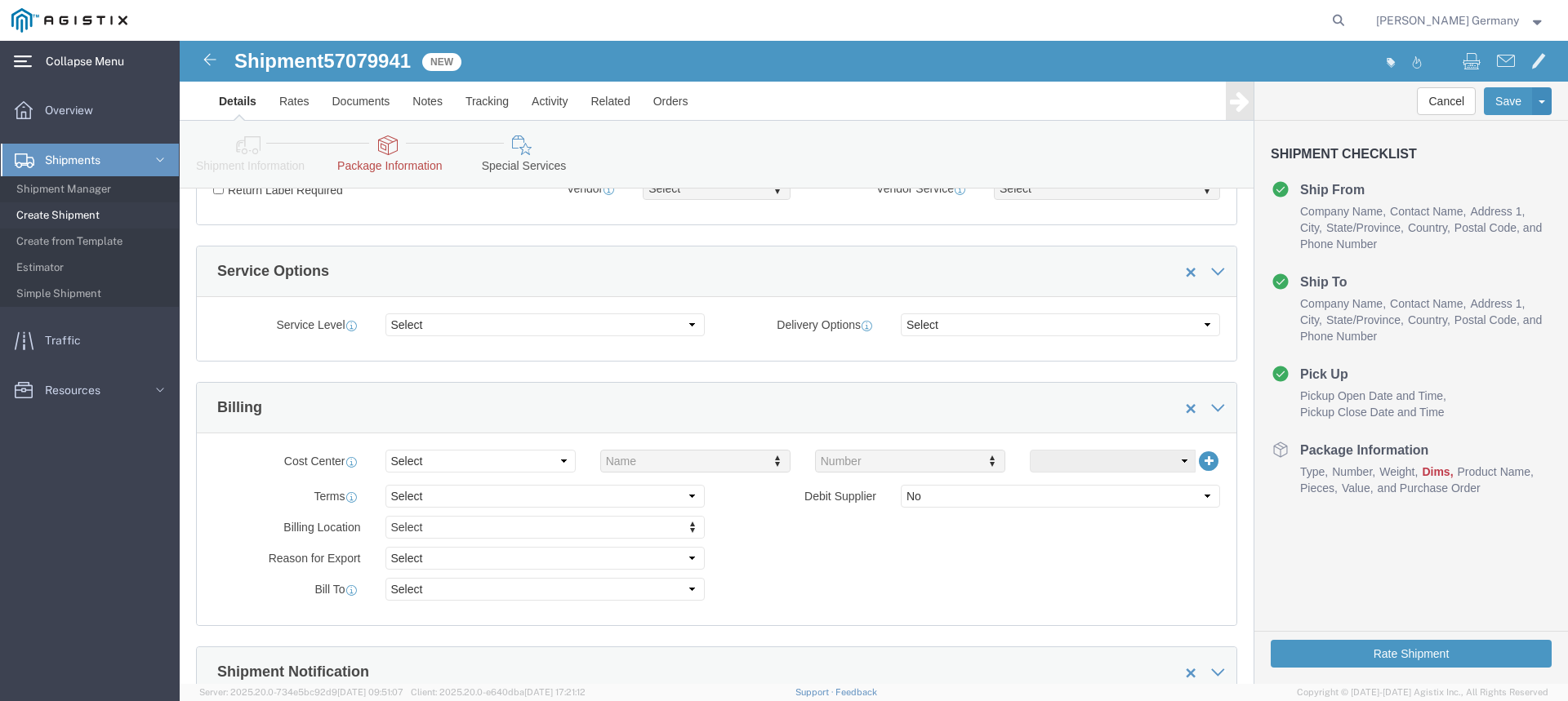
scroll to position [571, 0]
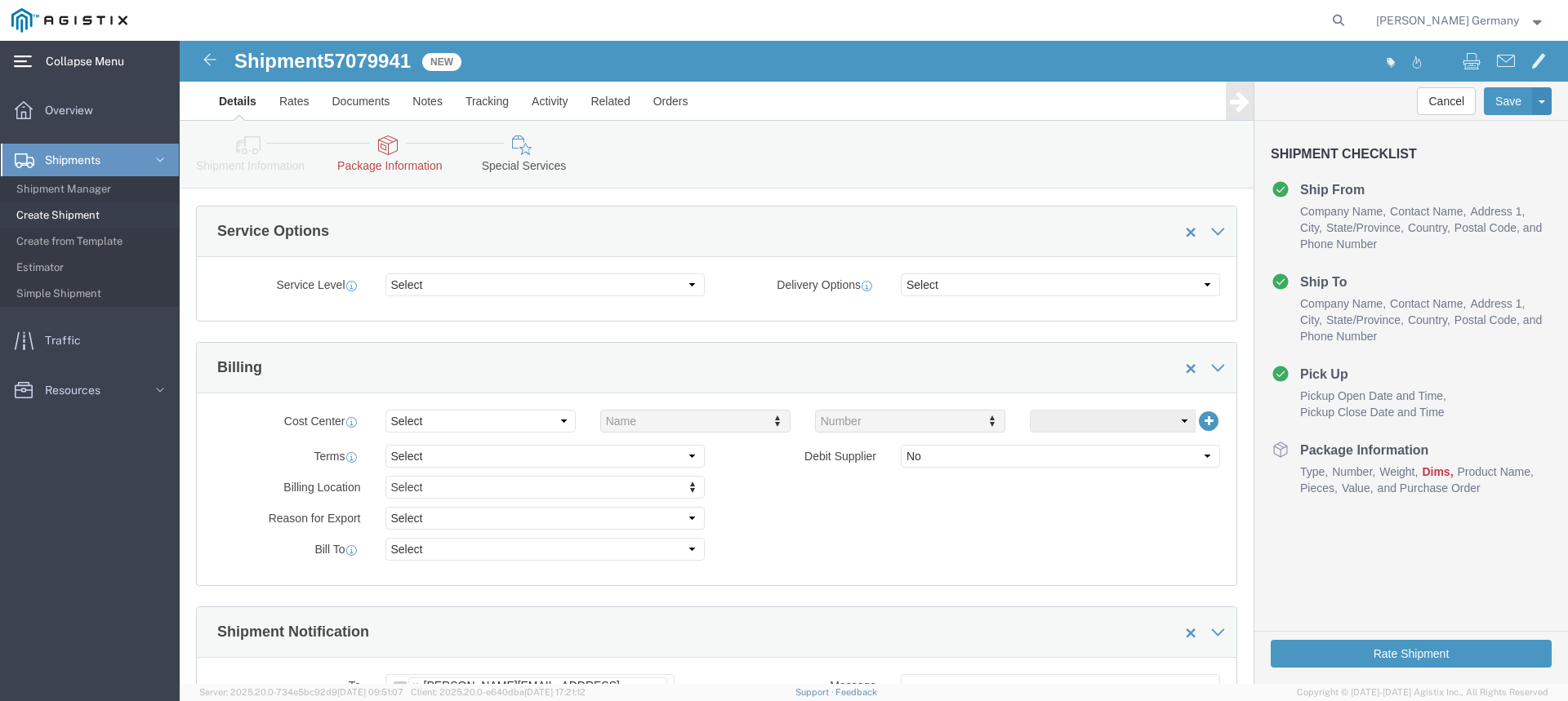
click link "Package Information"
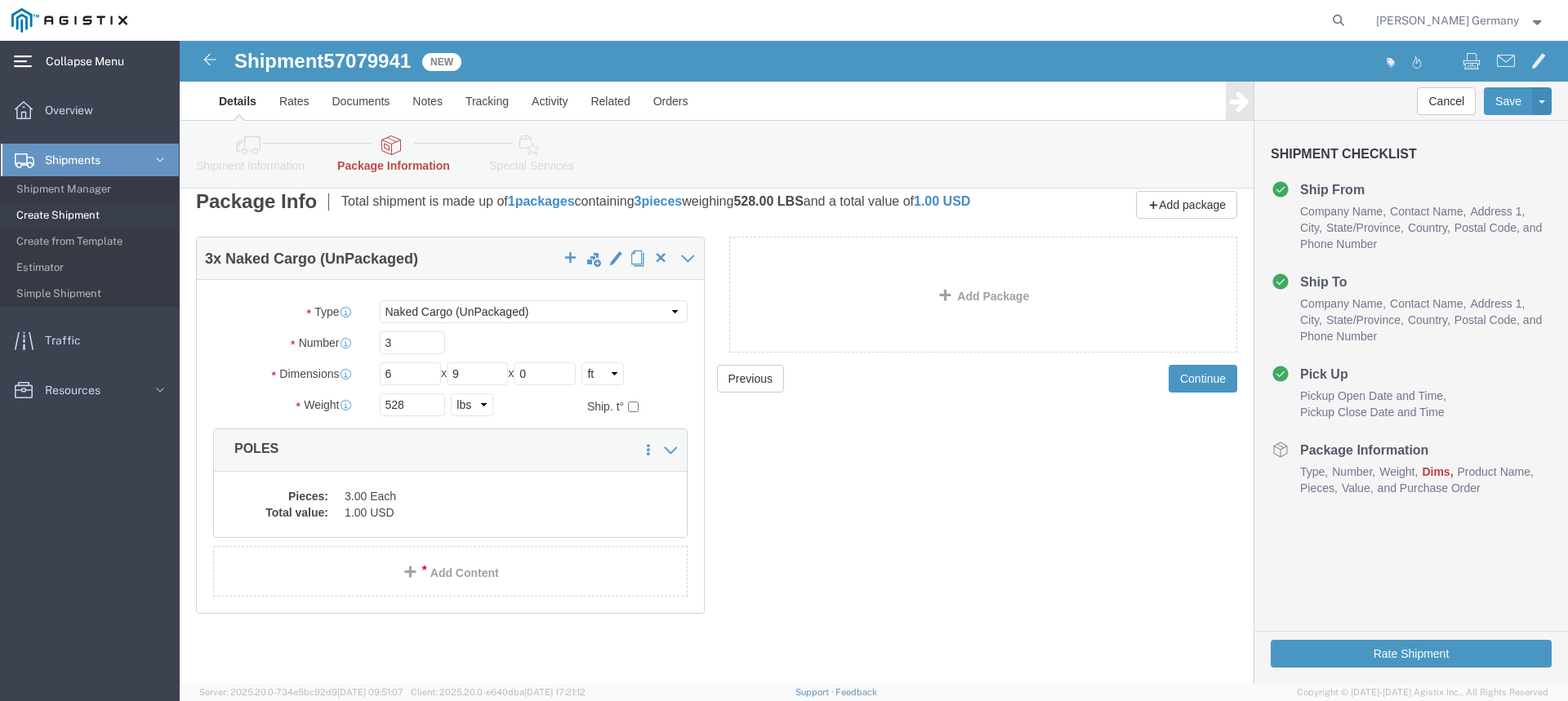
scroll to position [25, 0]
click input "0"
type input "9"
click button "Continue"
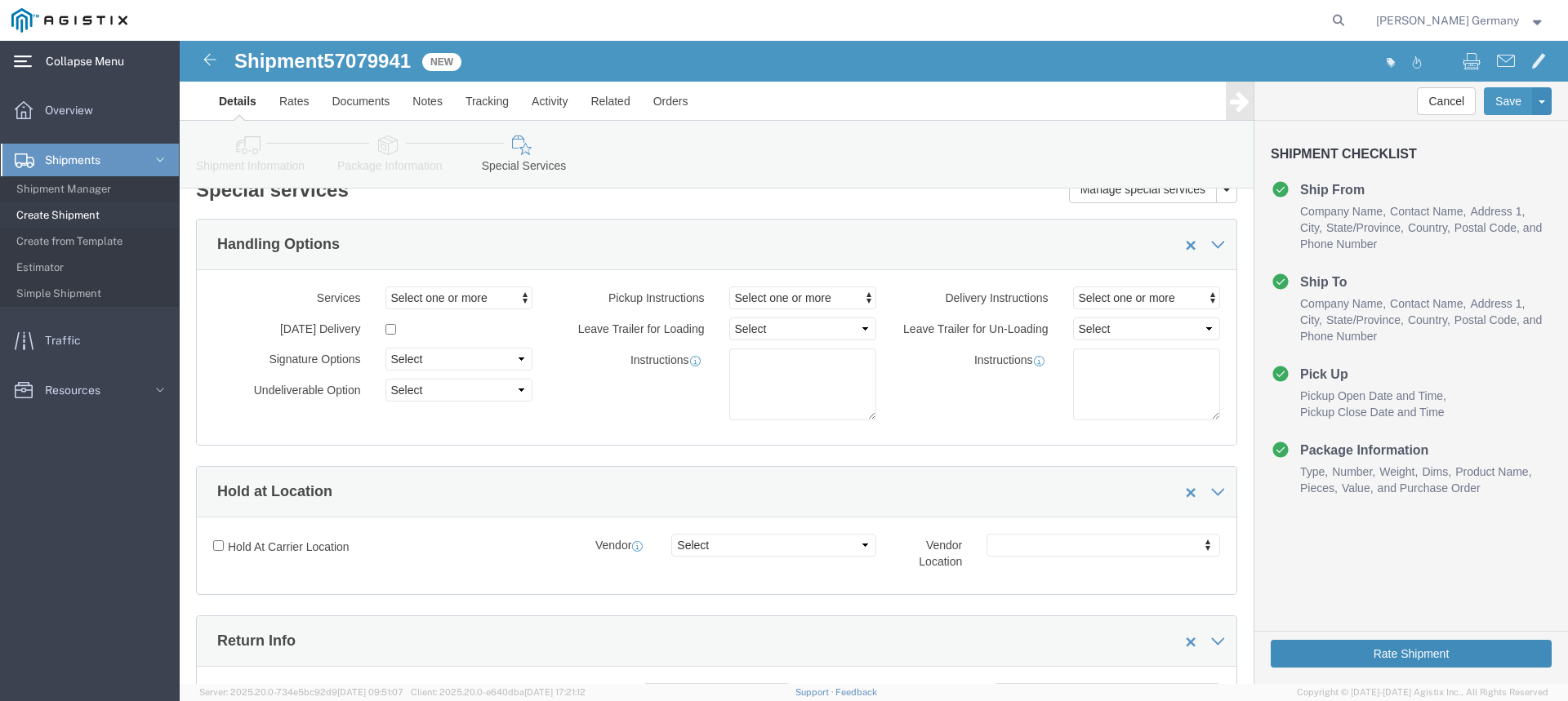
click button "Rate Shipment"
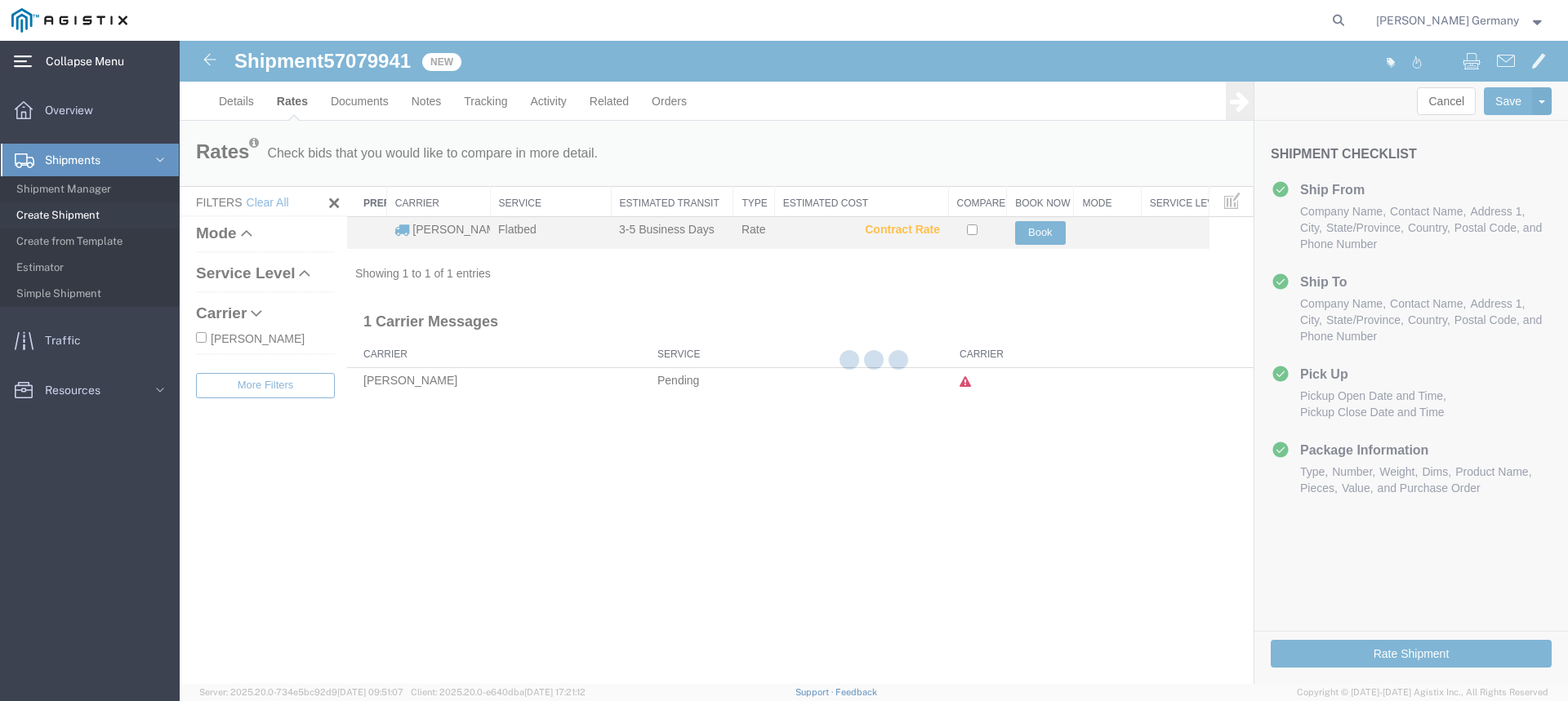
scroll to position [0, 0]
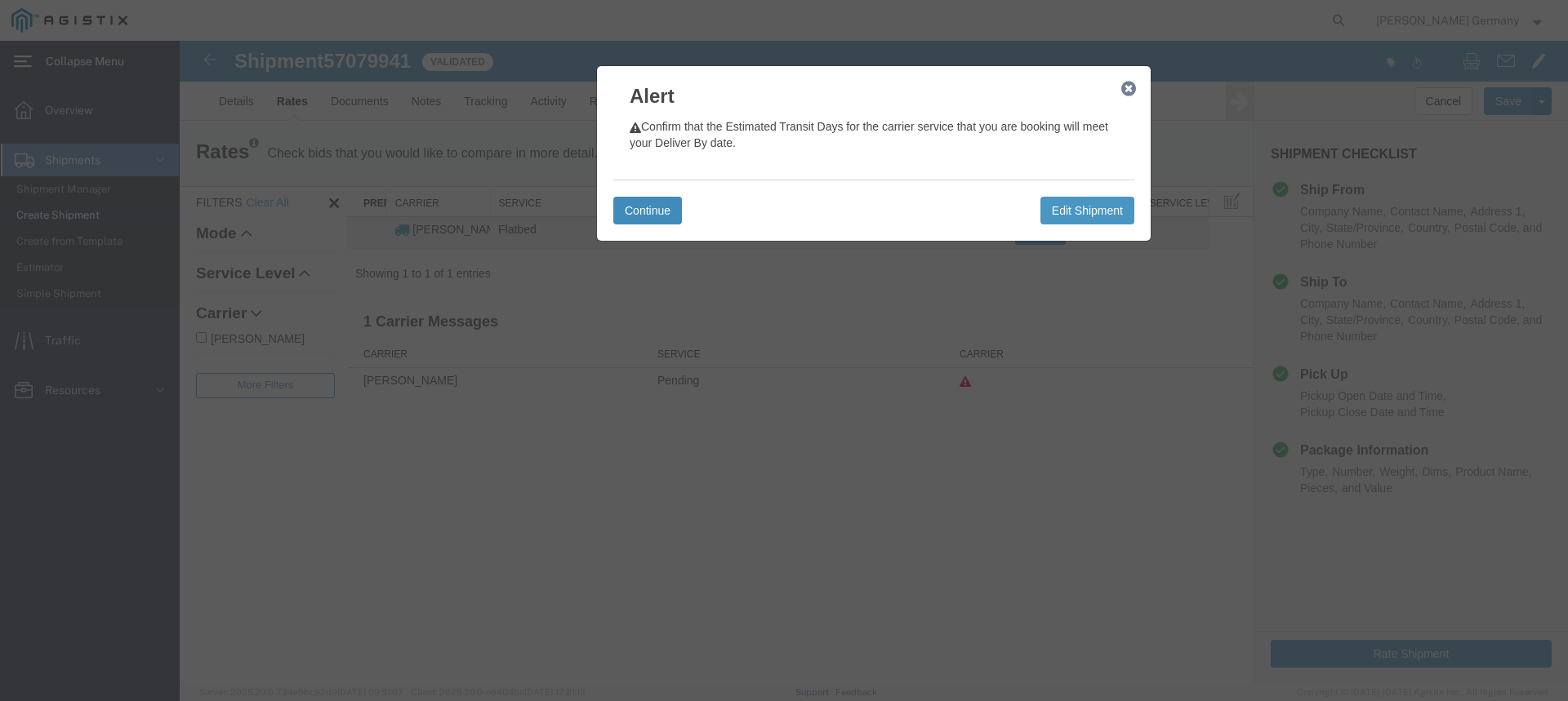
click at [652, 205] on button "Continue" at bounding box center [647, 210] width 68 height 28
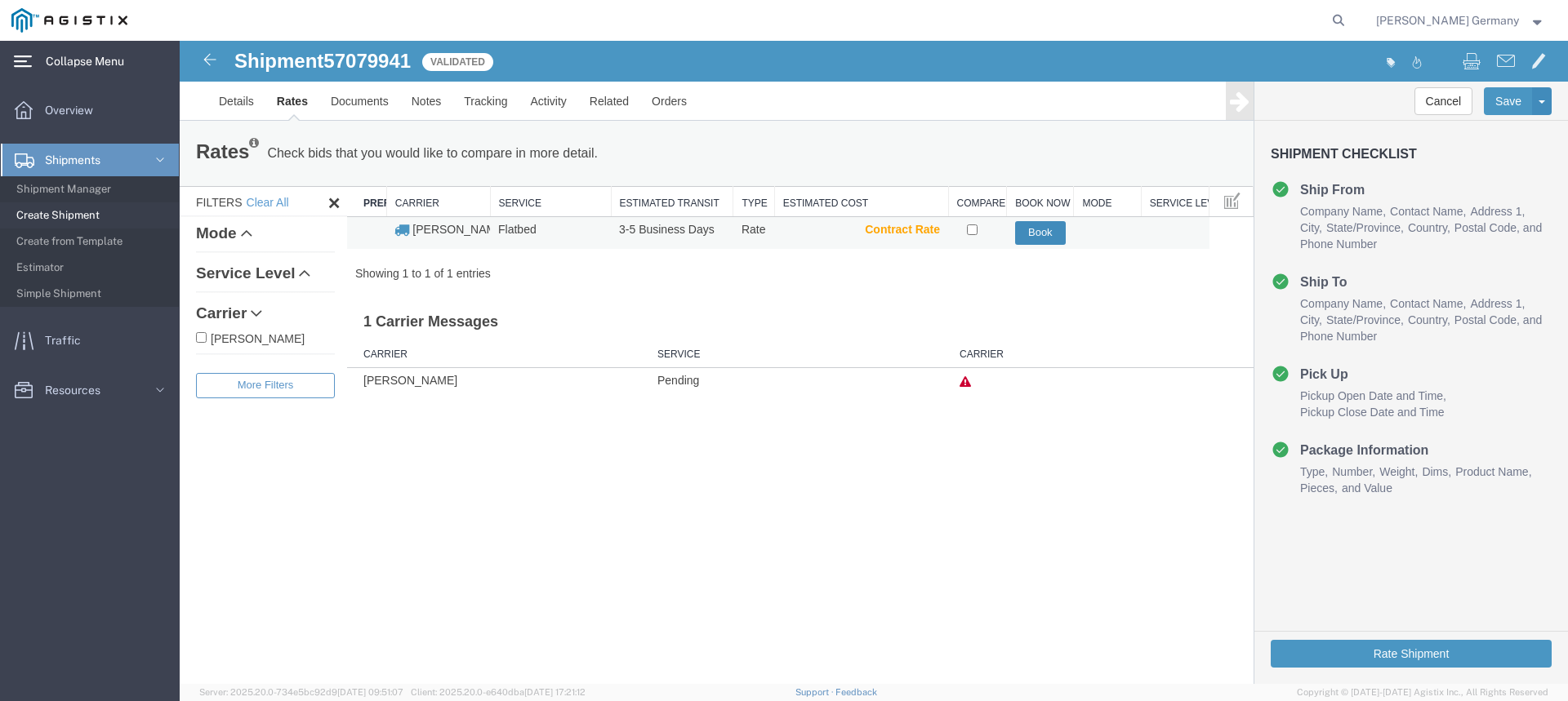
click at [1048, 226] on button "Book" at bounding box center [1041, 232] width 51 height 24
